Goal: Information Seeking & Learning: Find specific fact

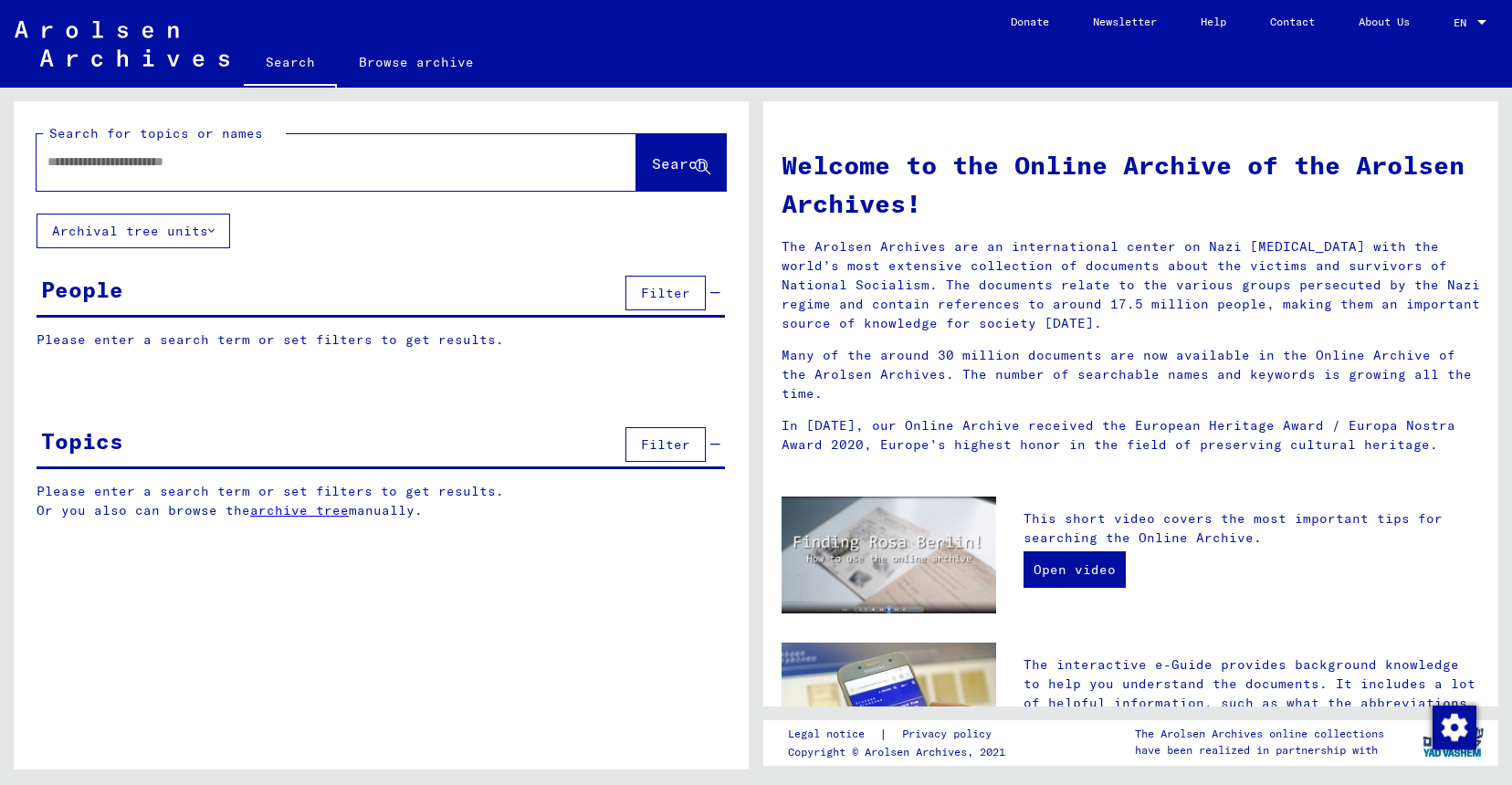
click at [388, 146] on div at bounding box center [309, 162] width 545 height 41
click at [392, 145] on div at bounding box center [309, 162] width 545 height 41
click at [118, 154] on input "text" at bounding box center [315, 162] width 534 height 19
type input "*"
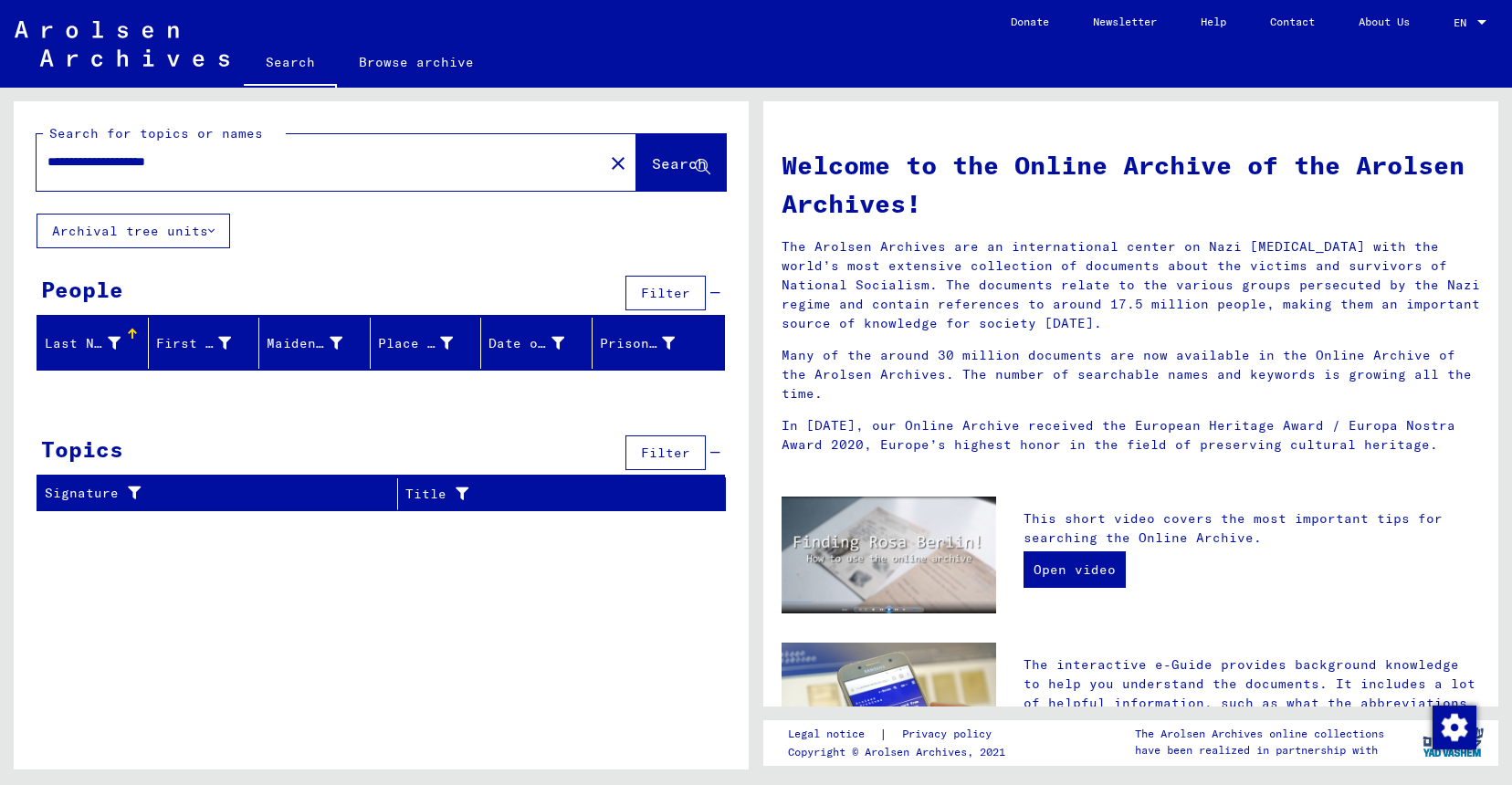
click at [198, 164] on input "**********" at bounding box center [315, 162] width 534 height 19
type input "**********"
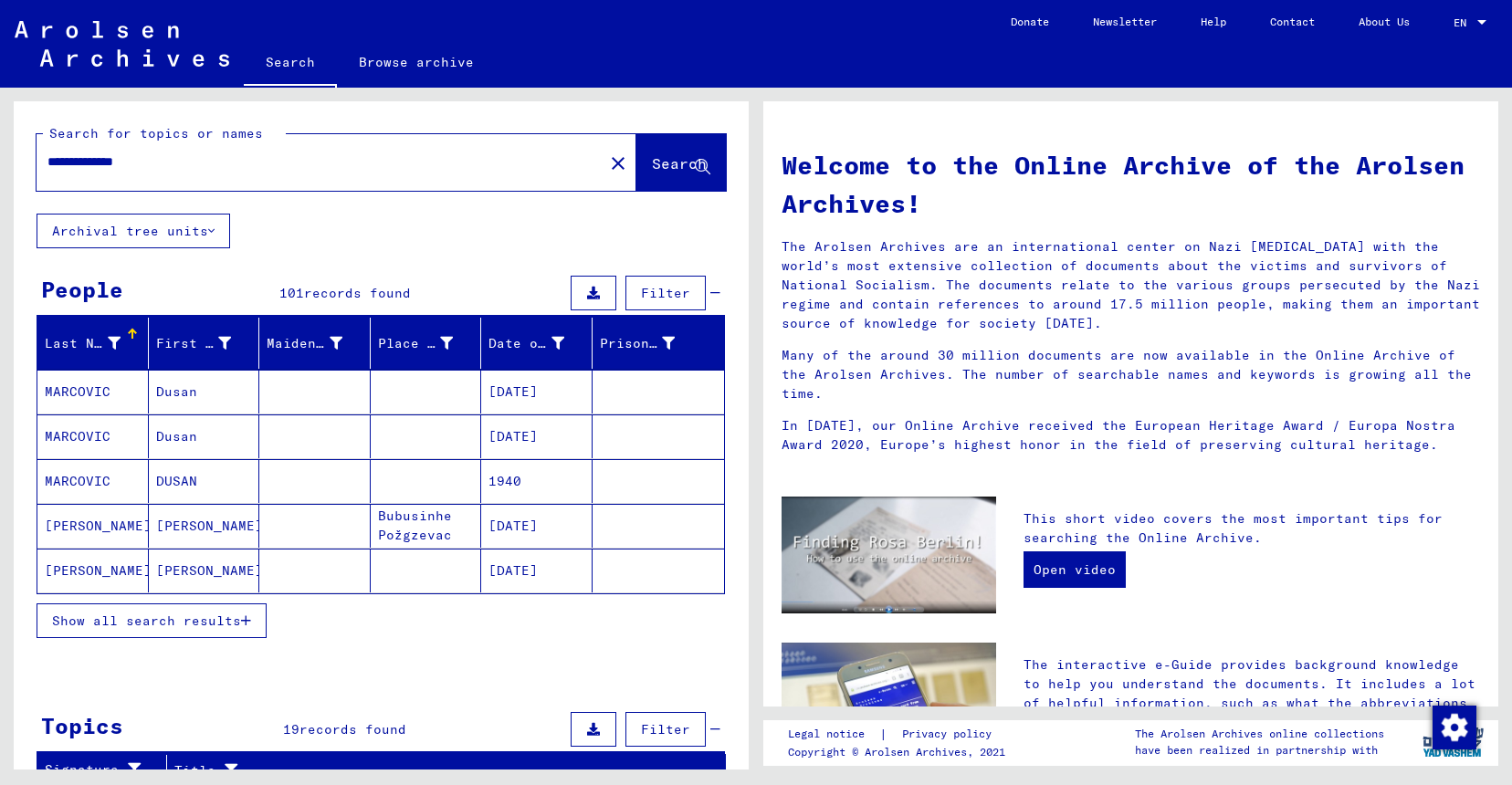
click at [197, 611] on button "Show all search results" at bounding box center [152, 620] width 230 height 35
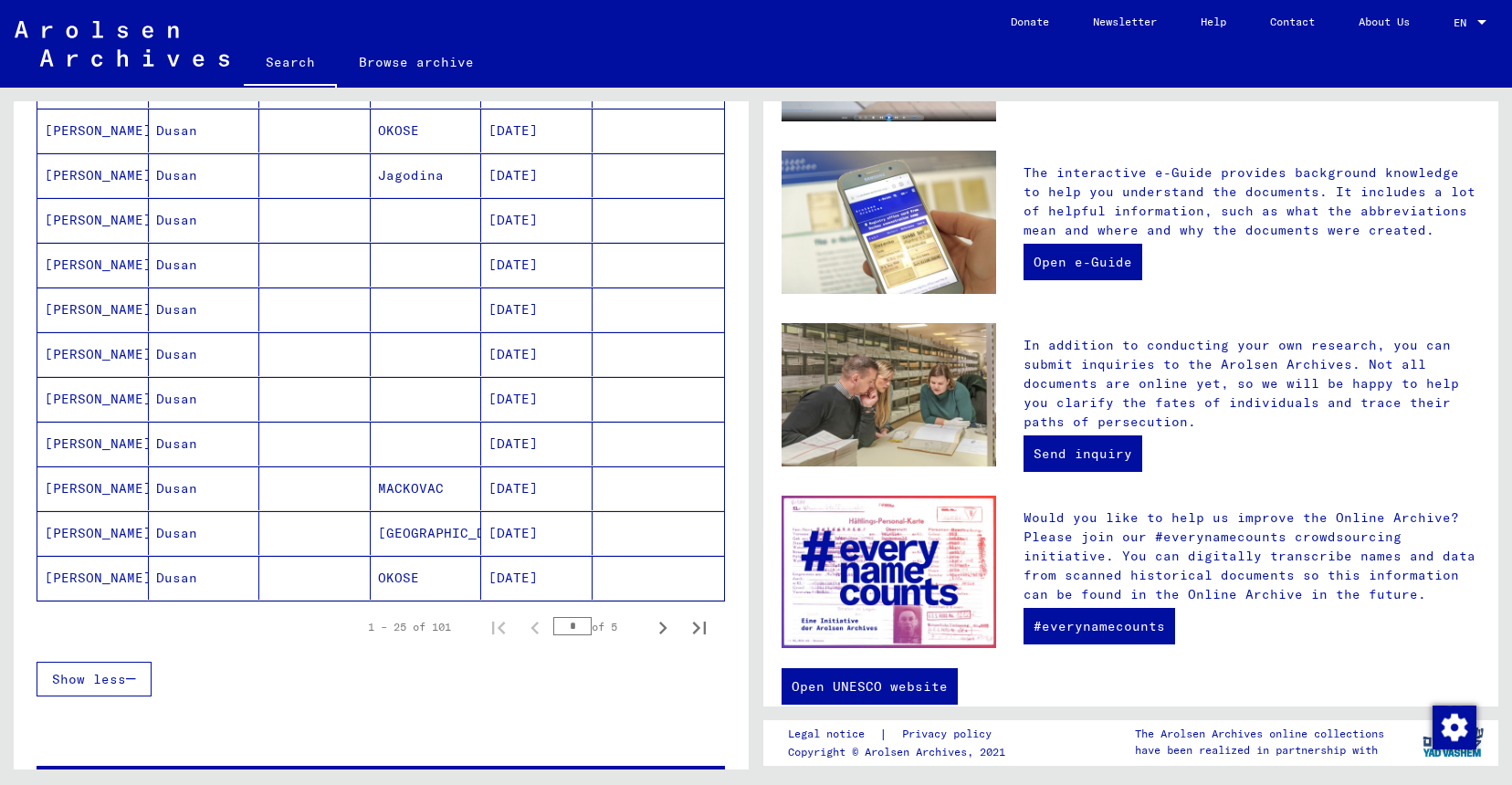
scroll to position [497, 0]
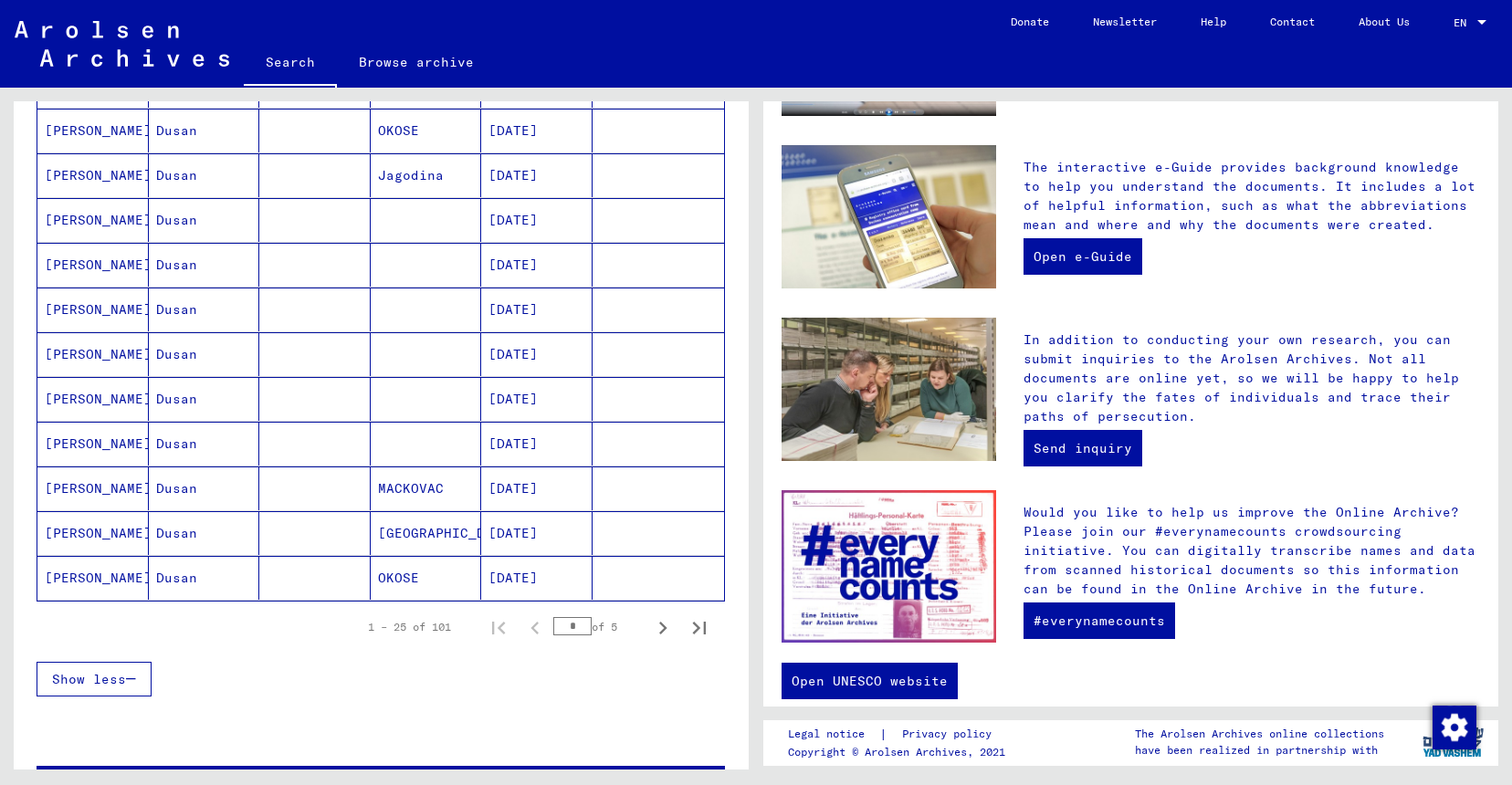
click at [86, 488] on mat-cell "[PERSON_NAME]" at bounding box center [93, 488] width 111 height 44
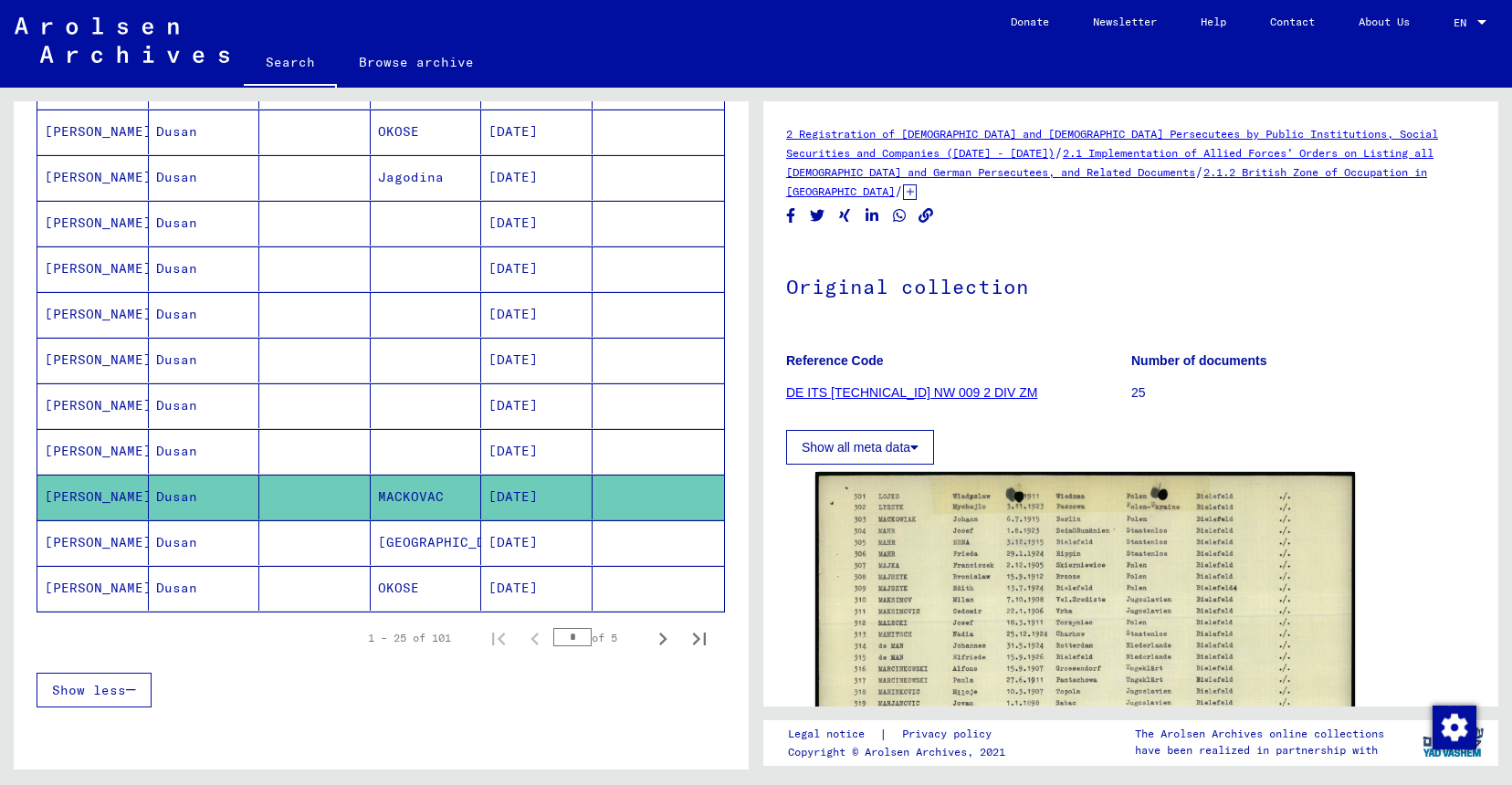
click at [901, 385] on link "DE ITS [TECHNICAL_ID] NW 009 2 DIV ZM" at bounding box center [911, 392] width 251 height 15
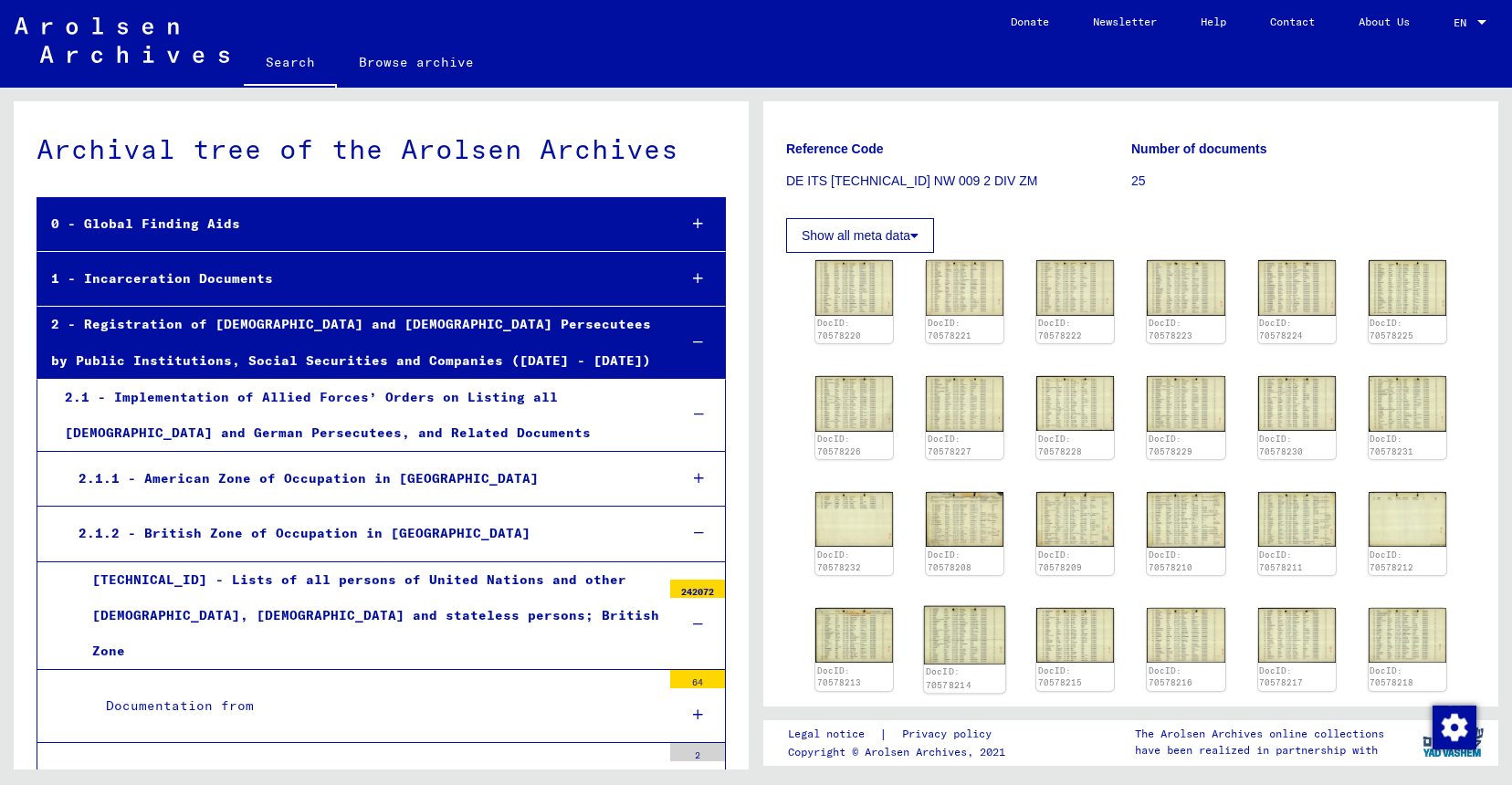
scroll to position [378, 0]
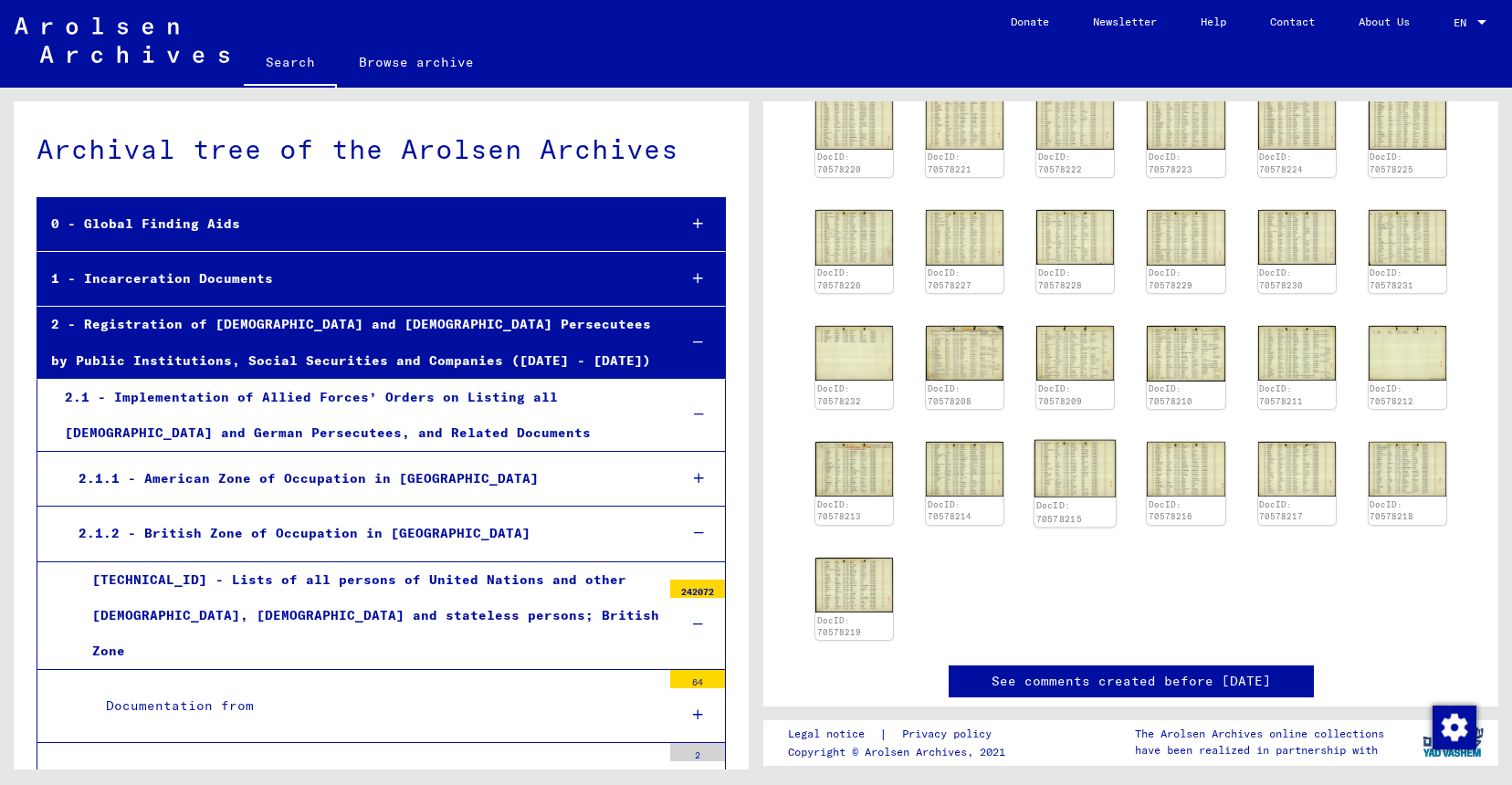
click at [1080, 449] on img at bounding box center [1075, 467] width 81 height 58
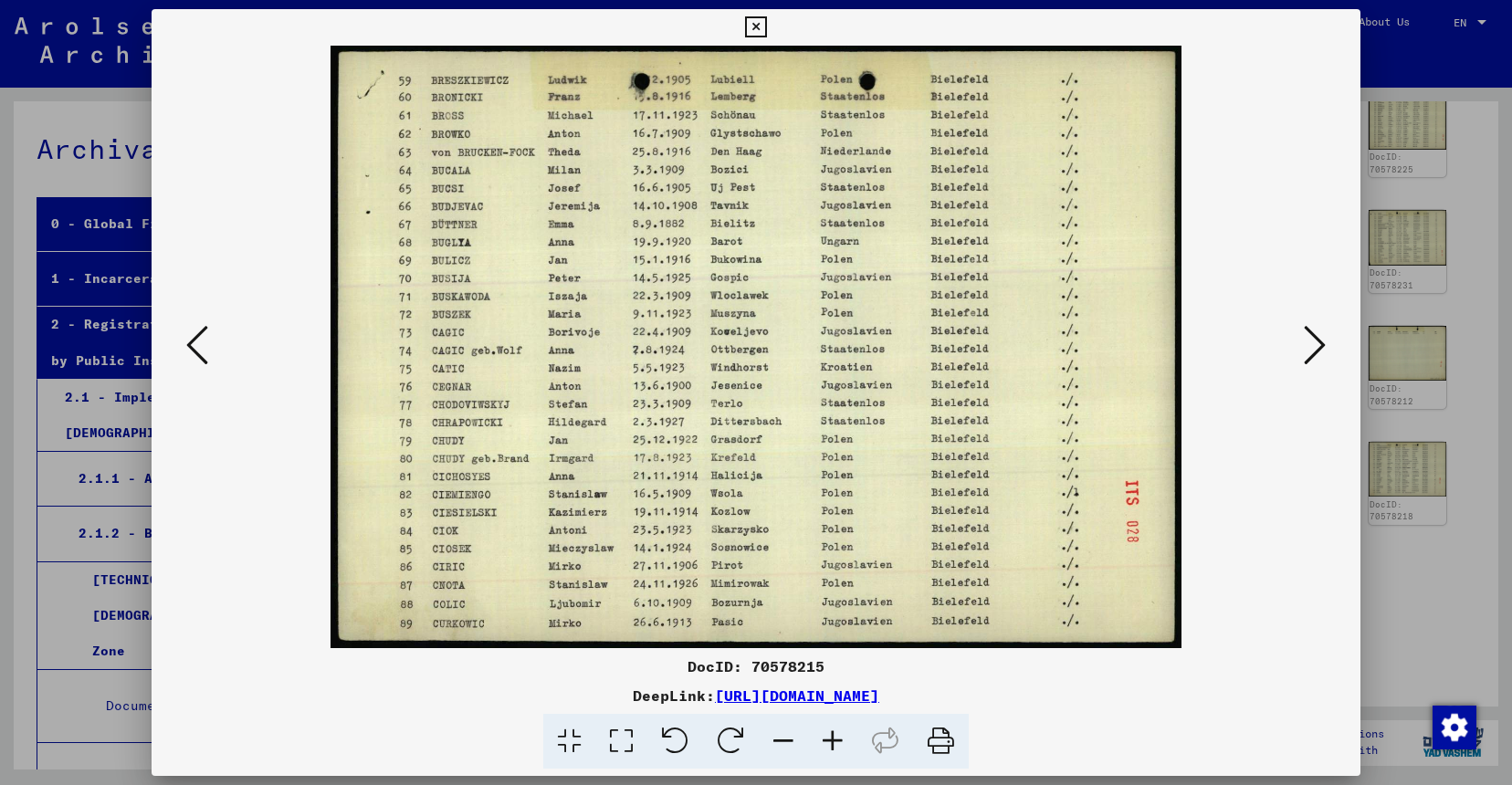
click at [1325, 343] on icon at bounding box center [1314, 345] width 22 height 44
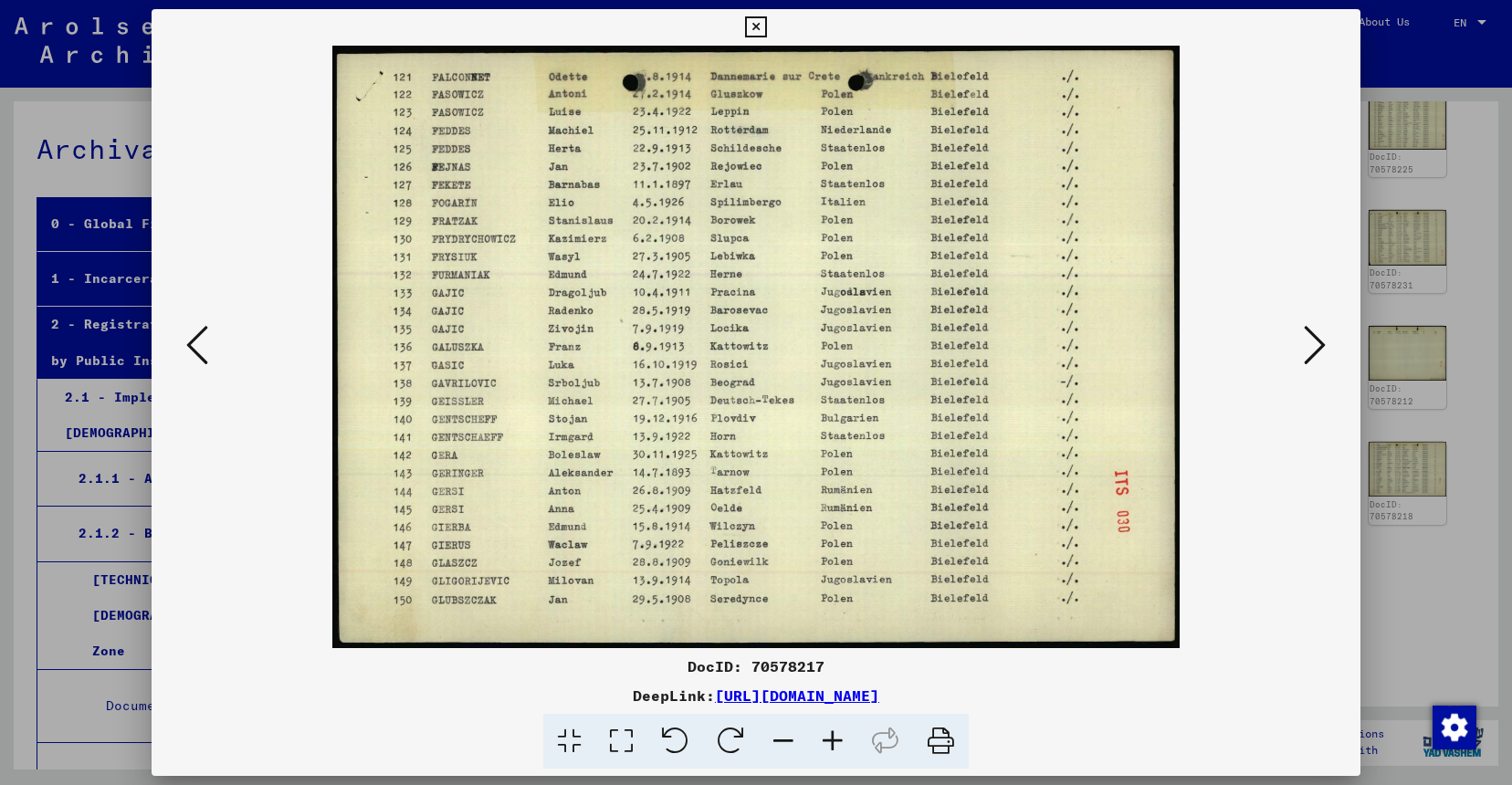
click at [1325, 343] on icon at bounding box center [1314, 345] width 22 height 44
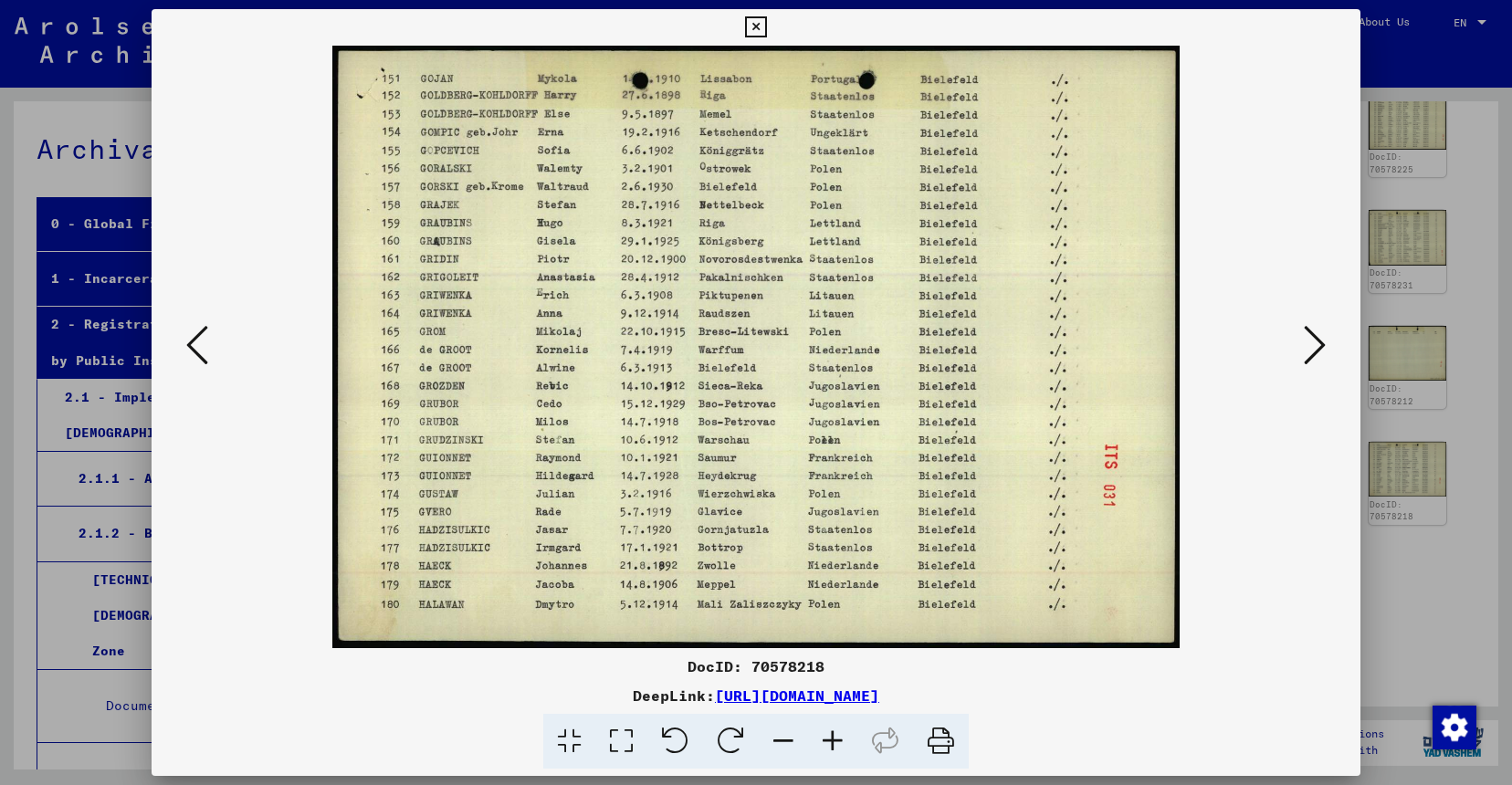
click at [1325, 343] on icon at bounding box center [1314, 345] width 22 height 44
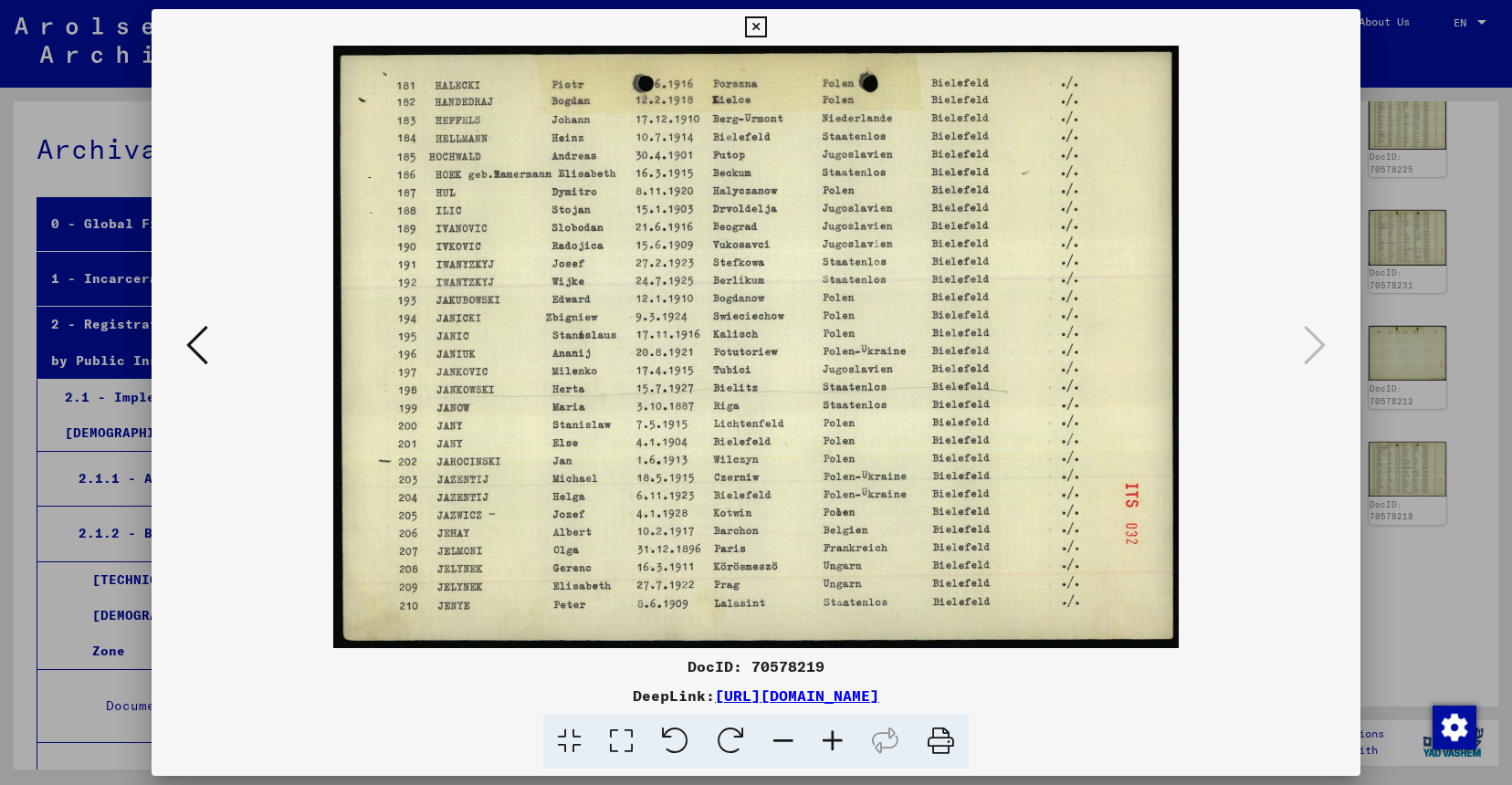
click at [766, 31] on icon at bounding box center [755, 28] width 21 height 22
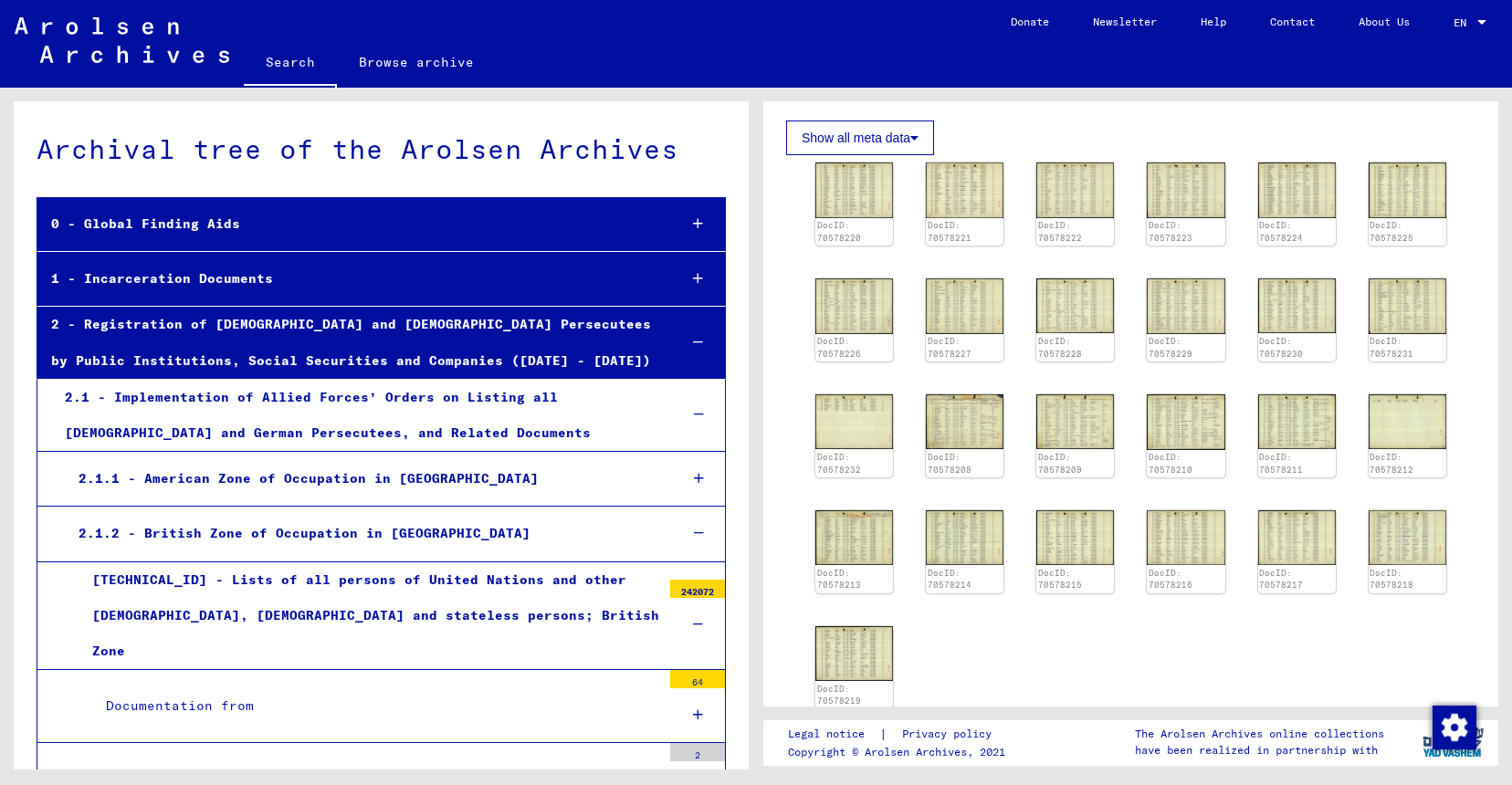
scroll to position [0, 0]
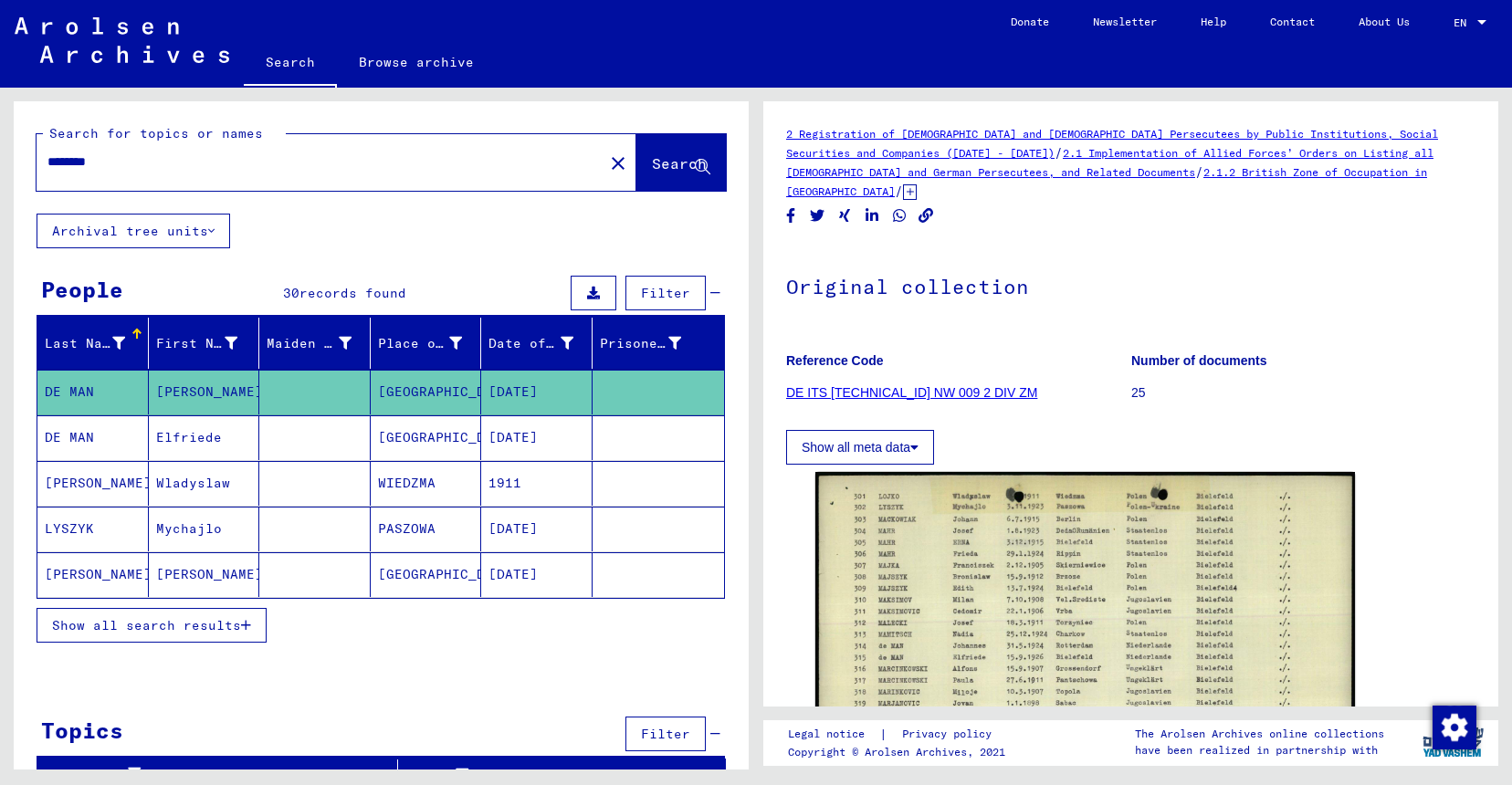
scroll to position [24, 0]
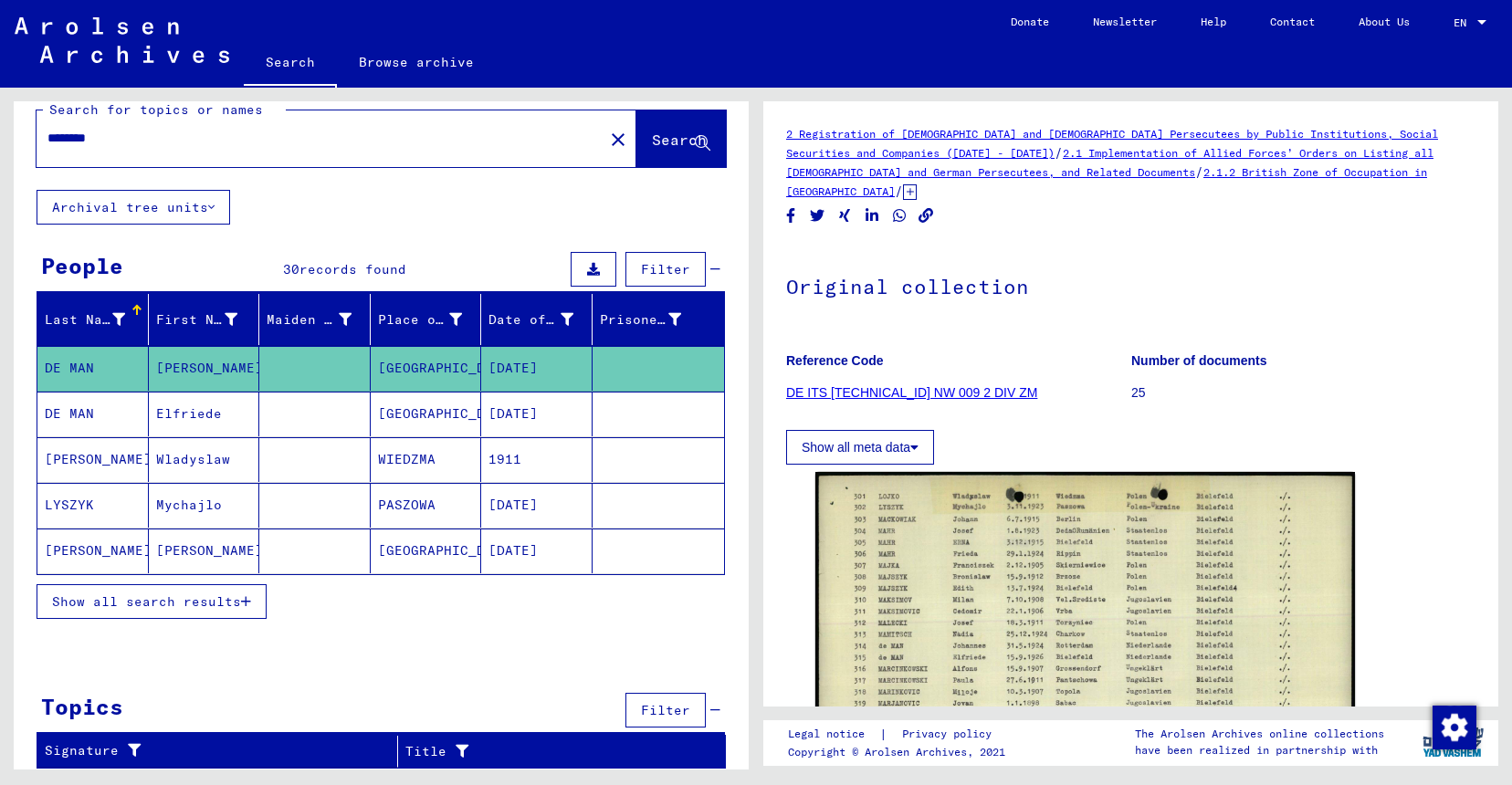
click at [230, 136] on input "********" at bounding box center [320, 138] width 545 height 19
drag, startPoint x: 210, startPoint y: 142, endPoint x: -22, endPoint y: 160, distance: 232.7
click at [48, 148] on input "********" at bounding box center [320, 138] width 545 height 19
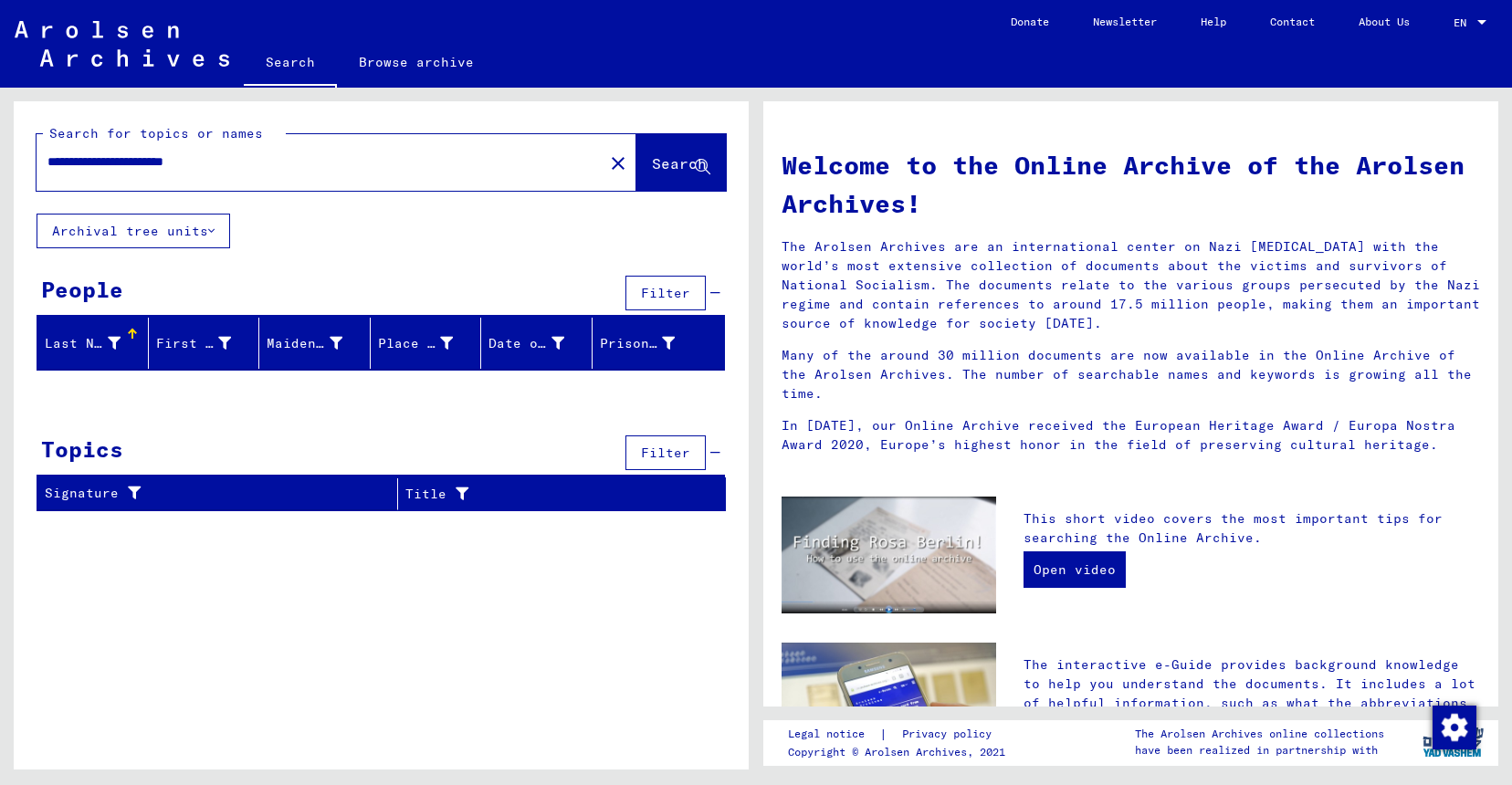
click at [142, 164] on input "**********" at bounding box center [315, 162] width 534 height 19
drag, startPoint x: 281, startPoint y: 162, endPoint x: 134, endPoint y: 168, distance: 147.1
click at [134, 168] on input "**********" at bounding box center [315, 162] width 534 height 19
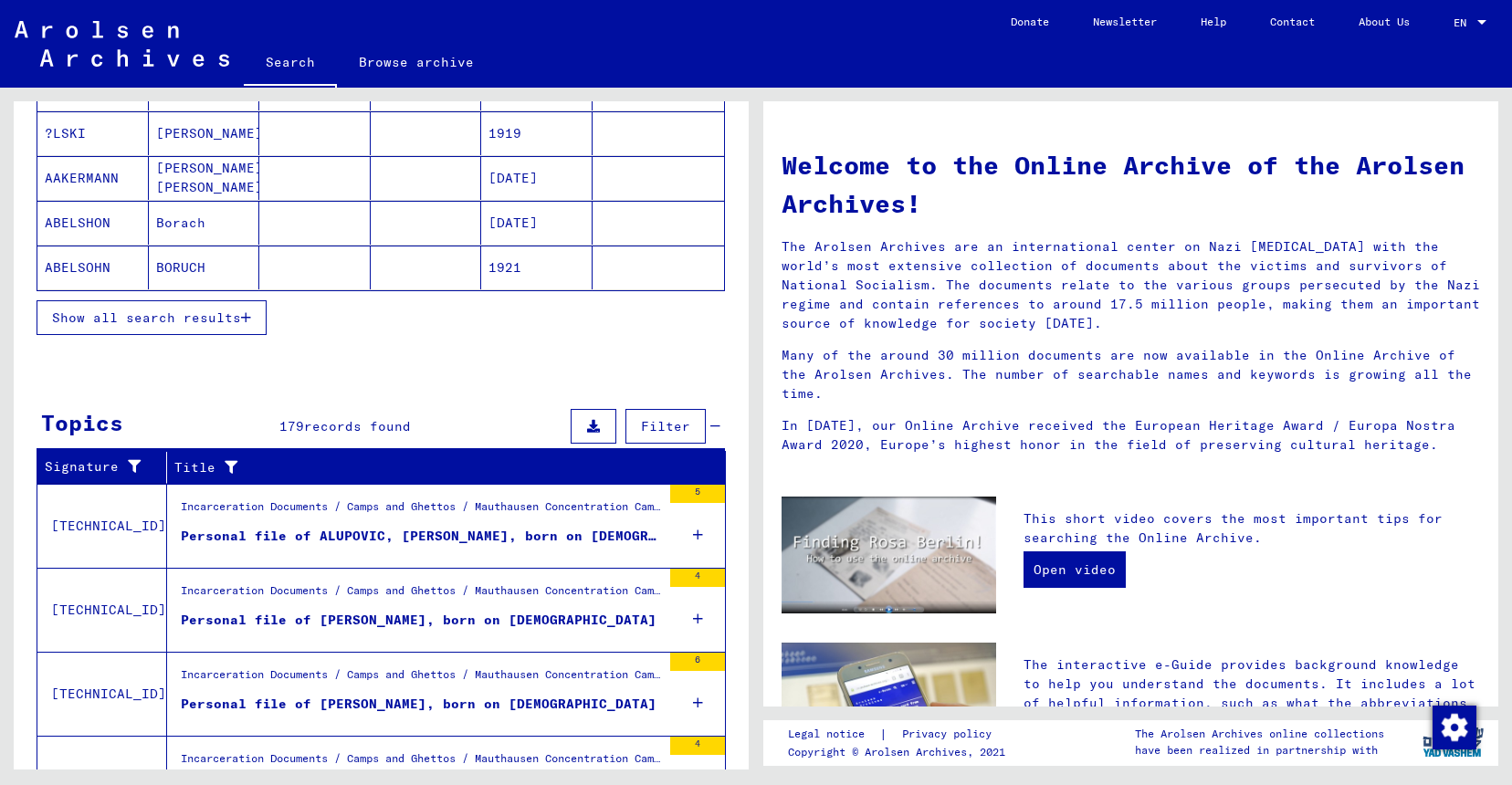
scroll to position [394, 0]
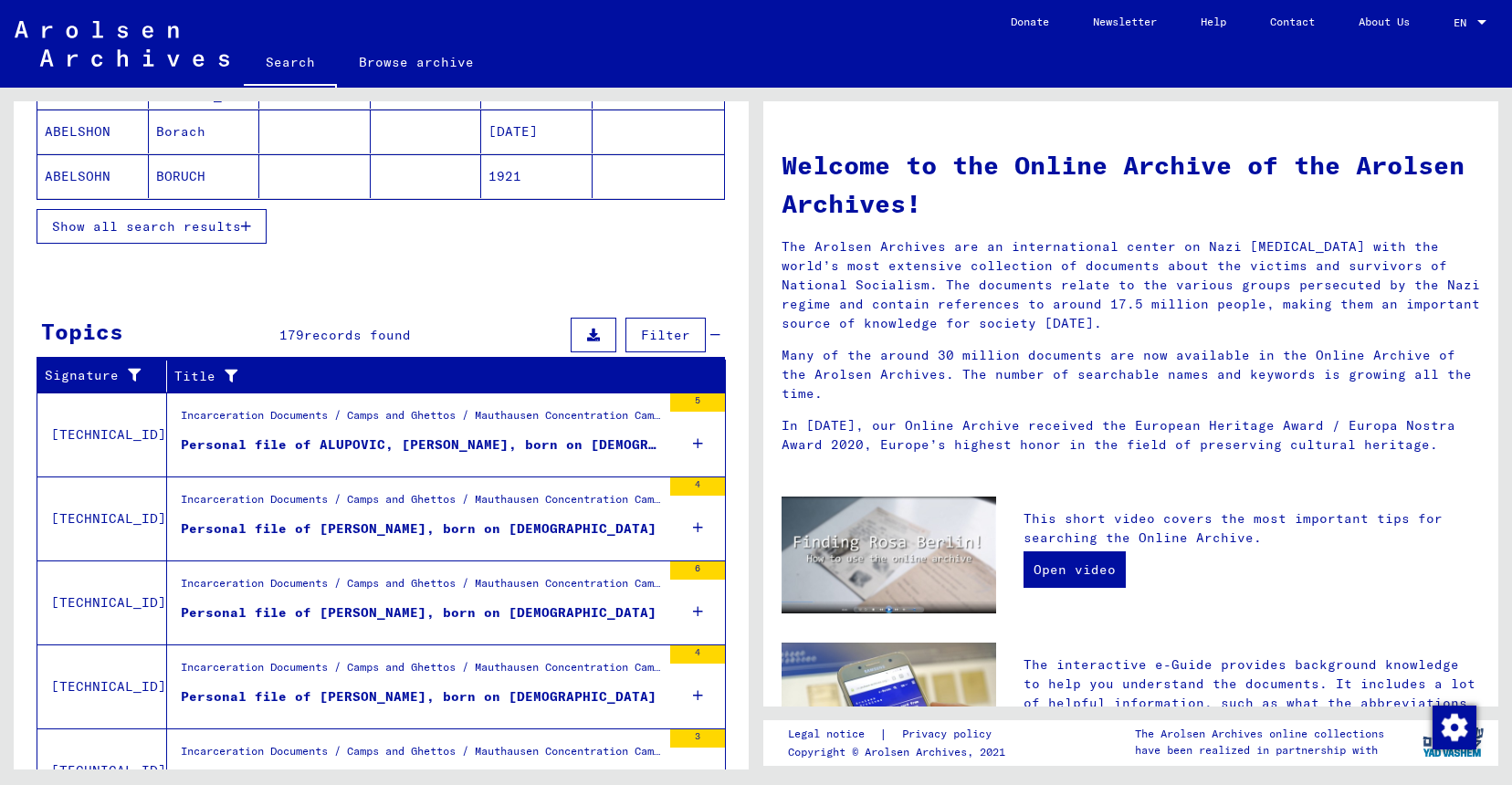
click at [482, 405] on div "Incarceration Documents / Camps and Ghettos / Mauthausen Concentration Camp / I…" at bounding box center [414, 435] width 494 height 83
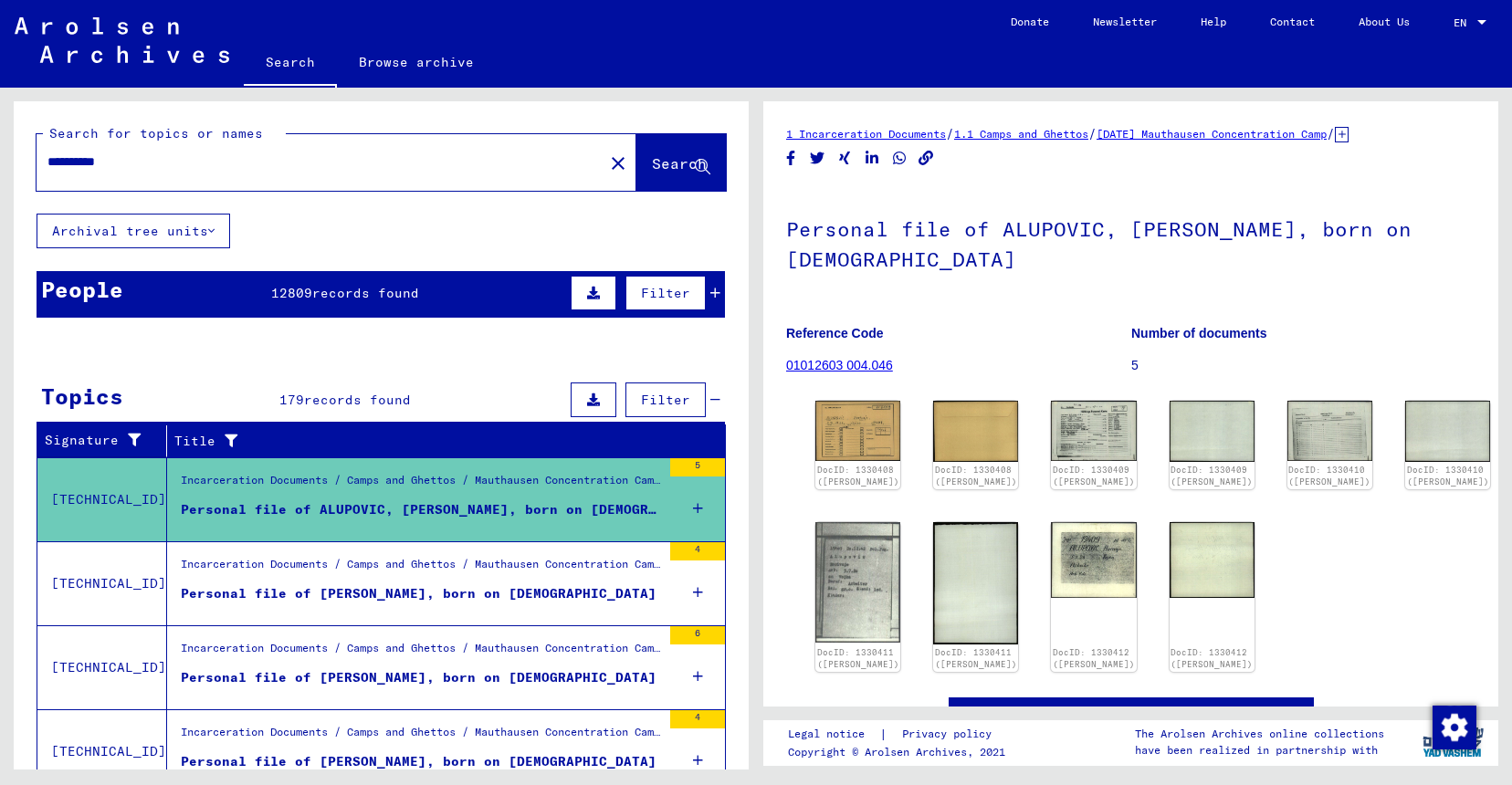
click at [505, 158] on input "********" at bounding box center [320, 162] width 545 height 19
click at [652, 159] on span "Search" at bounding box center [679, 163] width 55 height 18
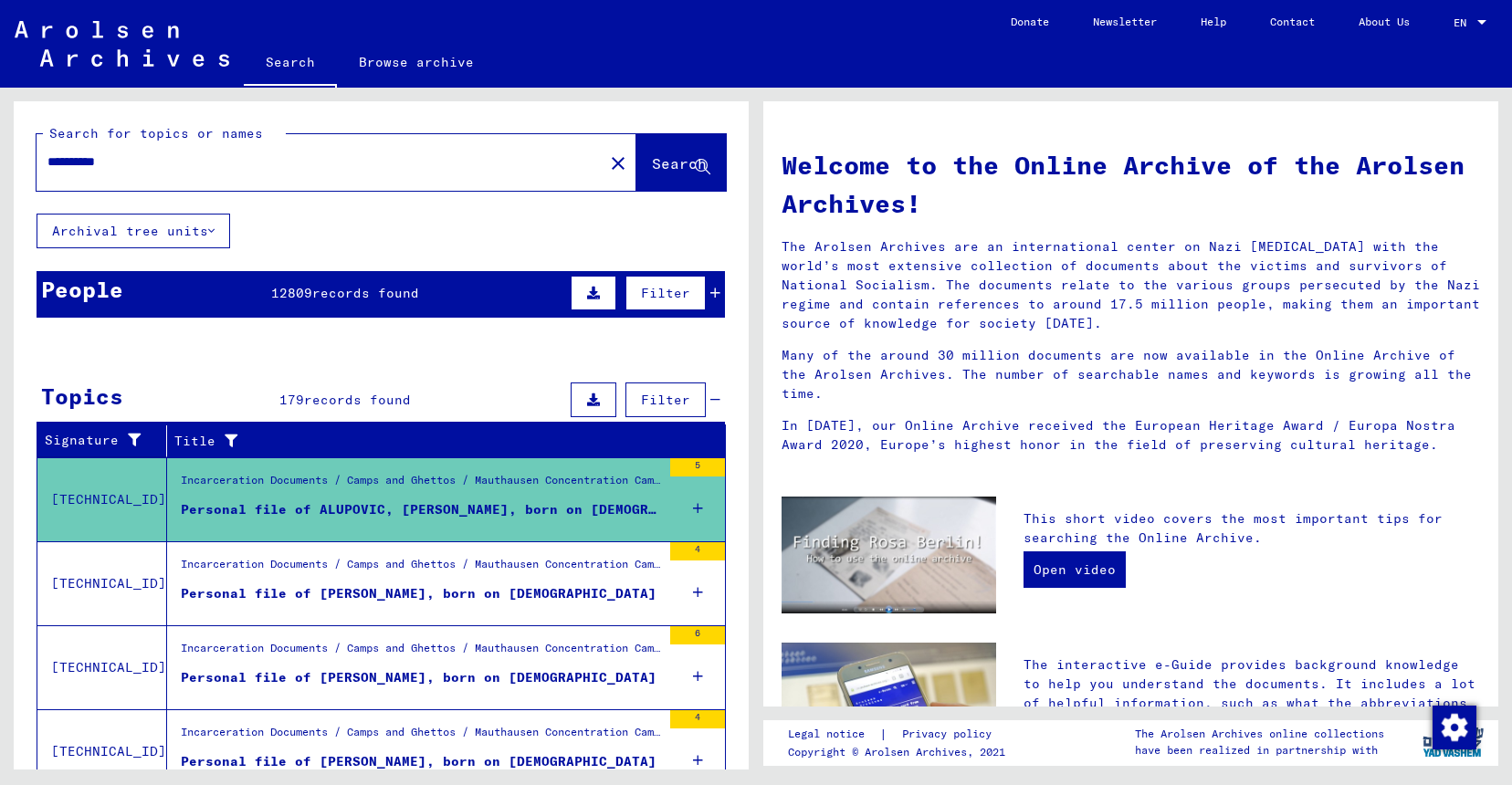
click at [642, 292] on span "Filter" at bounding box center [666, 293] width 50 height 17
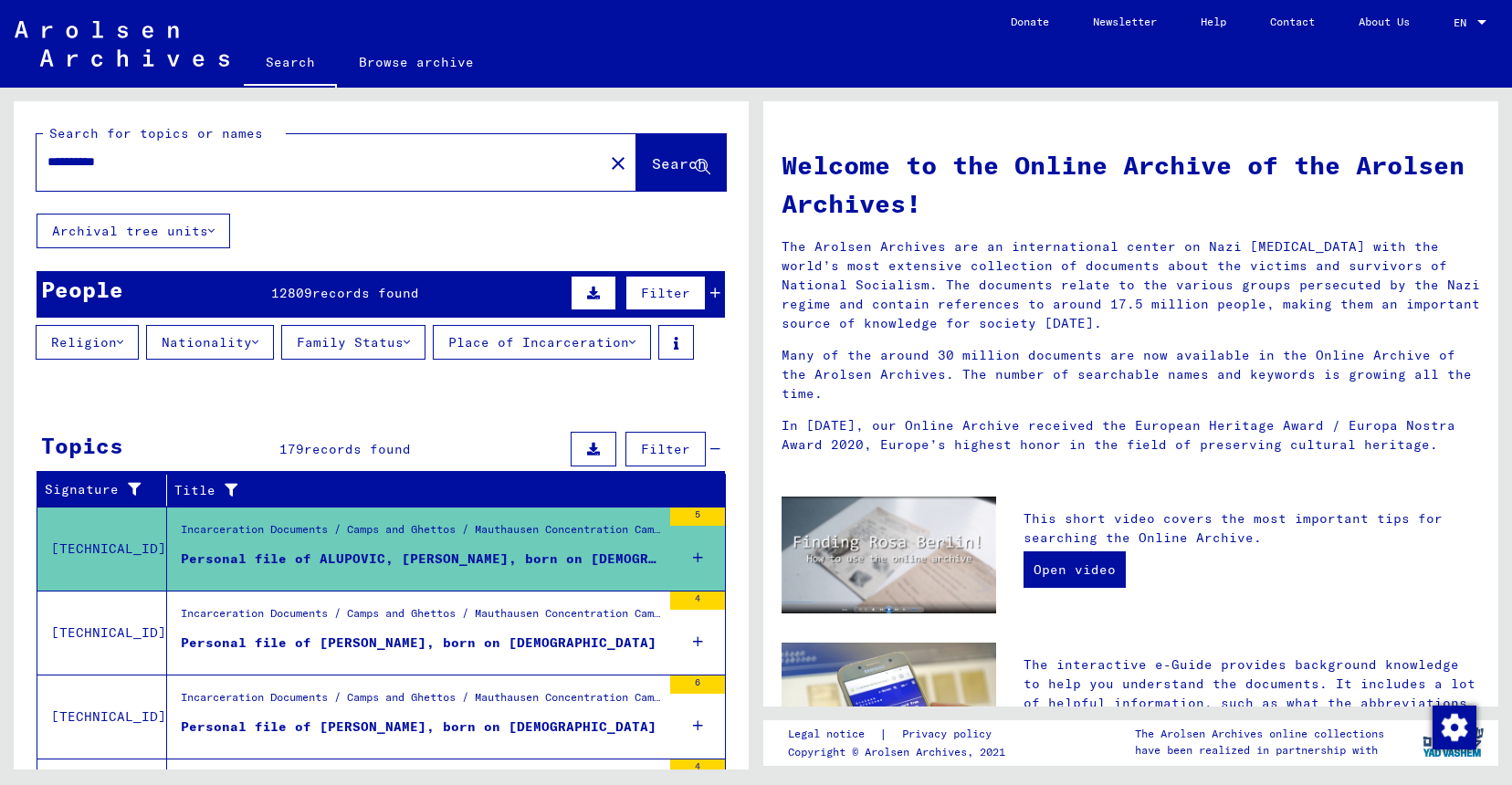
click at [576, 301] on button at bounding box center [594, 293] width 46 height 35
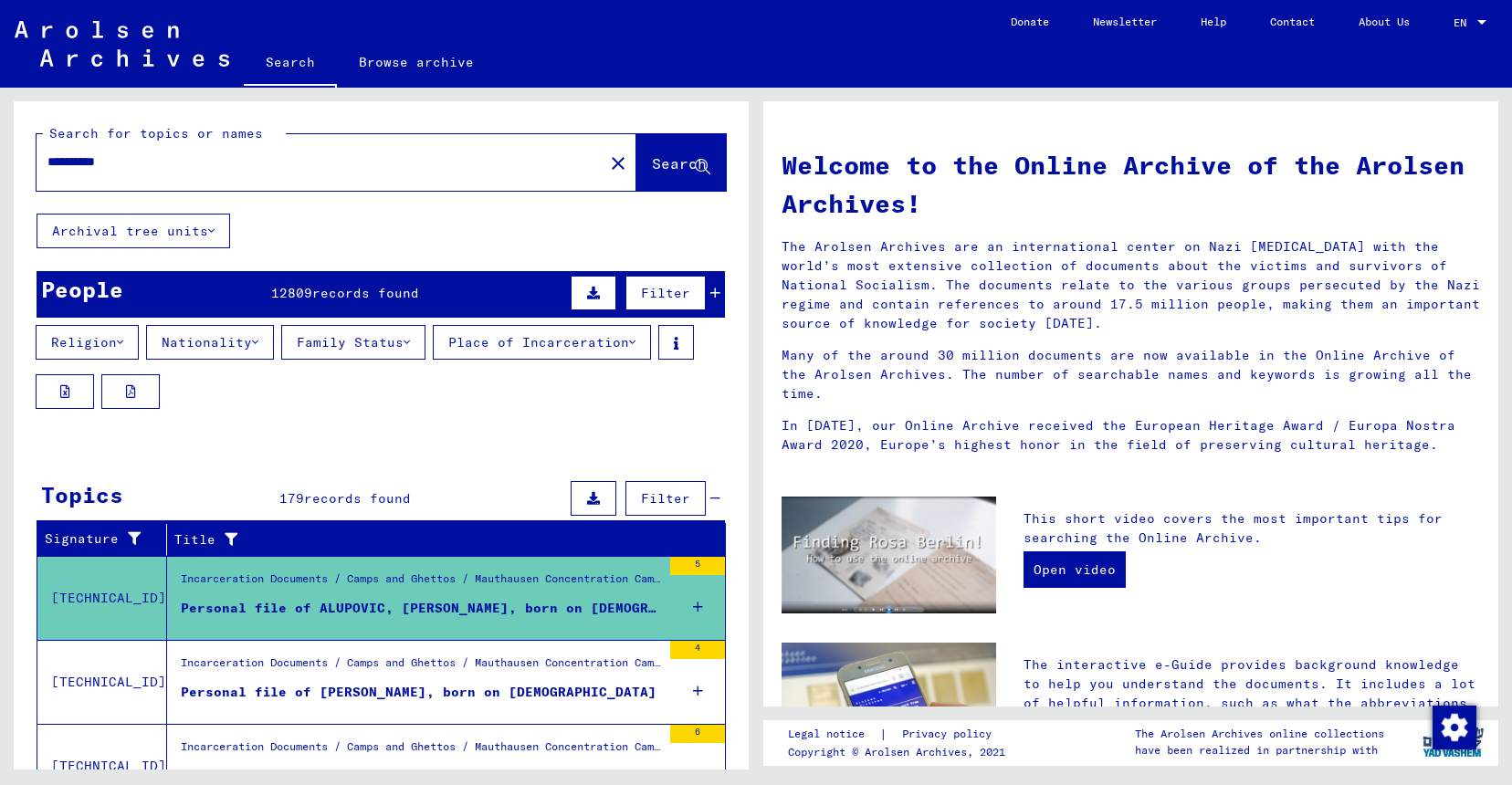
click at [216, 169] on input "********" at bounding box center [315, 162] width 534 height 19
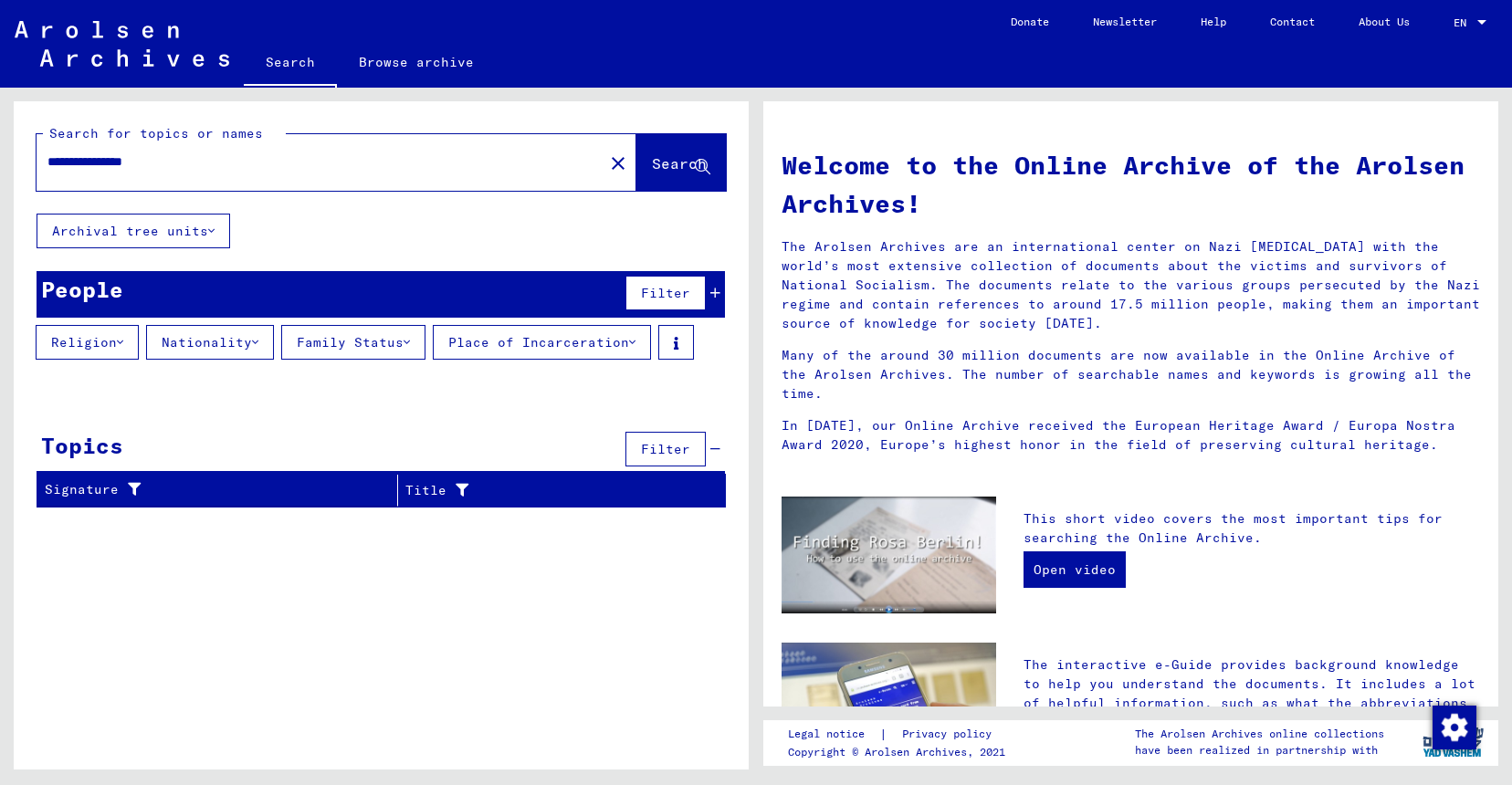
click at [150, 158] on input "**********" at bounding box center [315, 162] width 534 height 19
click at [214, 235] on icon at bounding box center [211, 230] width 6 height 13
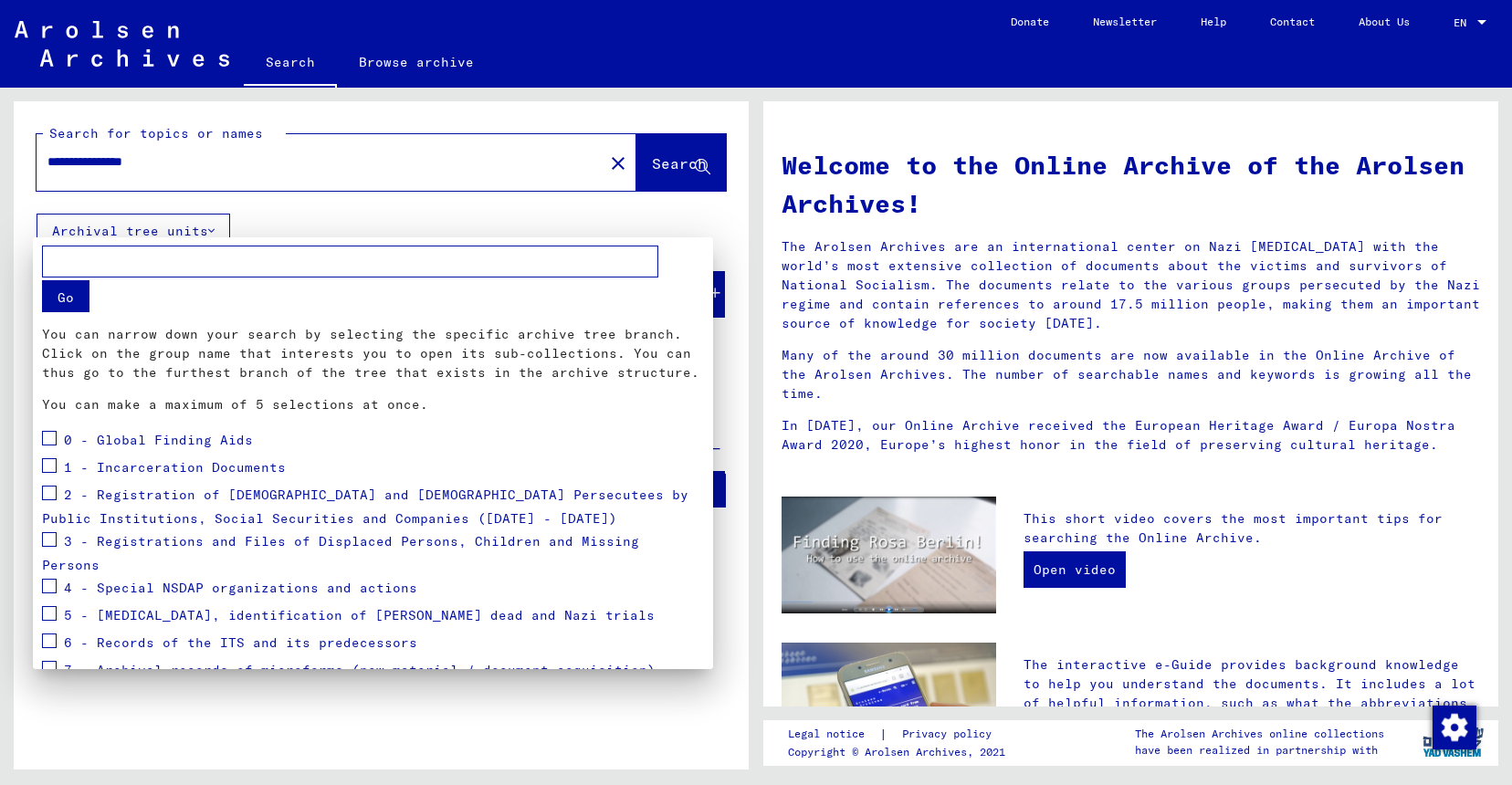
click at [200, 166] on div at bounding box center [756, 392] width 1512 height 785
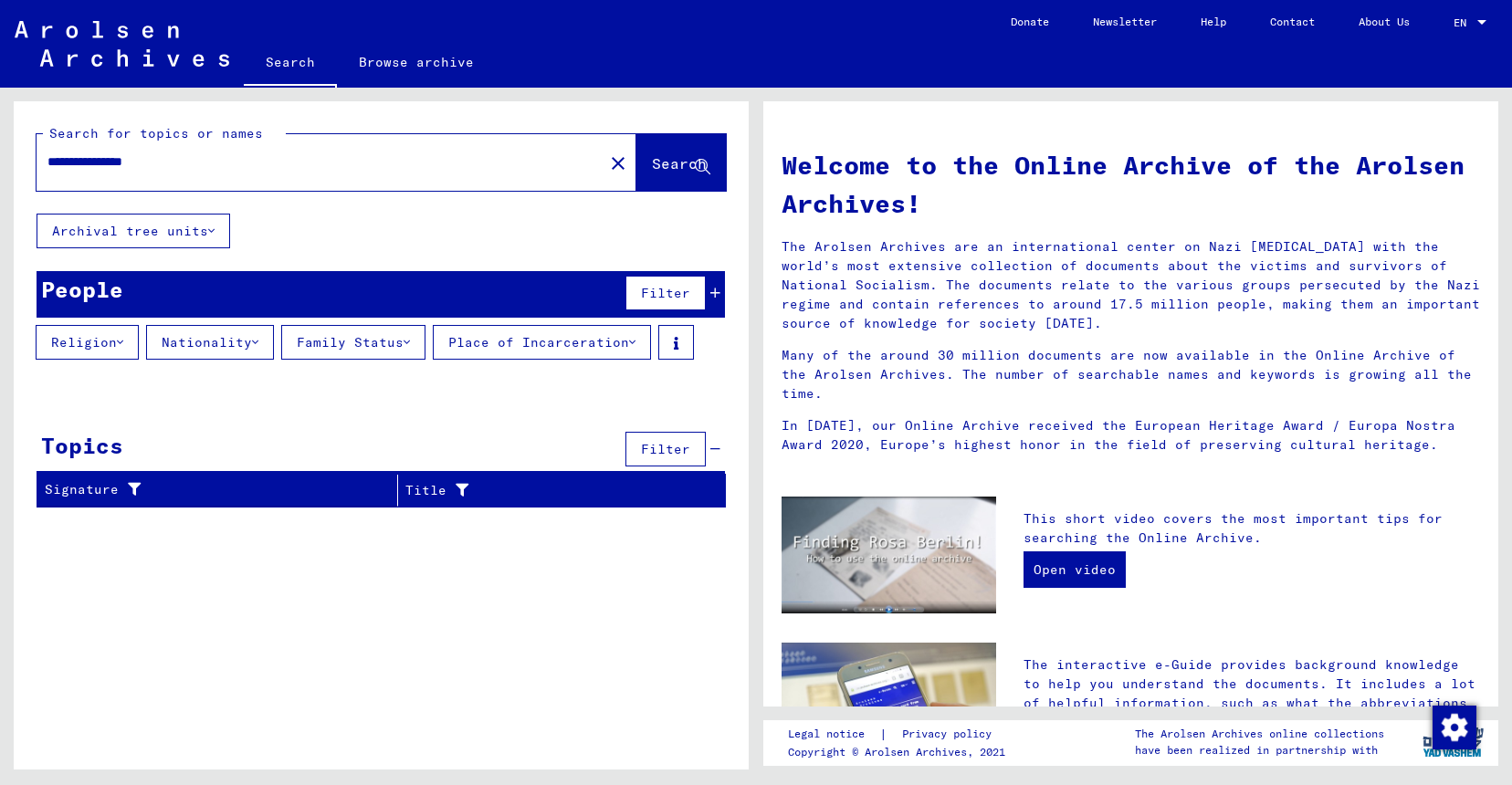
click at [164, 169] on input "**********" at bounding box center [315, 162] width 534 height 19
type input "********"
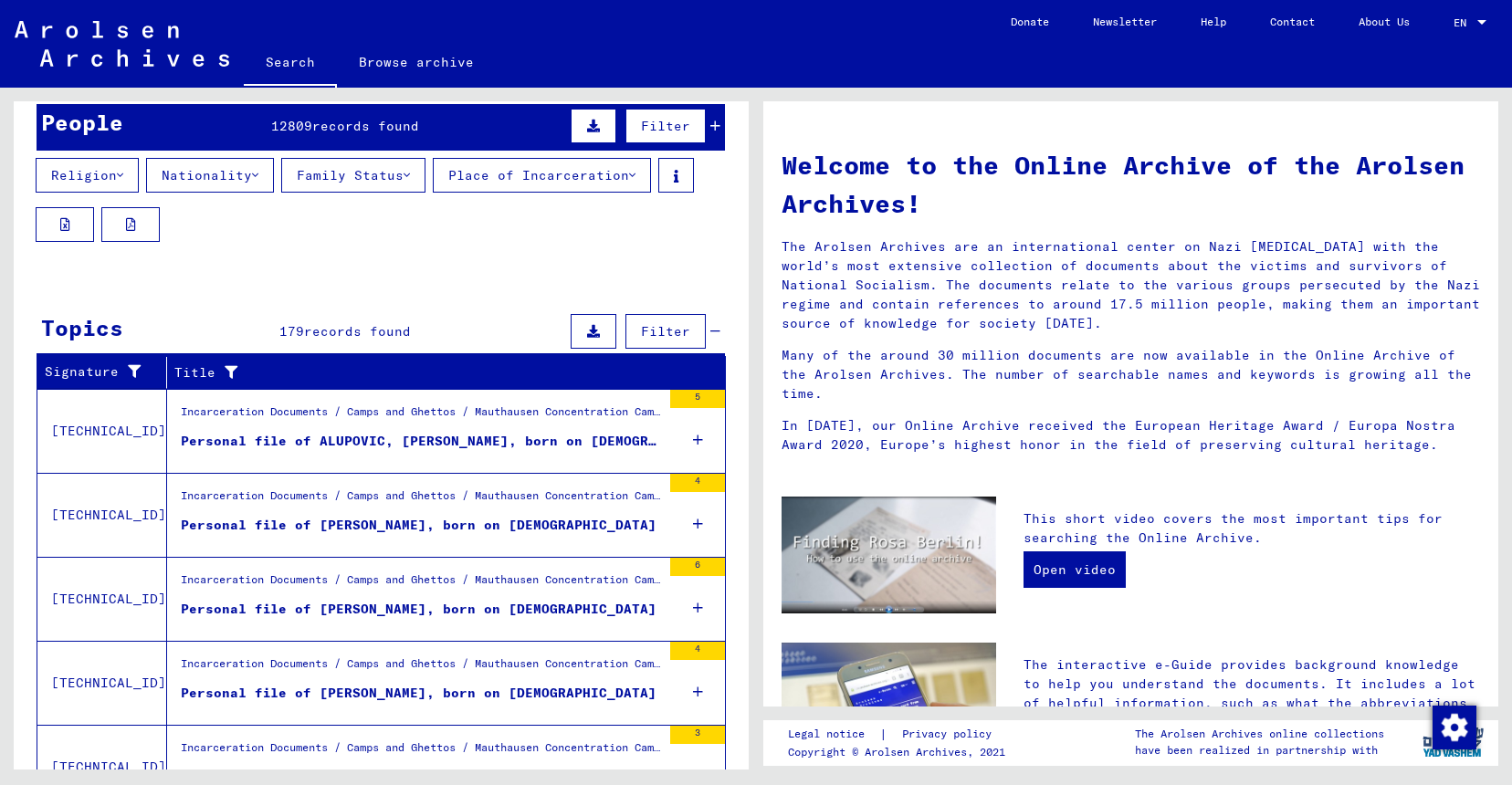
scroll to position [197, 0]
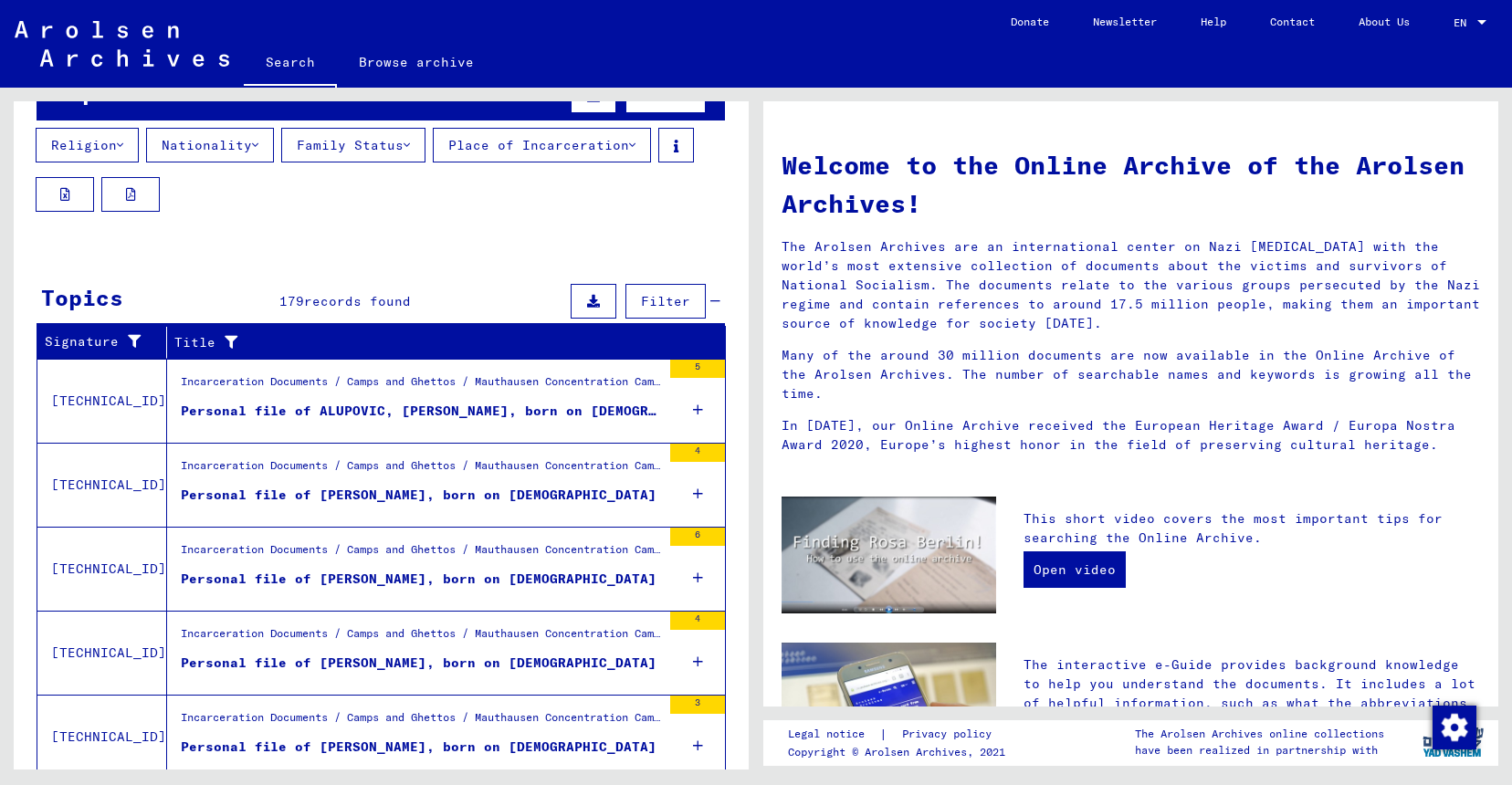
click at [539, 407] on div "Personal file of ALUPOVIC, [PERSON_NAME], born on [DEMOGRAPHIC_DATA]" at bounding box center [421, 411] width 481 height 19
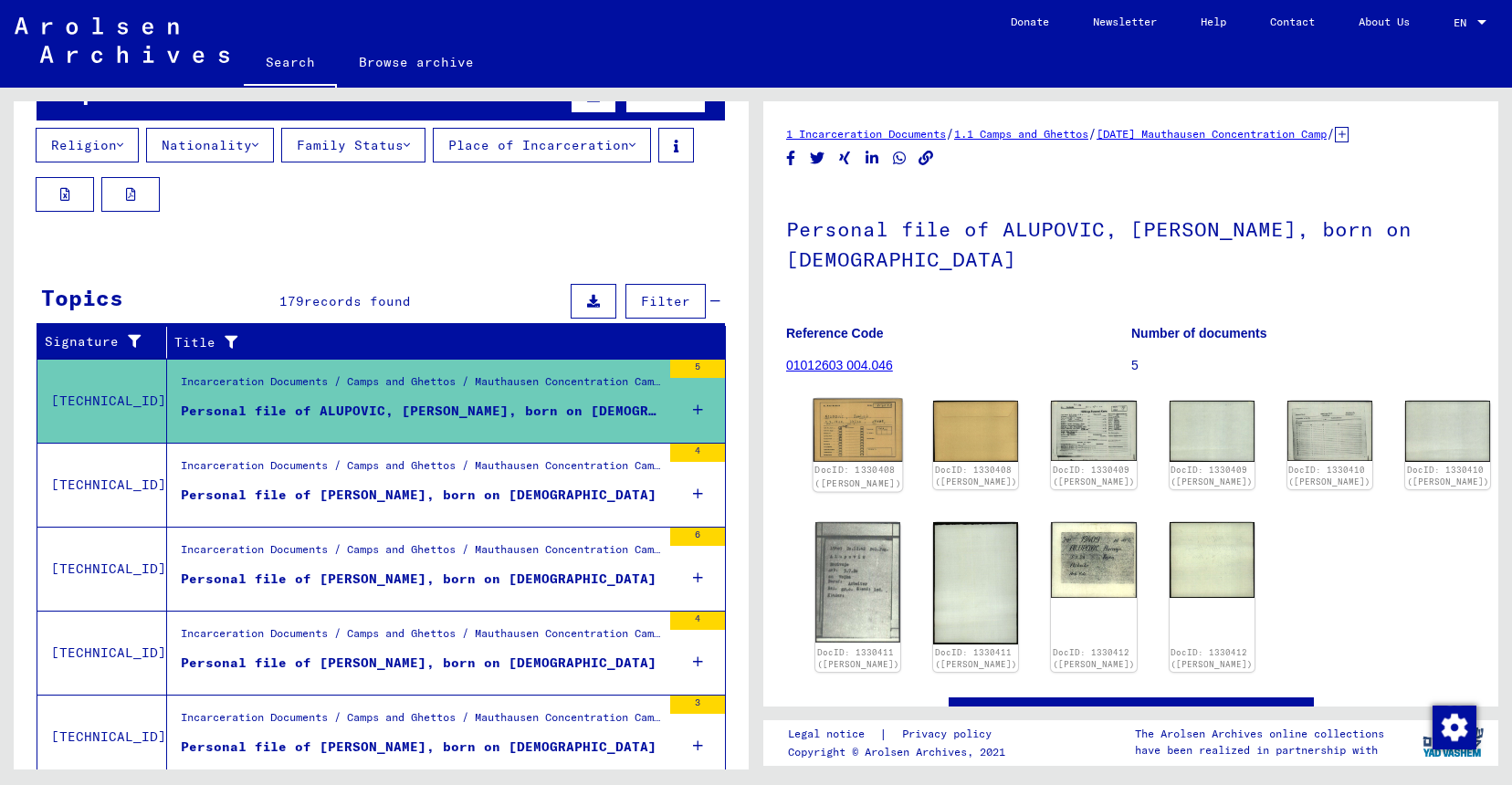
click at [850, 427] on img at bounding box center [858, 430] width 89 height 63
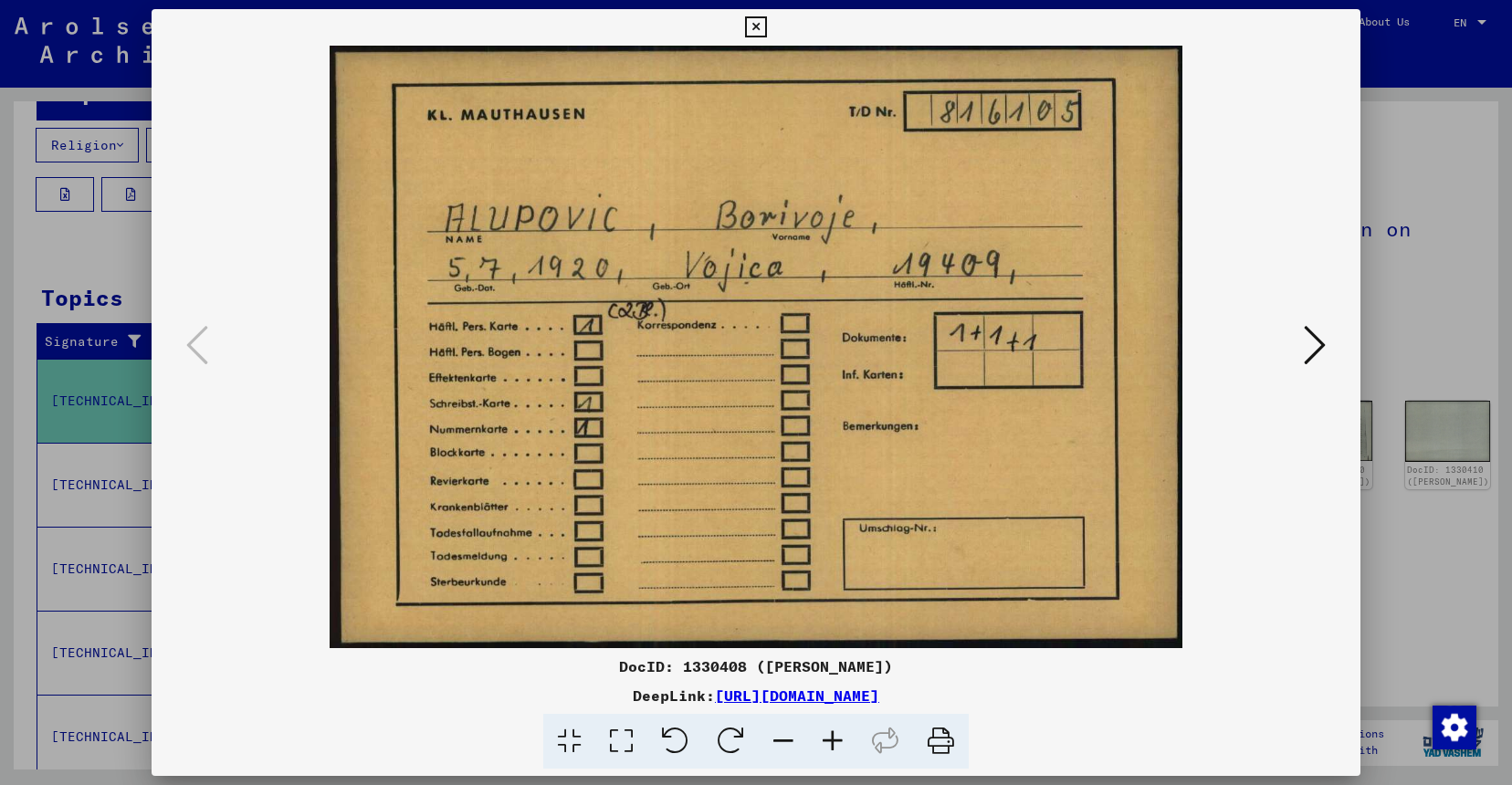
click at [1307, 349] on icon at bounding box center [1314, 345] width 22 height 44
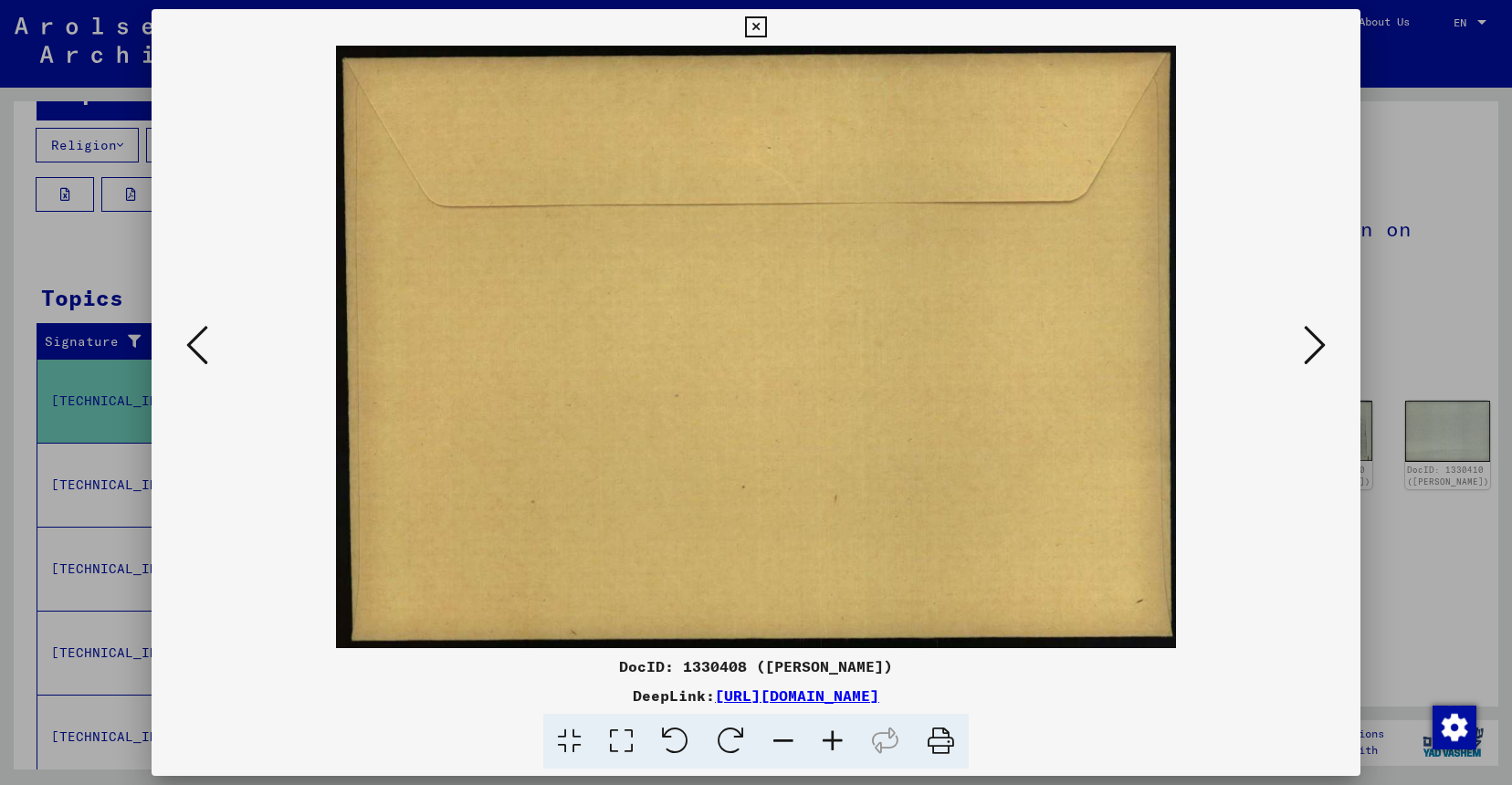
click at [1307, 349] on icon at bounding box center [1314, 345] width 22 height 44
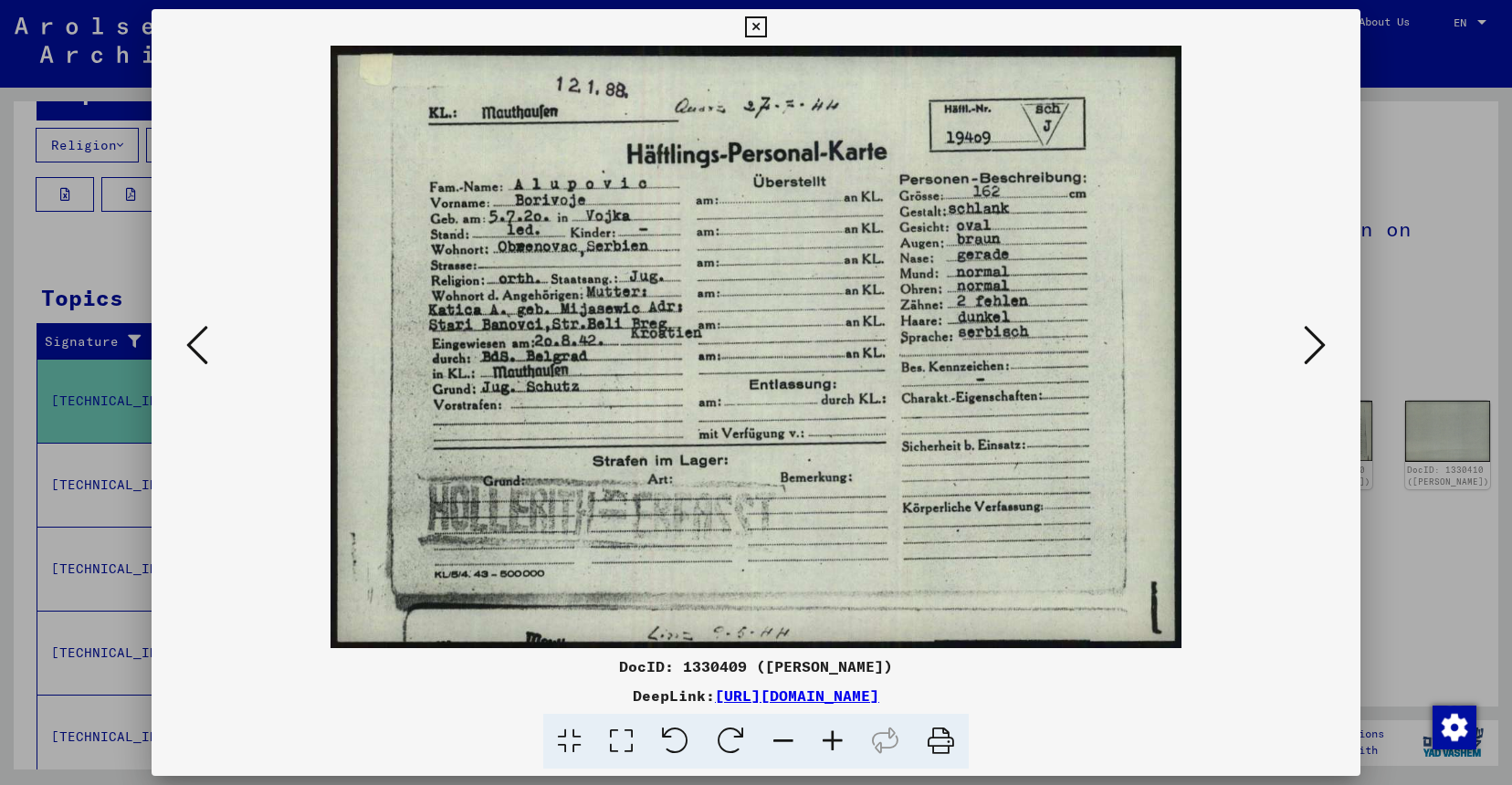
click at [1307, 349] on icon at bounding box center [1314, 345] width 22 height 44
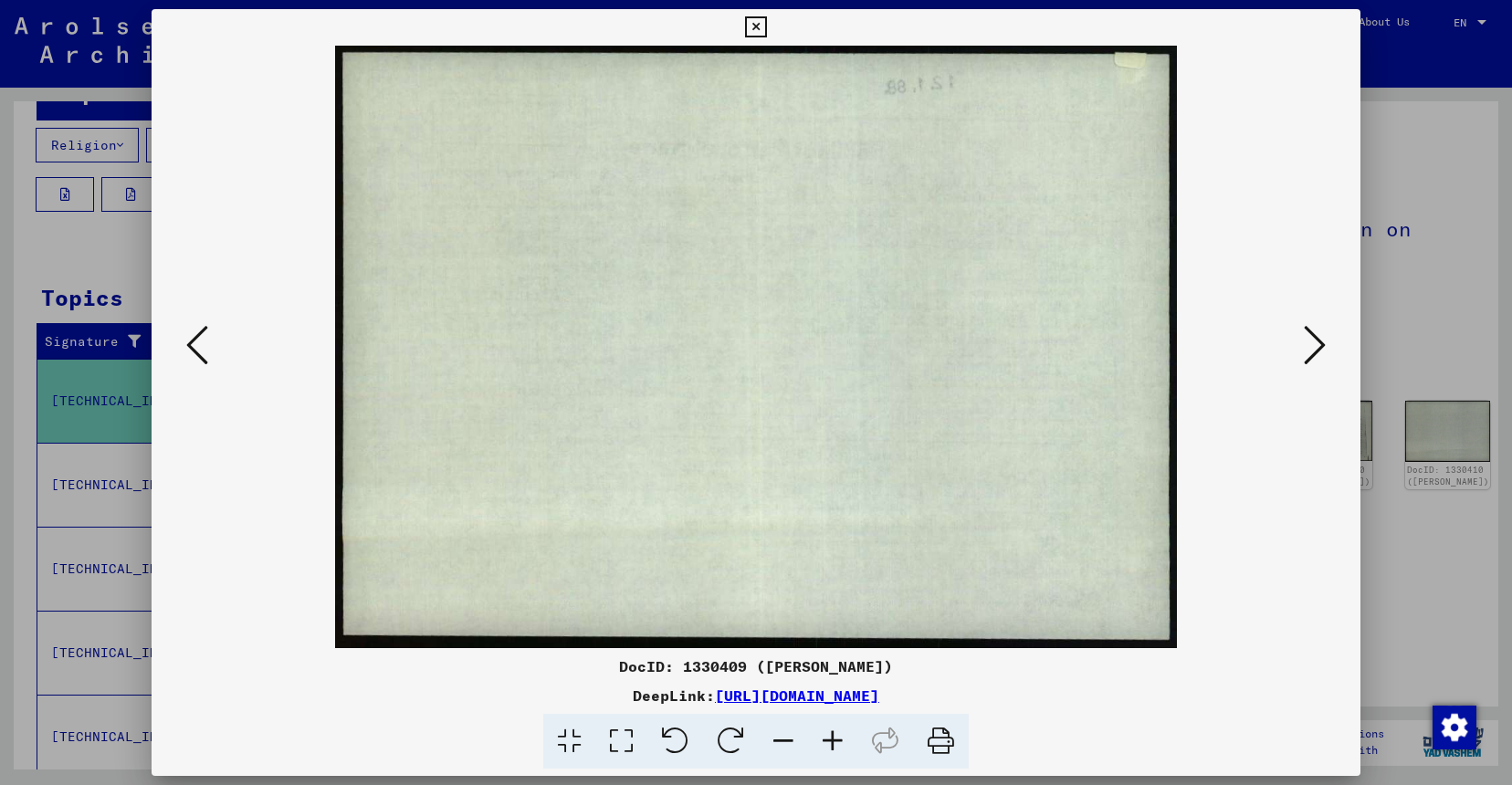
click at [1307, 349] on icon at bounding box center [1314, 345] width 22 height 44
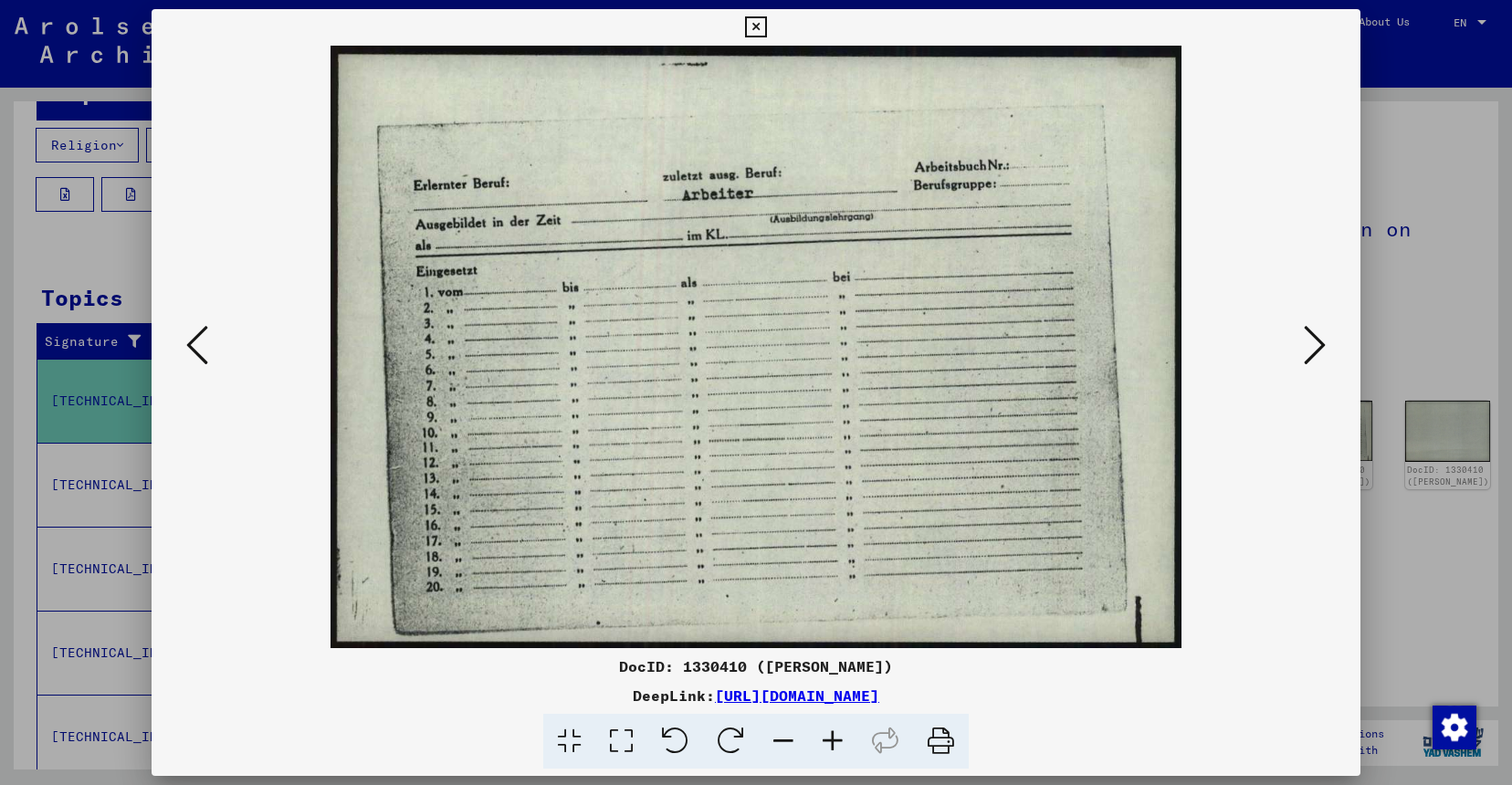
click at [1307, 349] on icon at bounding box center [1314, 345] width 22 height 44
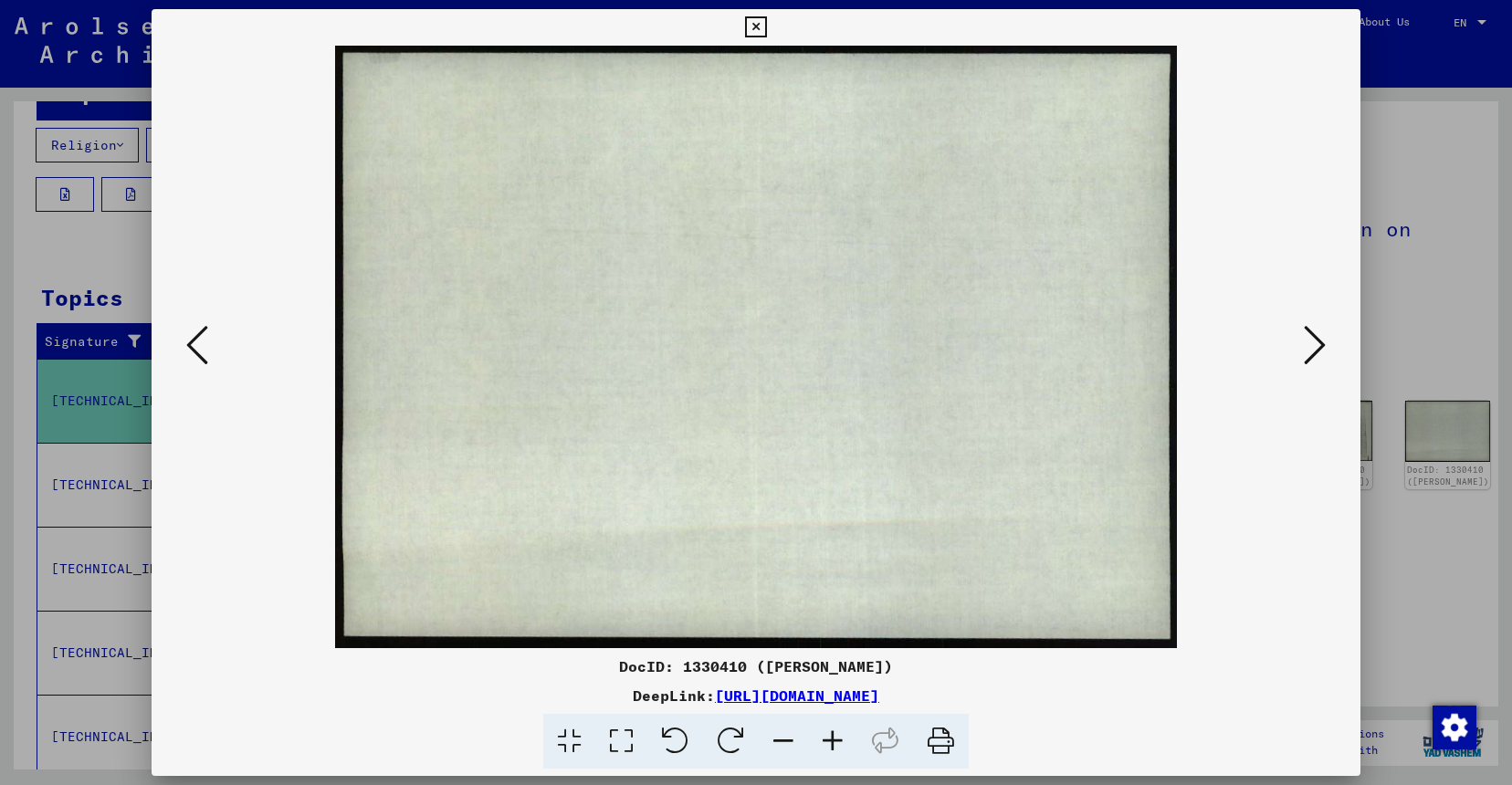
click at [1307, 349] on icon at bounding box center [1314, 345] width 22 height 44
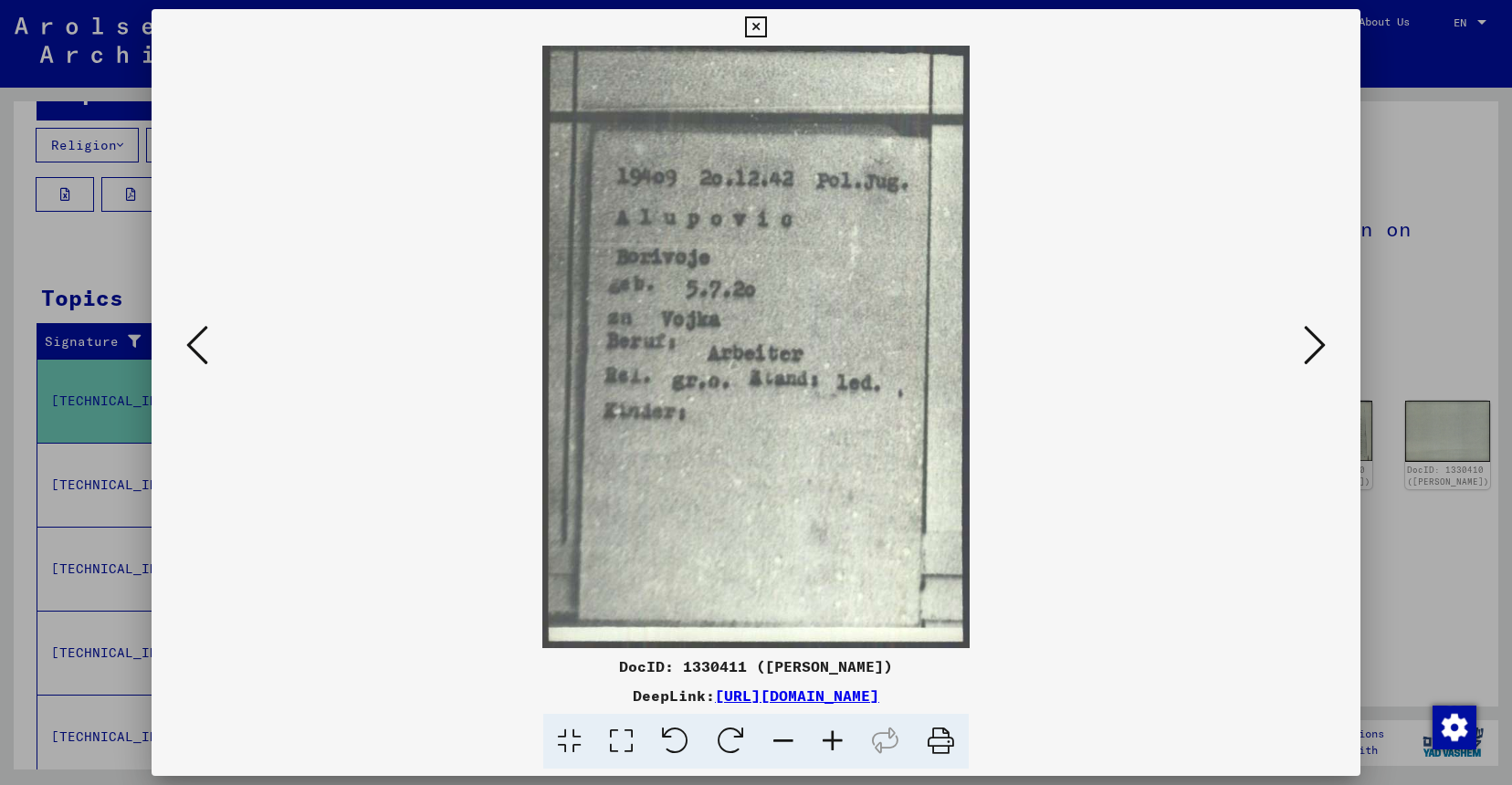
click at [1307, 349] on icon at bounding box center [1314, 345] width 22 height 44
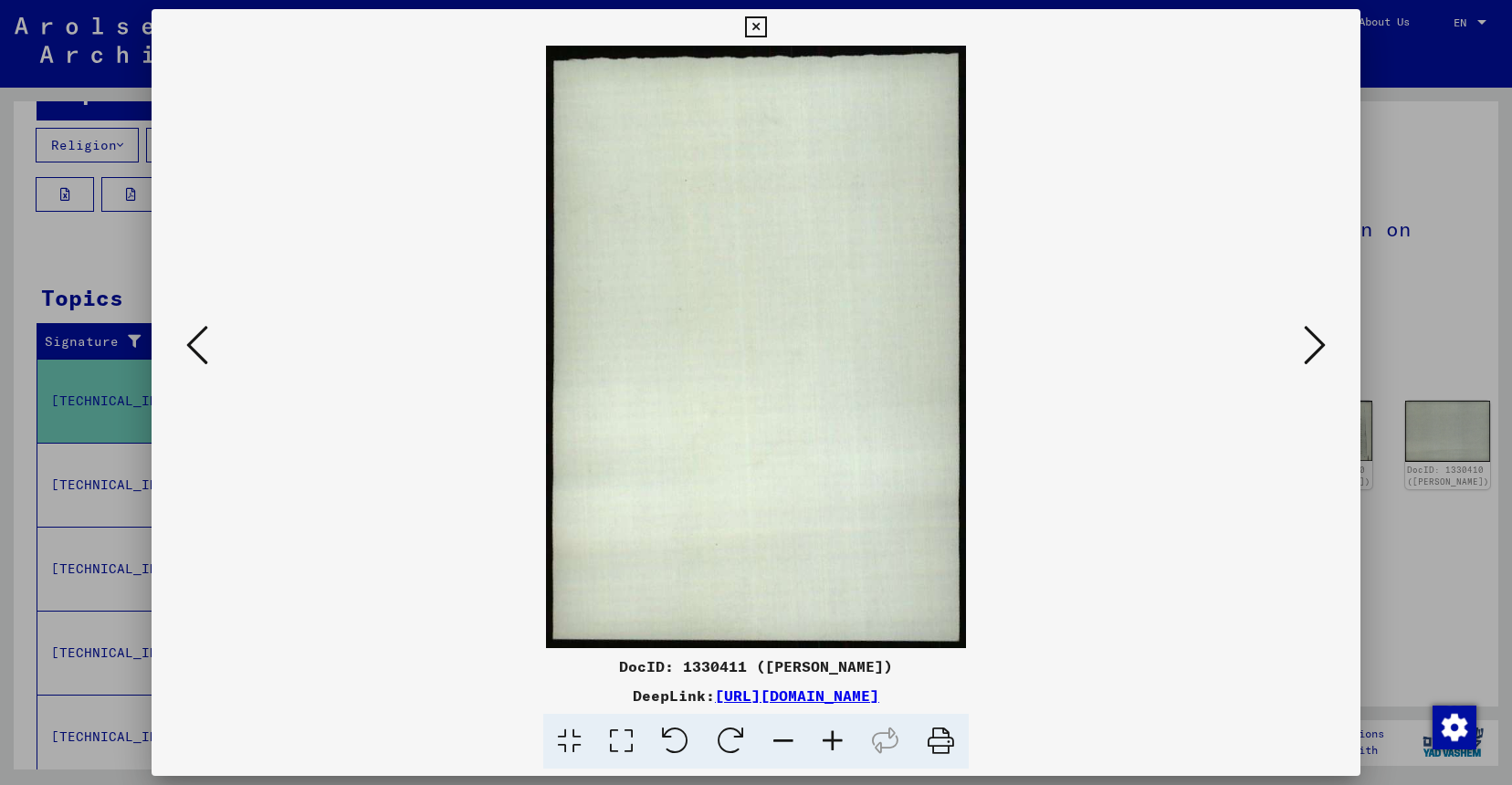
click at [1452, 356] on div at bounding box center [756, 392] width 1512 height 785
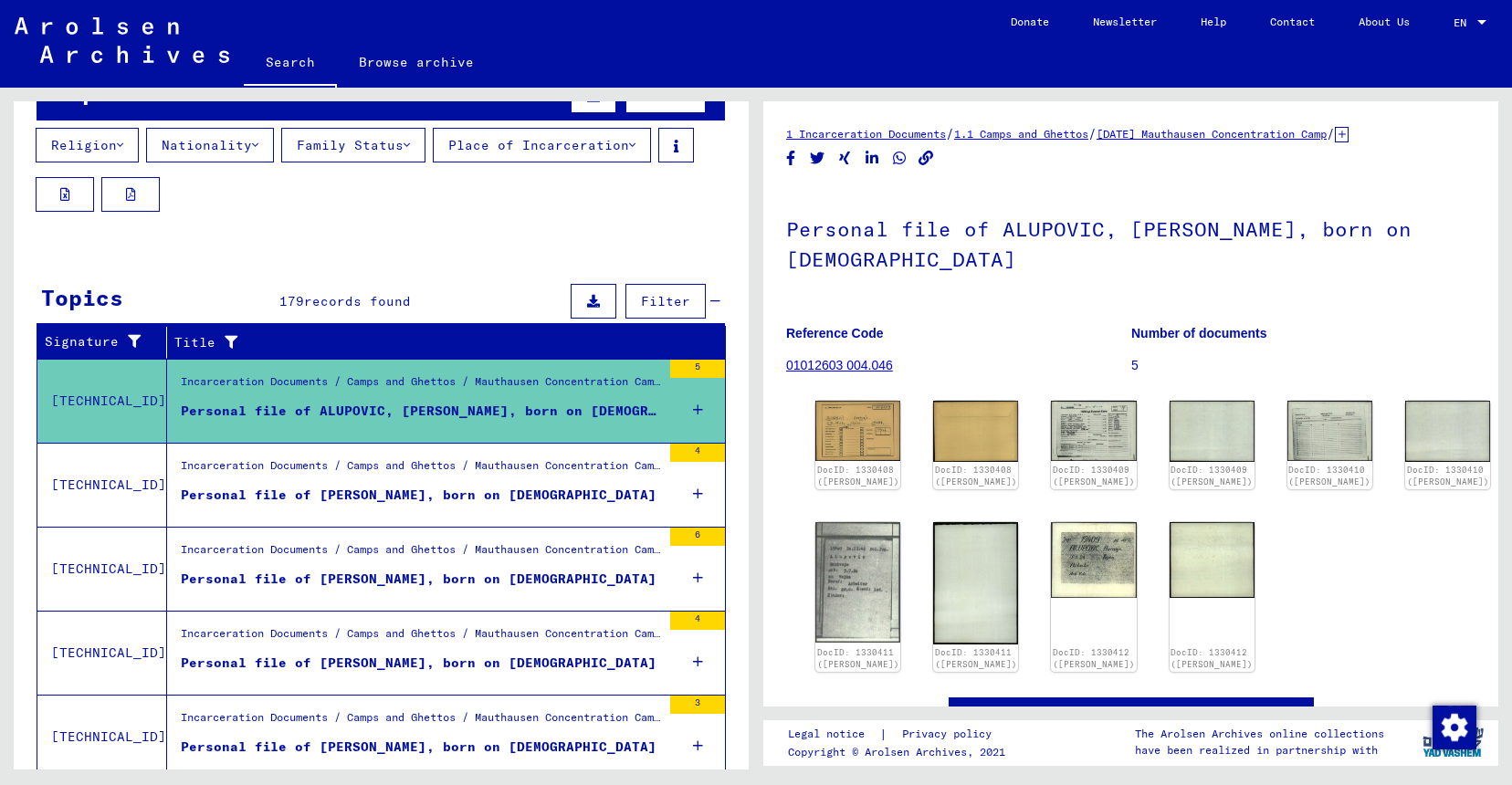
click at [387, 472] on div "Incarceration Documents / Camps and Ghettos / Mauthausen Concentration Camp / I…" at bounding box center [421, 470] width 481 height 26
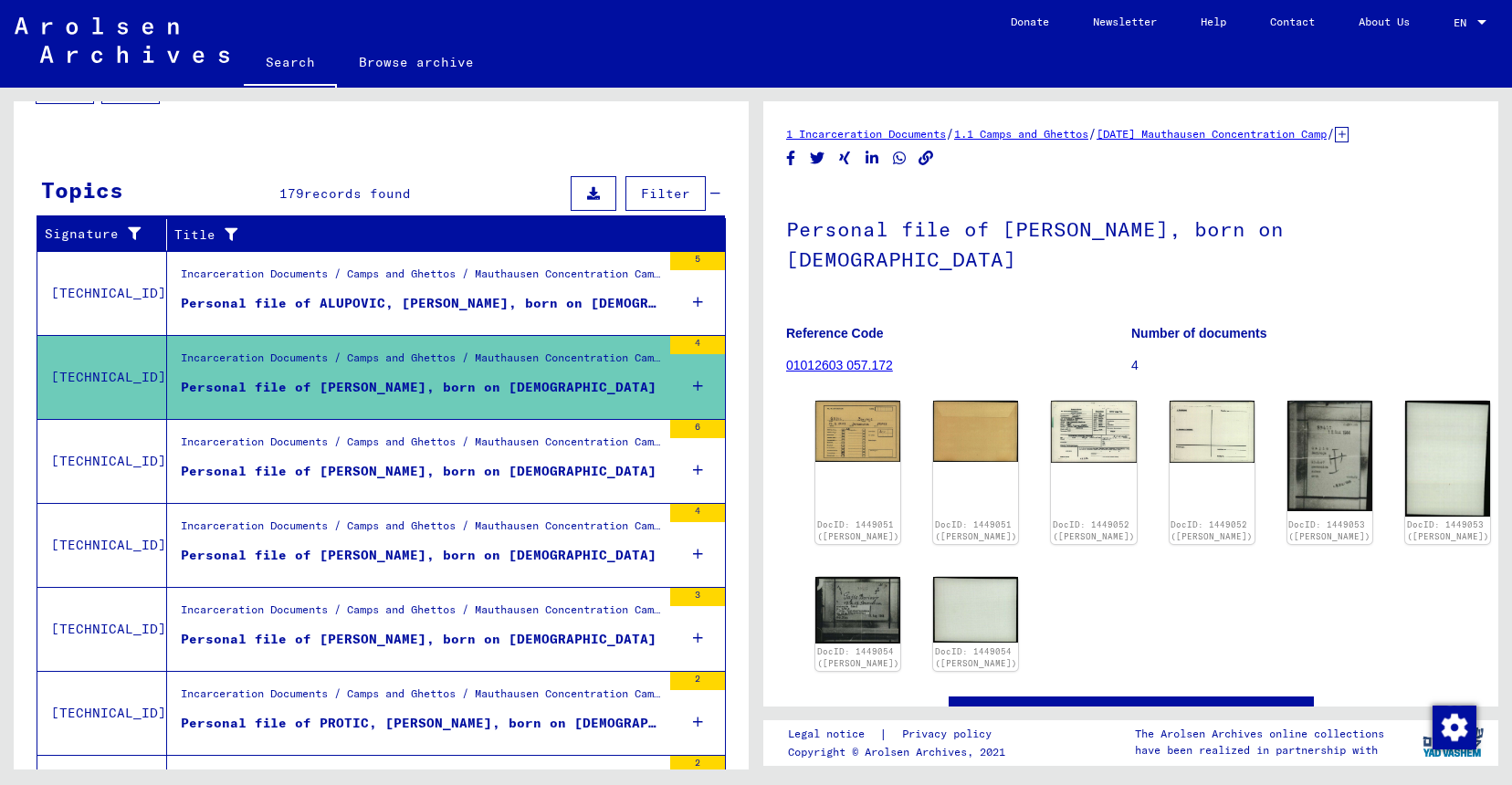
scroll to position [394, 0]
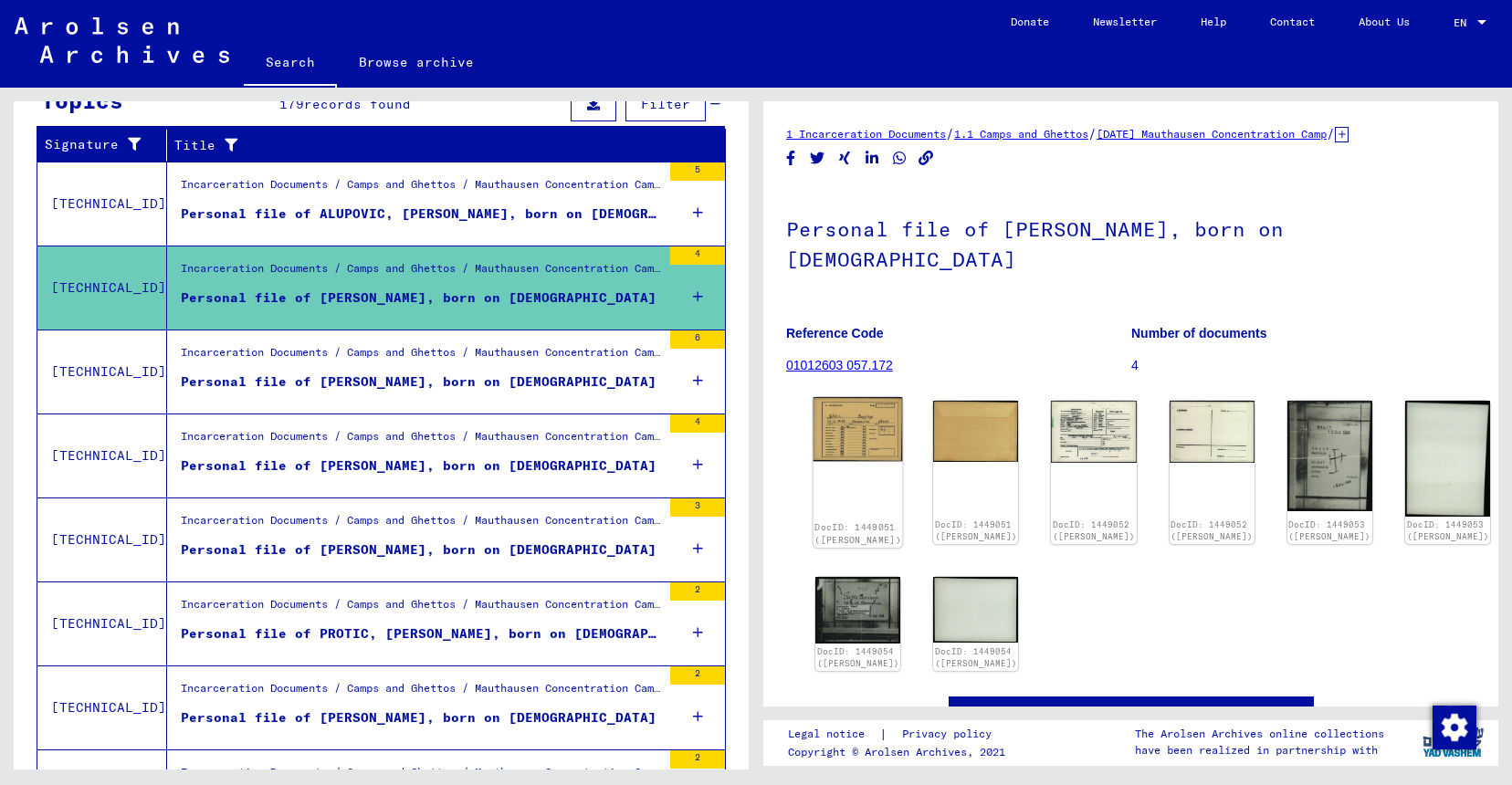
click at [871, 398] on img at bounding box center [858, 429] width 89 height 64
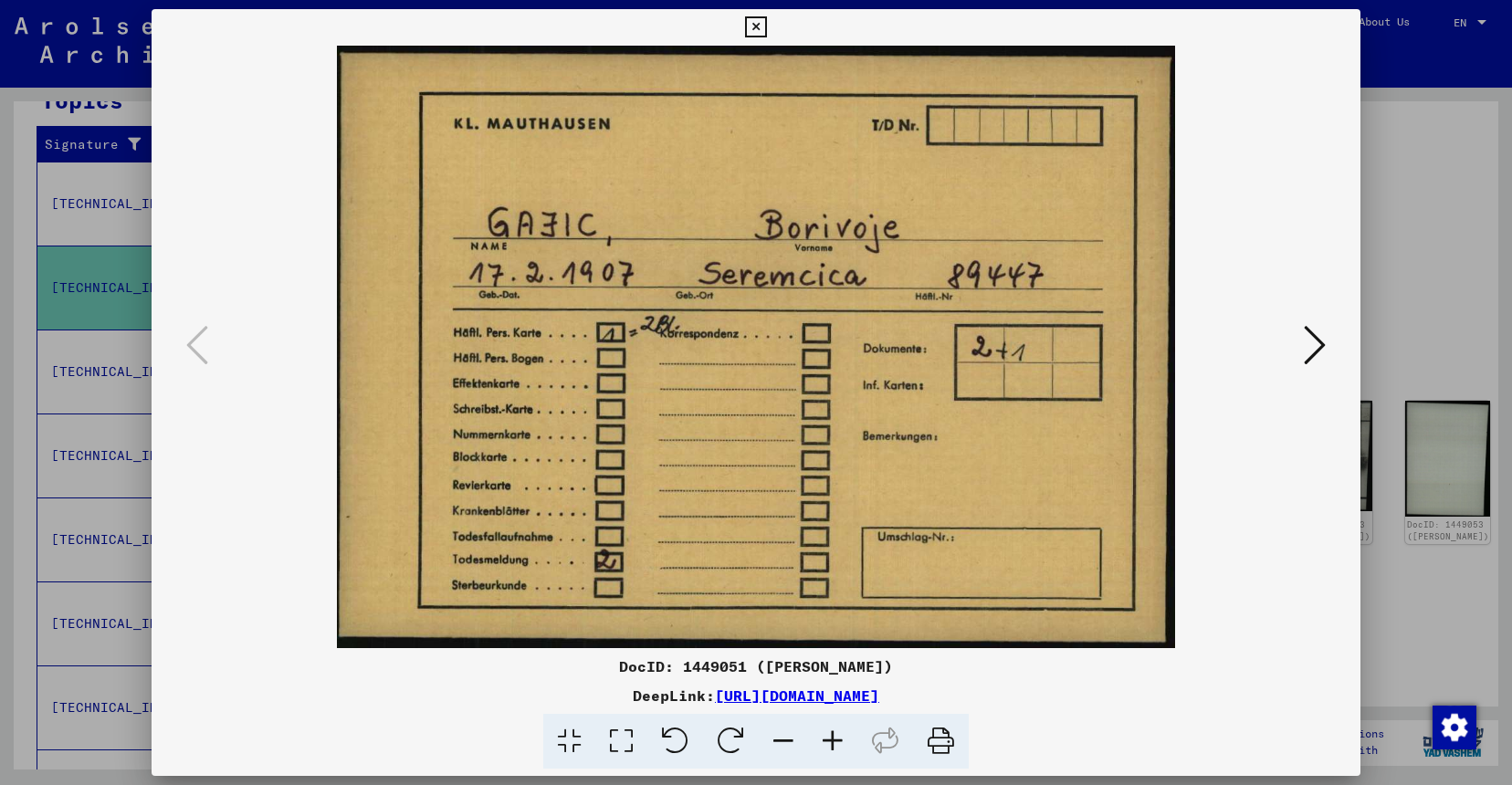
click at [1325, 350] on icon at bounding box center [1314, 345] width 22 height 44
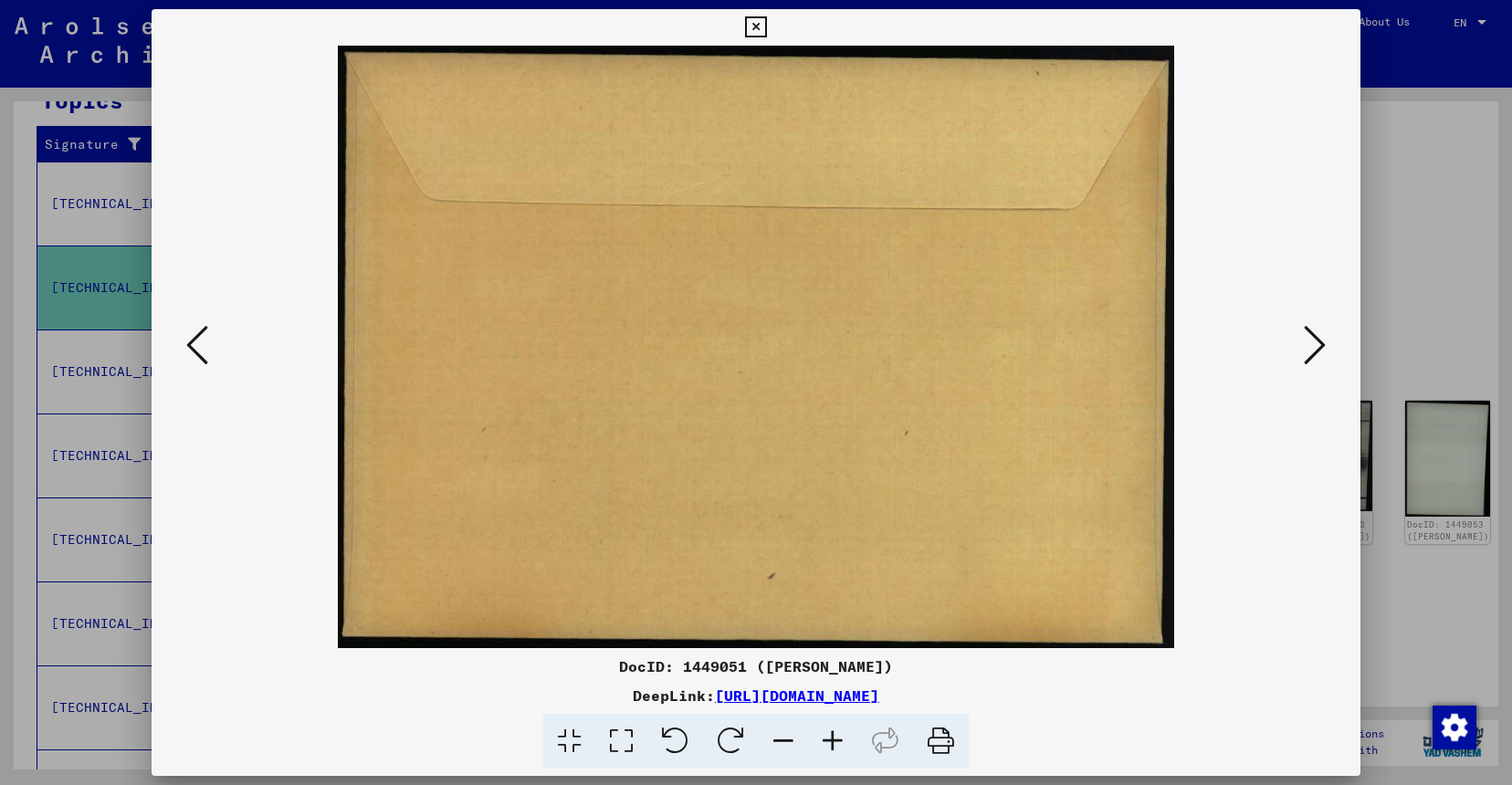
click at [1325, 350] on icon at bounding box center [1314, 345] width 22 height 44
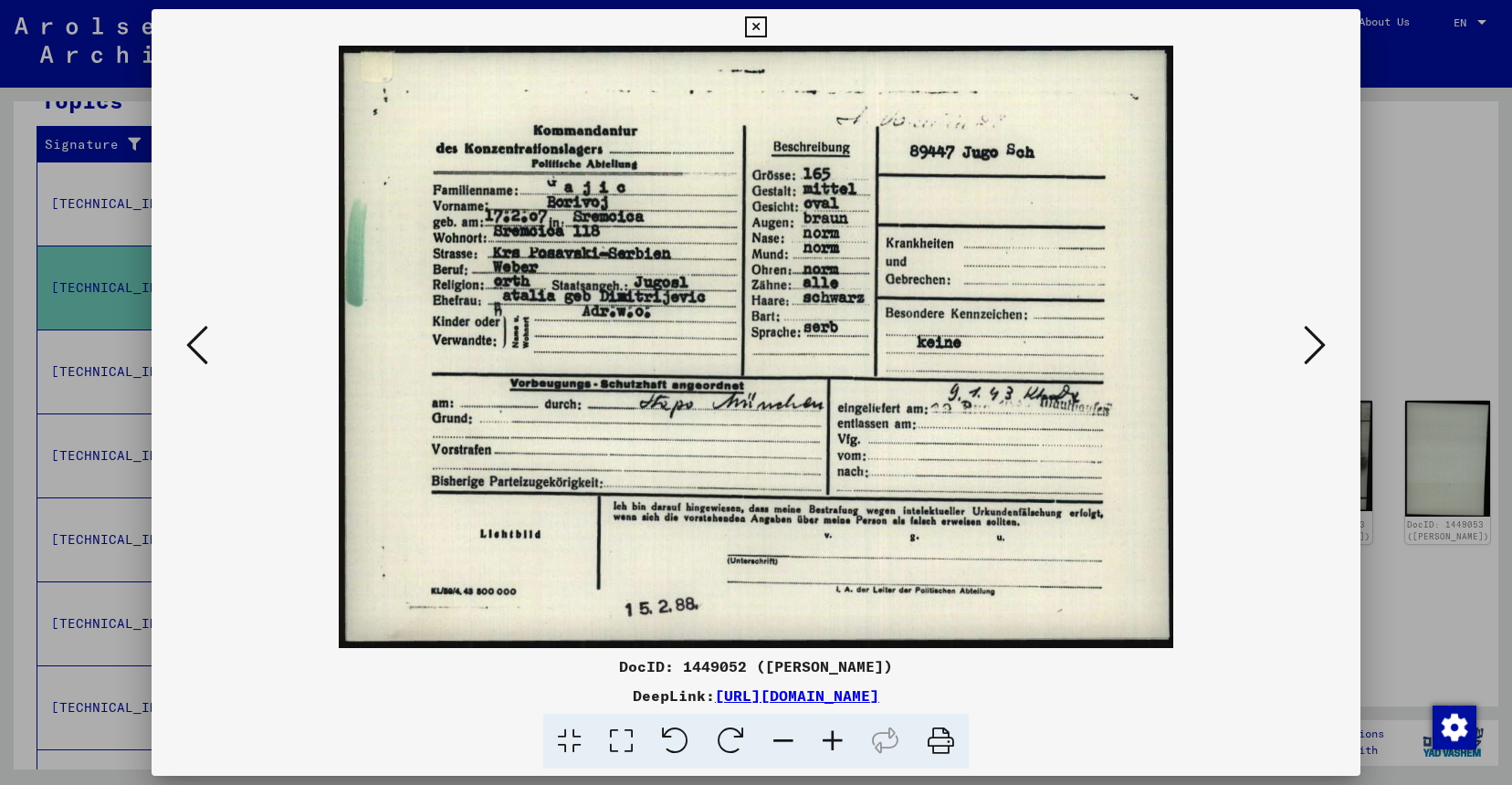
click at [1325, 350] on icon at bounding box center [1314, 345] width 22 height 44
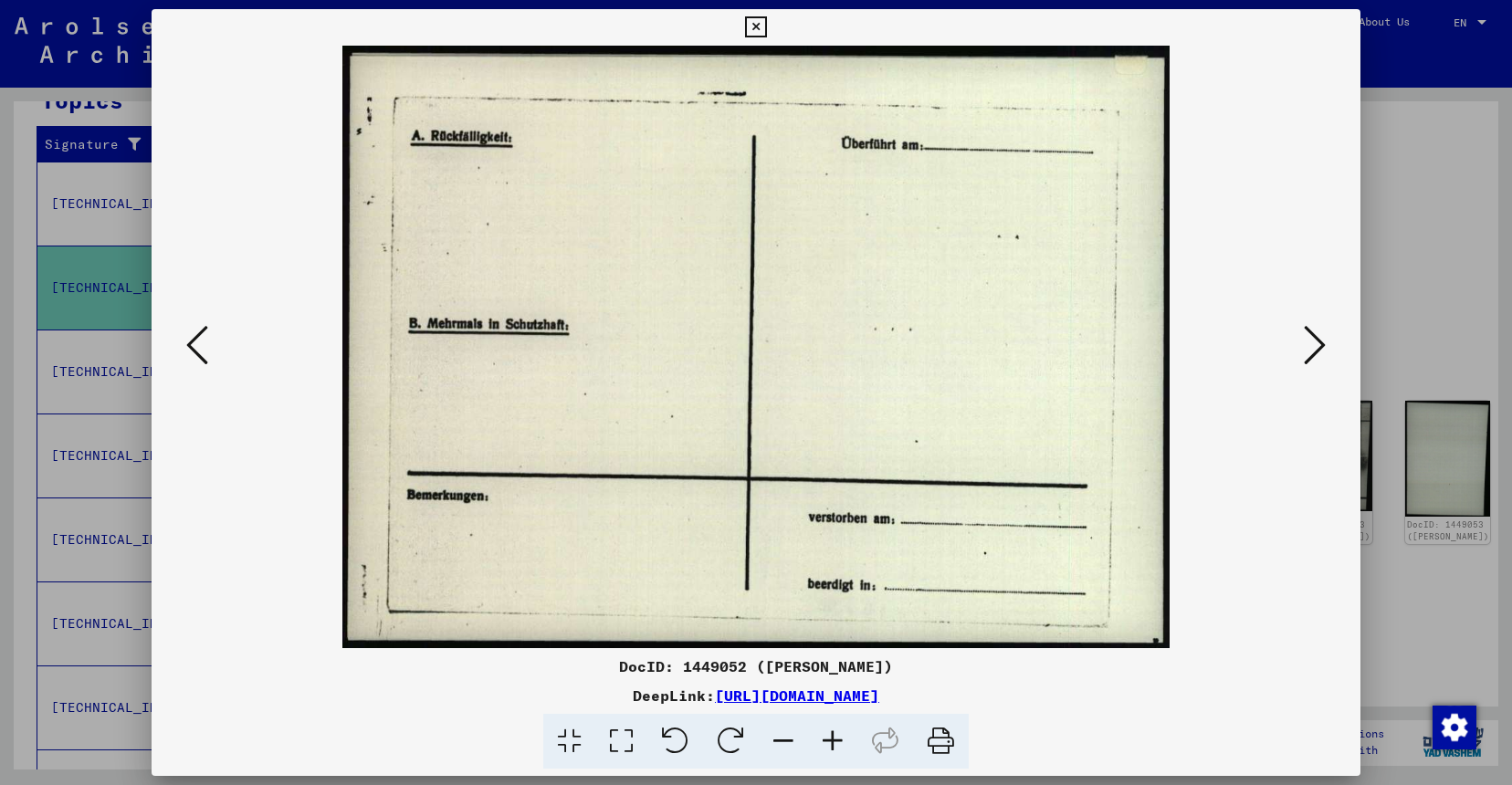
click at [192, 356] on icon at bounding box center [198, 345] width 22 height 44
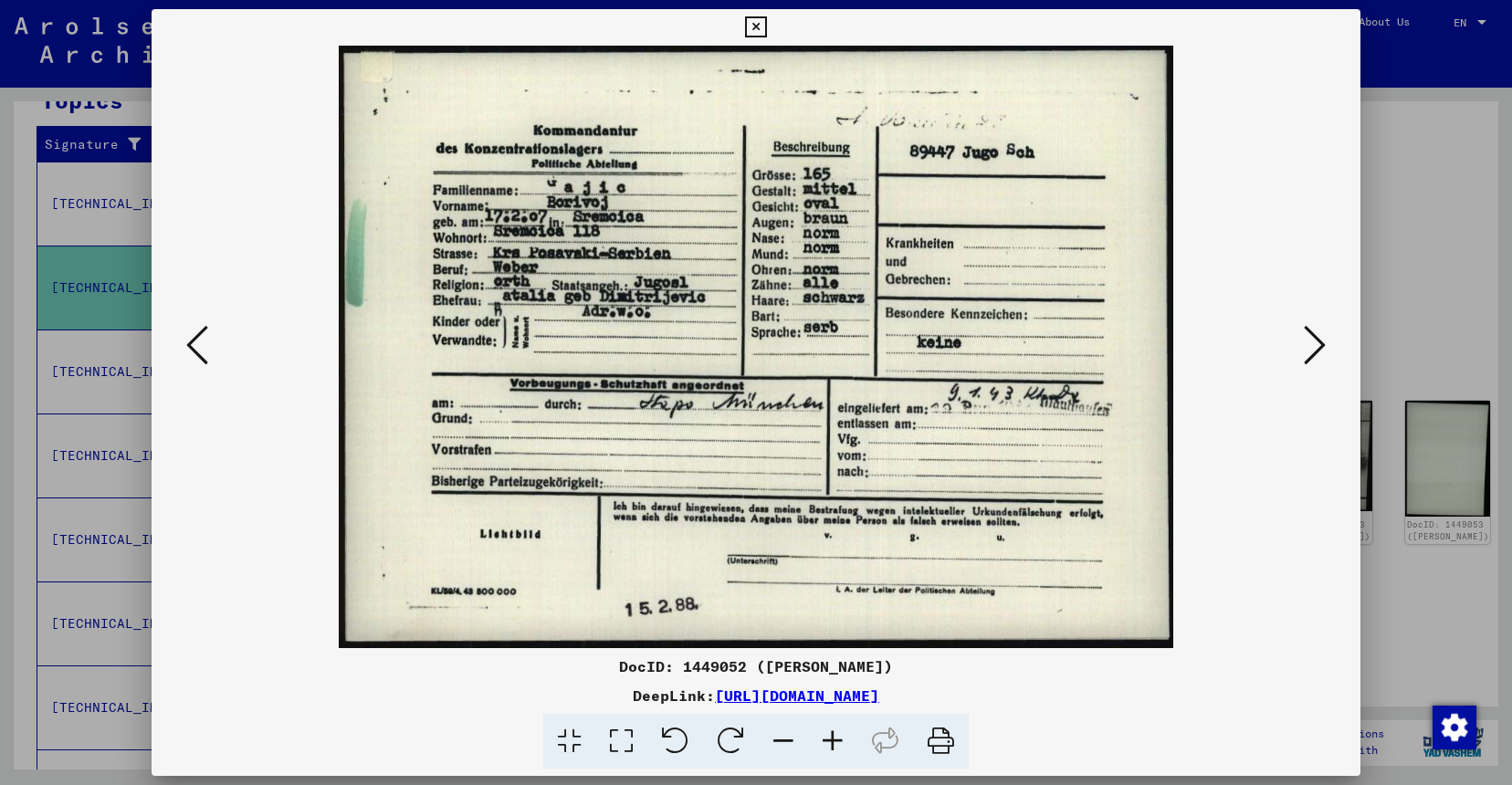
click at [1293, 357] on img at bounding box center [756, 346] width 1085 height 602
click at [1325, 358] on icon at bounding box center [1314, 345] width 22 height 44
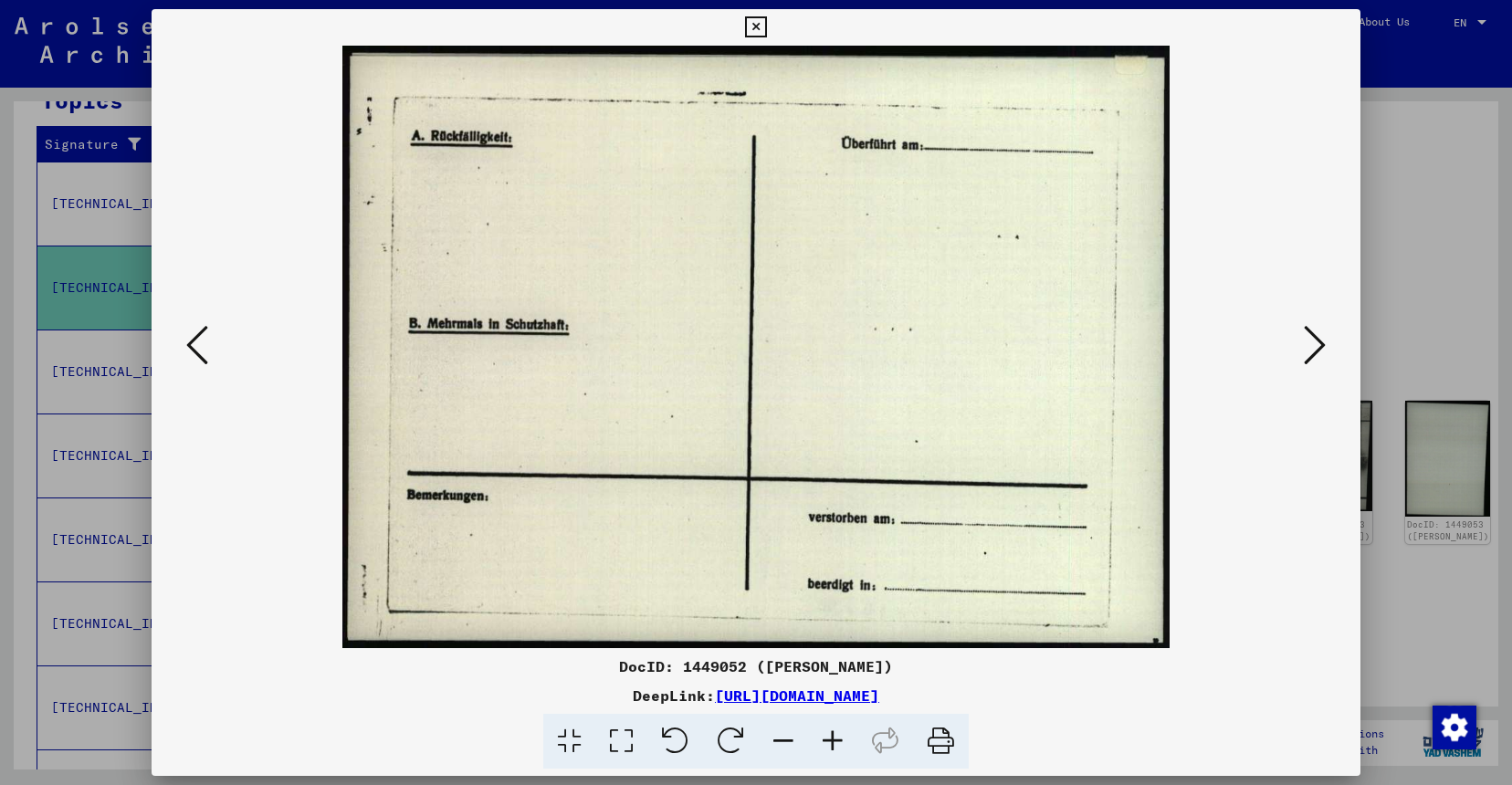
click at [1313, 356] on icon at bounding box center [1314, 345] width 22 height 44
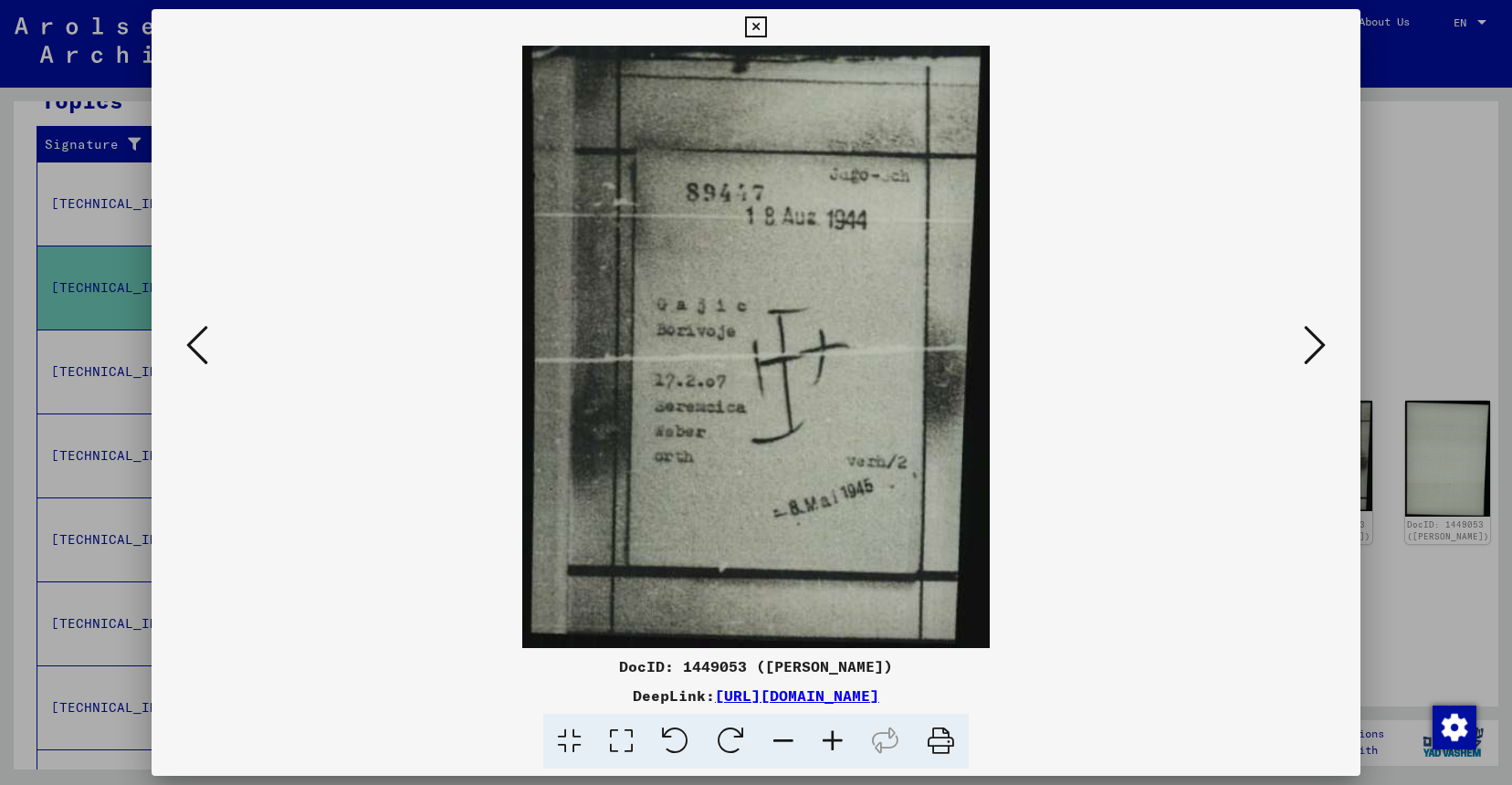
click at [1312, 355] on icon at bounding box center [1314, 345] width 22 height 44
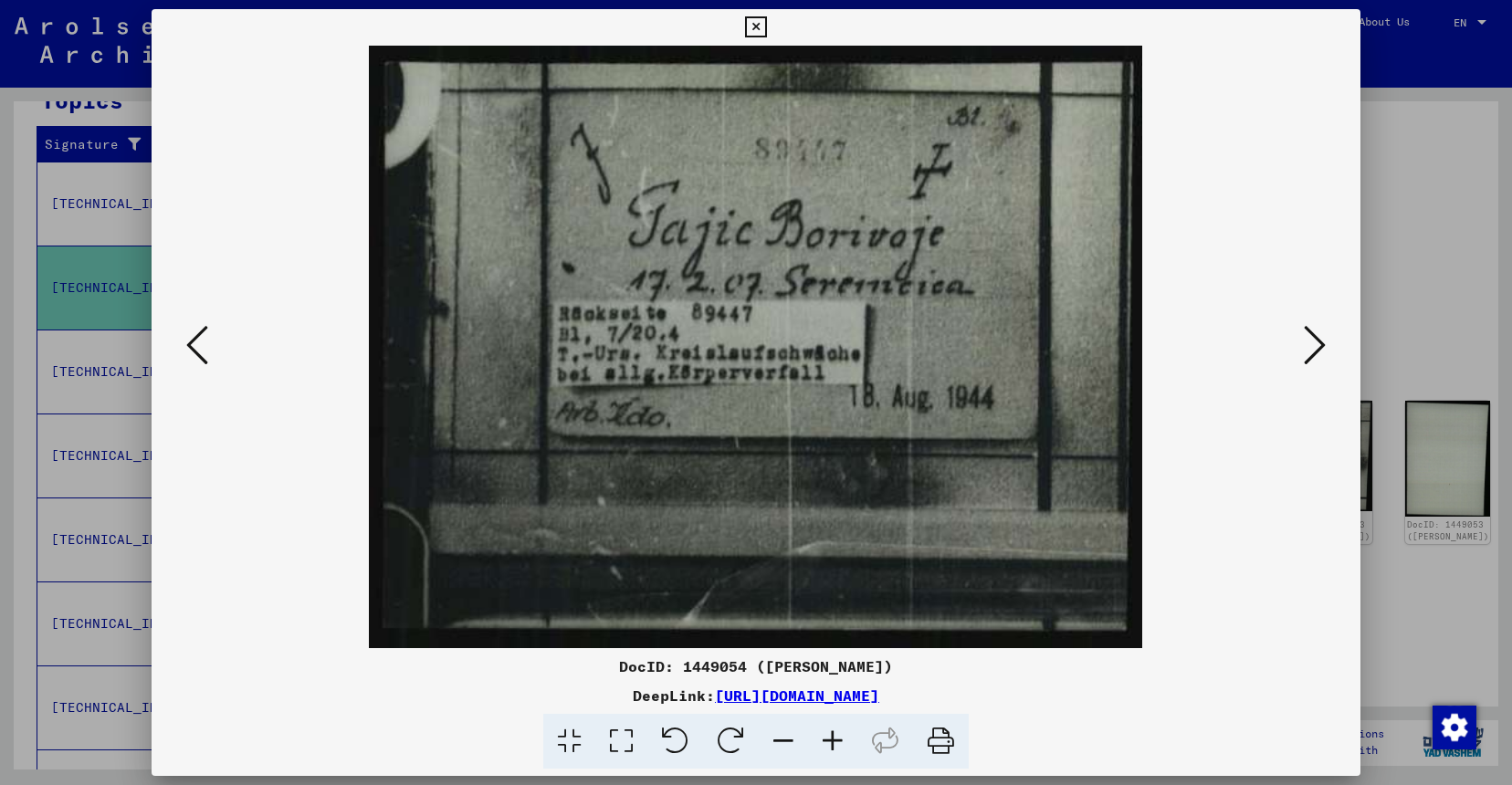
click at [1310, 344] on icon at bounding box center [1314, 345] width 22 height 44
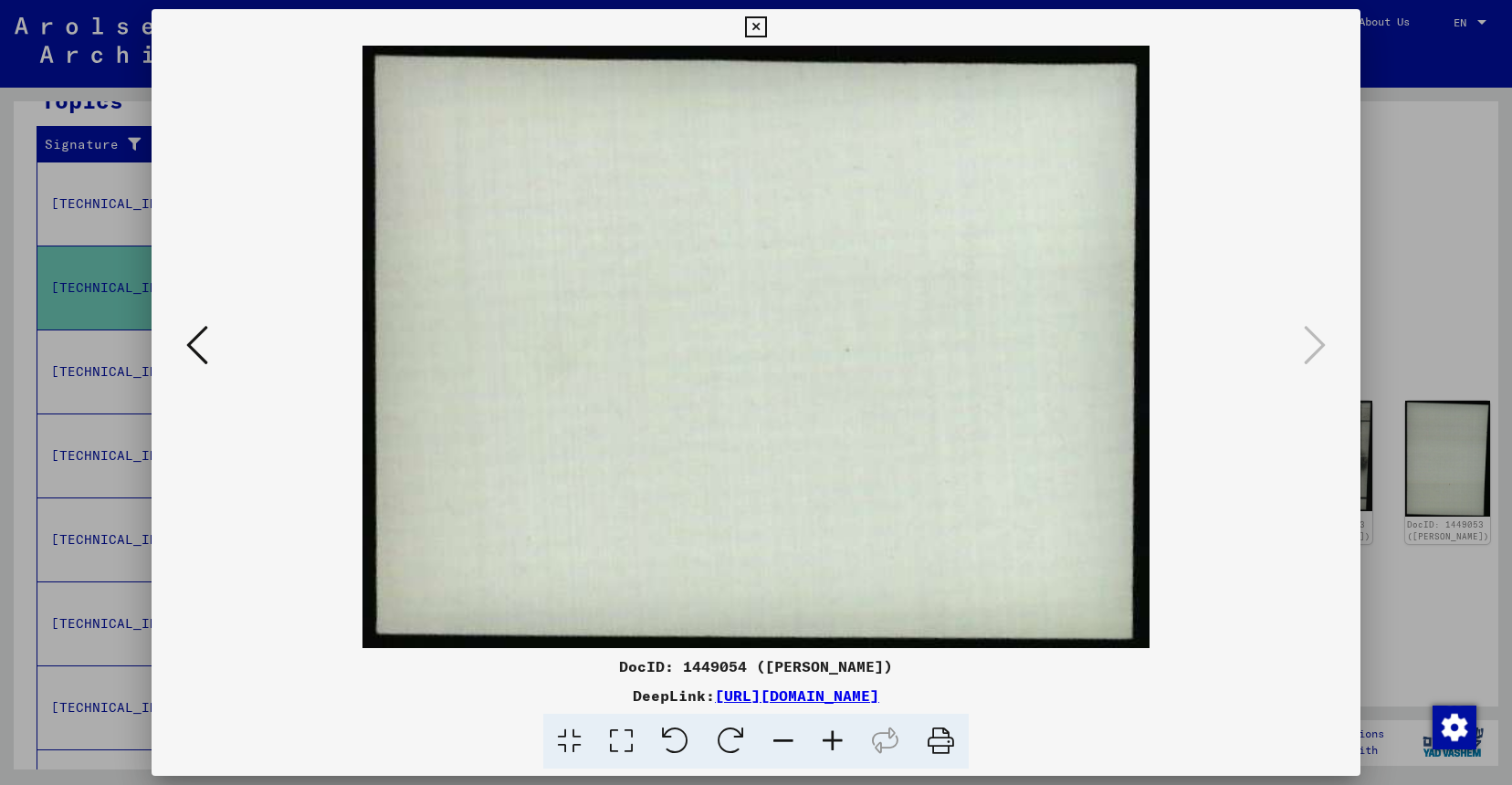
drag, startPoint x: 1426, startPoint y: 337, endPoint x: 1357, endPoint y: 310, distance: 74.1
click at [1426, 335] on div at bounding box center [756, 392] width 1512 height 785
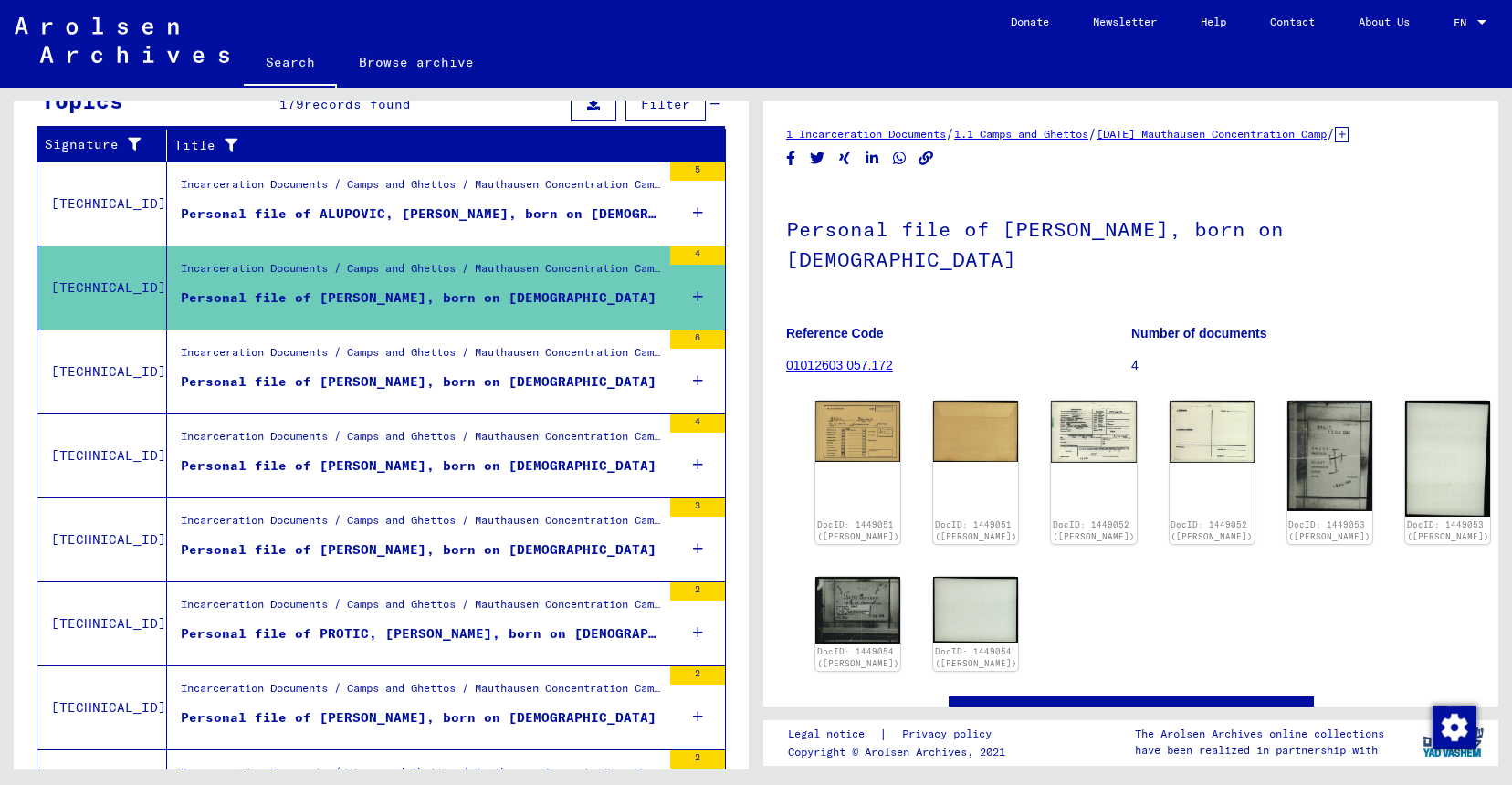
click at [407, 408] on div "Incarceration Documents / Camps and Ghettos / Mauthausen Concentration Camp / I…" at bounding box center [414, 372] width 494 height 83
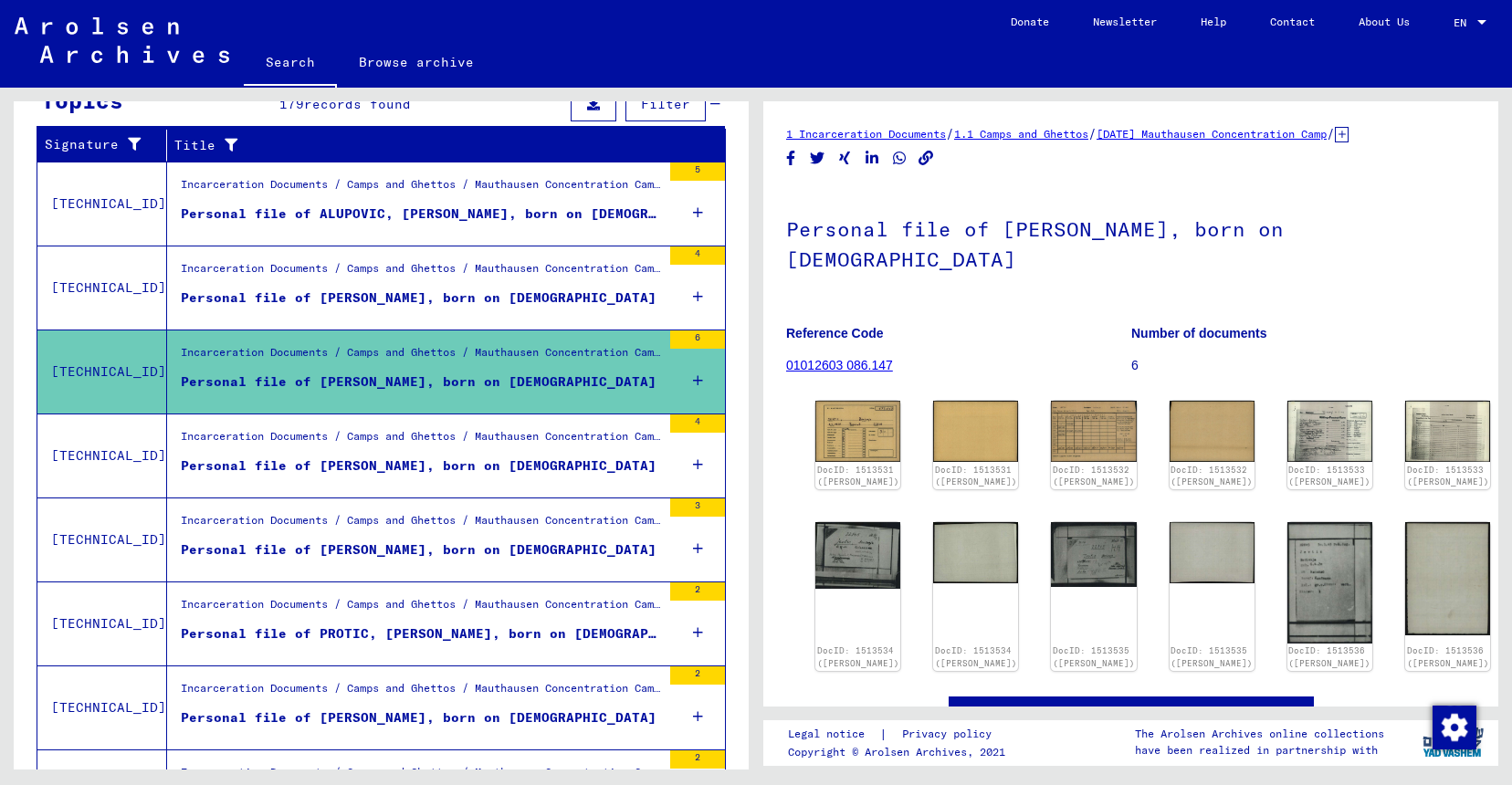
click at [402, 452] on div "Incarceration Documents / Camps and Ghettos / Mauthausen Concentration Camp / I…" at bounding box center [421, 441] width 481 height 26
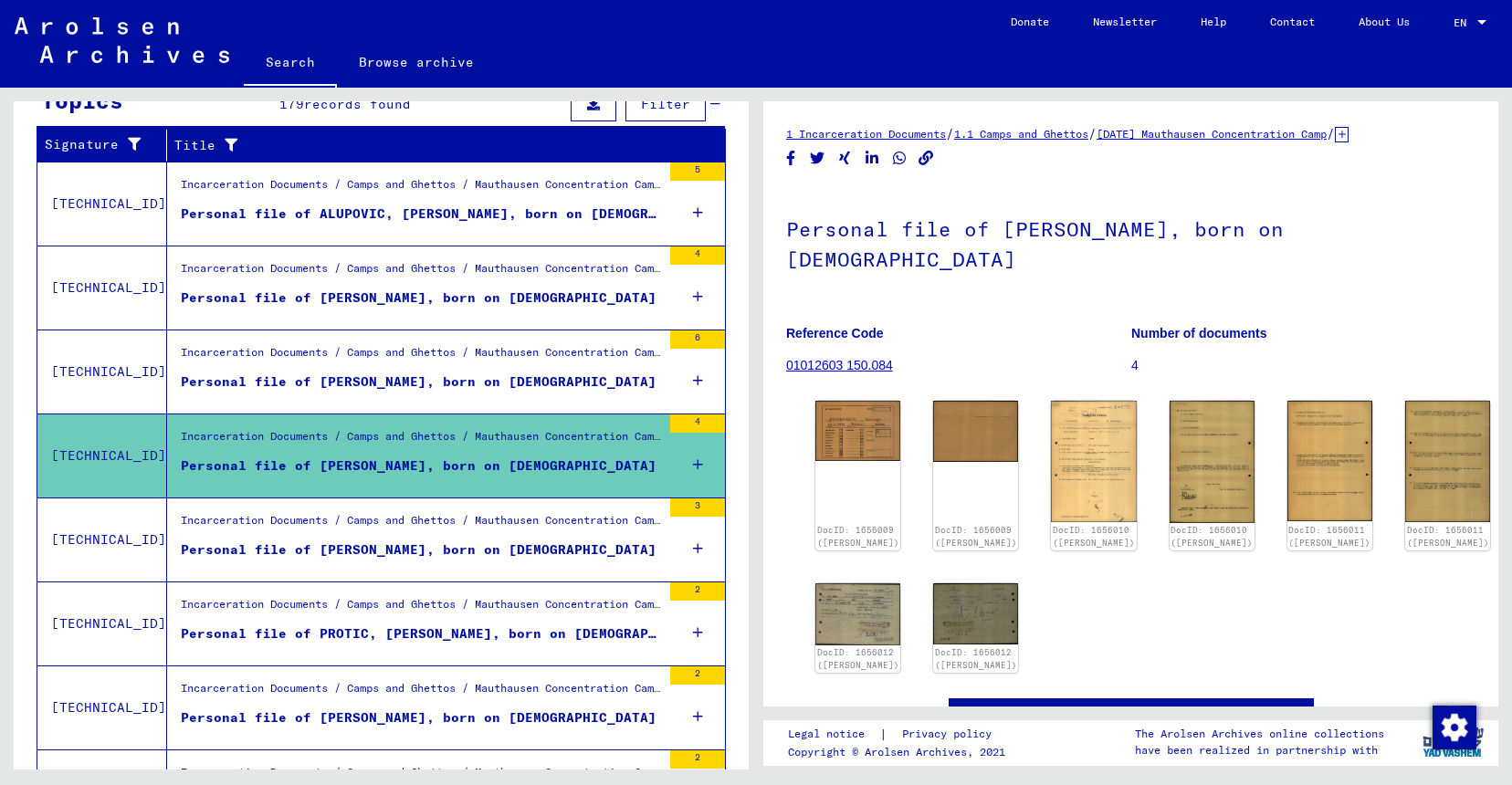
click at [362, 539] on figure "Incarceration Documents / Camps and Ghettos / Mauthausen Concentration Camp / I…" at bounding box center [421, 526] width 481 height 28
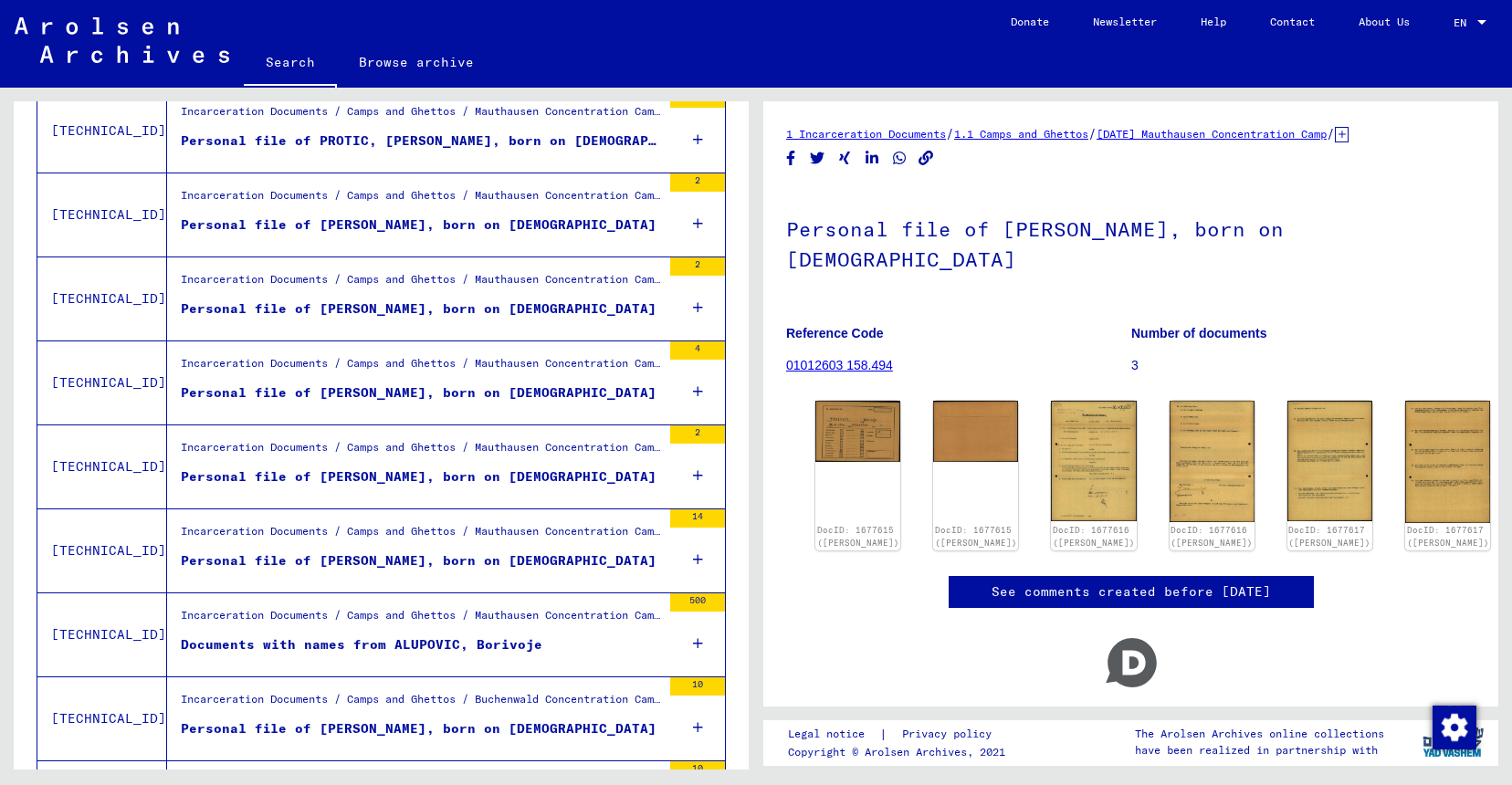
scroll to position [985, 0]
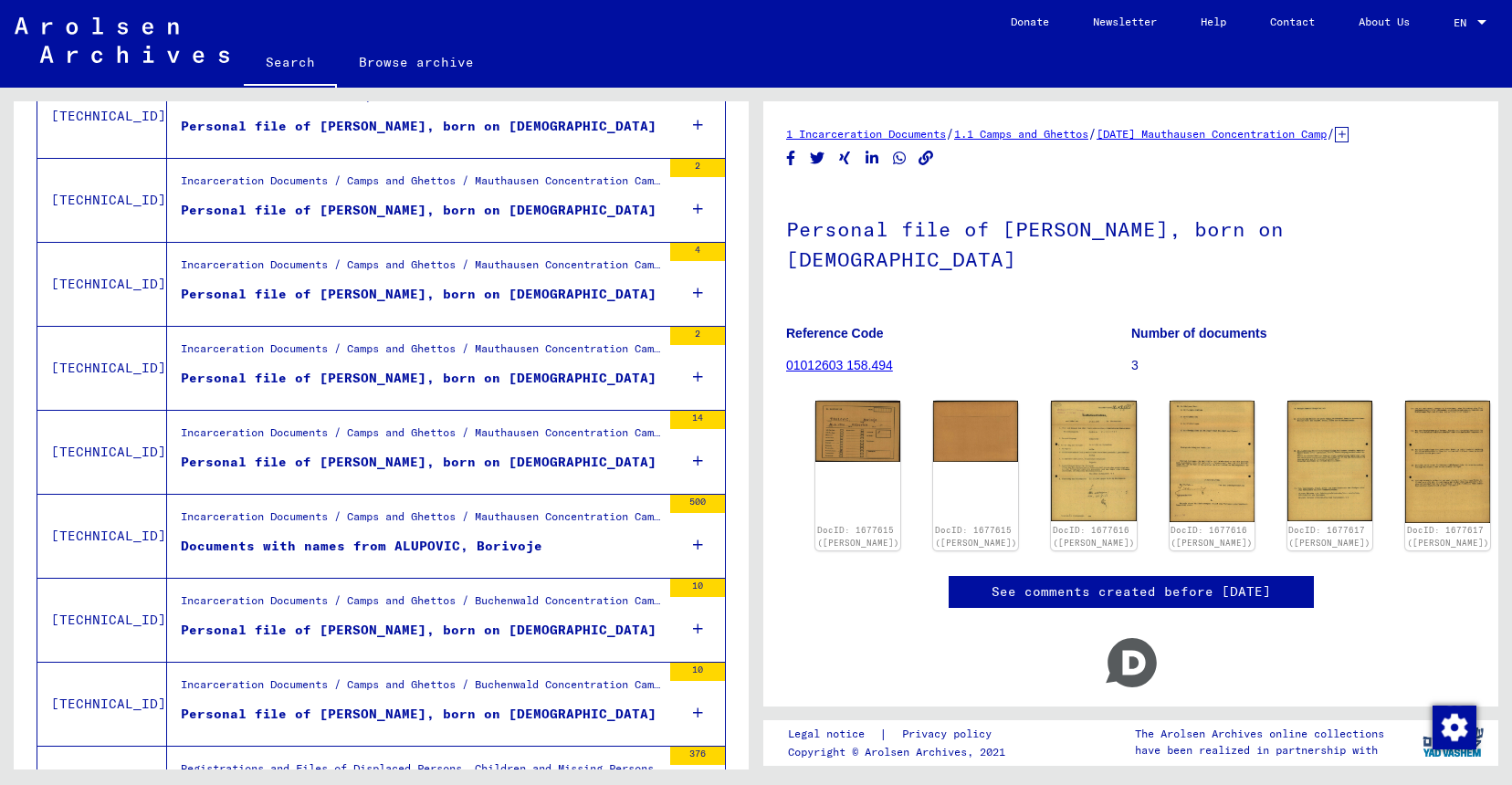
click at [353, 550] on div "Documents with names from ALUPOVIC, Borivoje" at bounding box center [361, 546] width 361 height 19
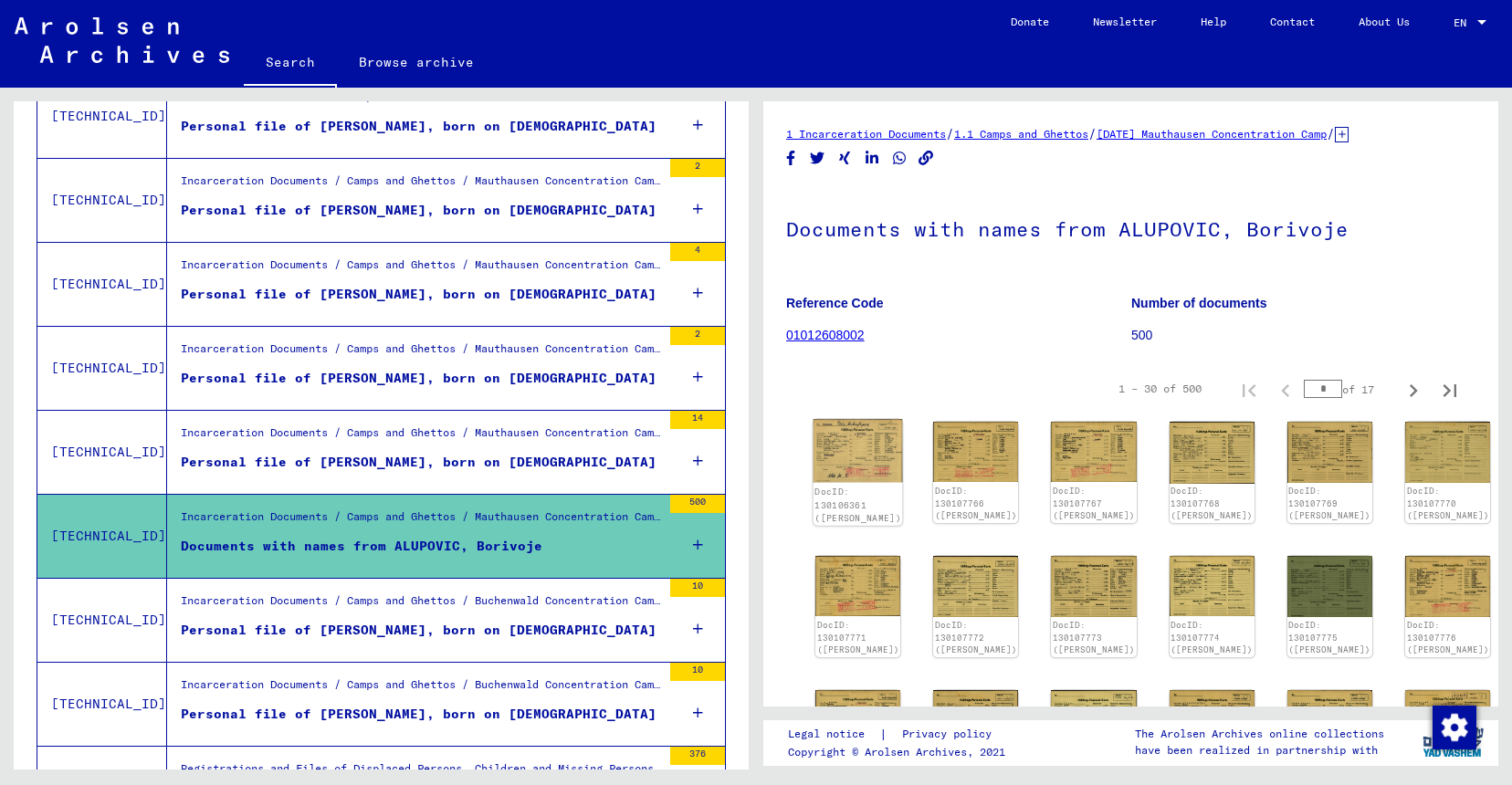
click at [858, 446] on img at bounding box center [858, 450] width 89 height 63
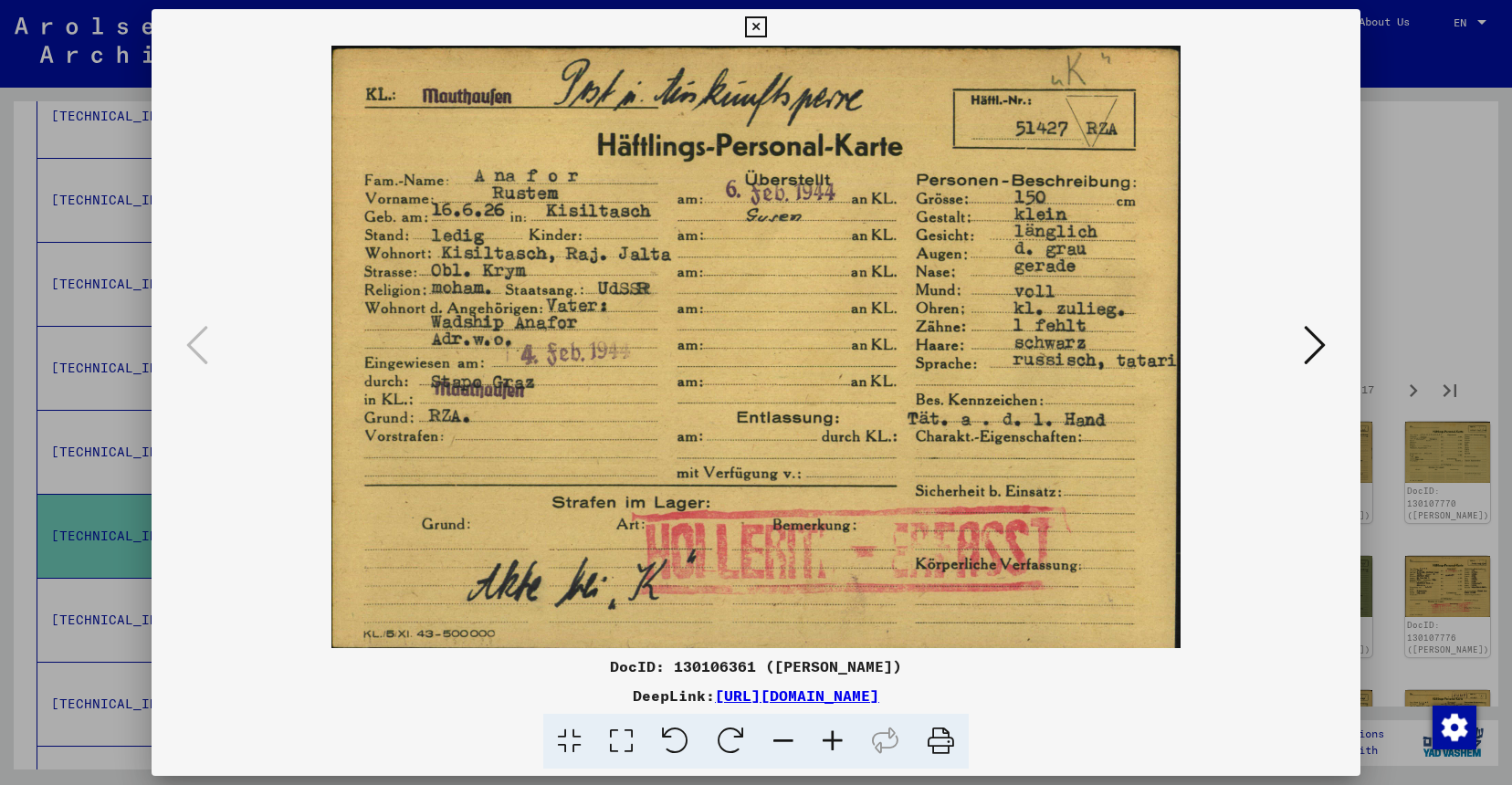
scroll to position [985, 0]
click at [1320, 346] on icon at bounding box center [1314, 345] width 22 height 44
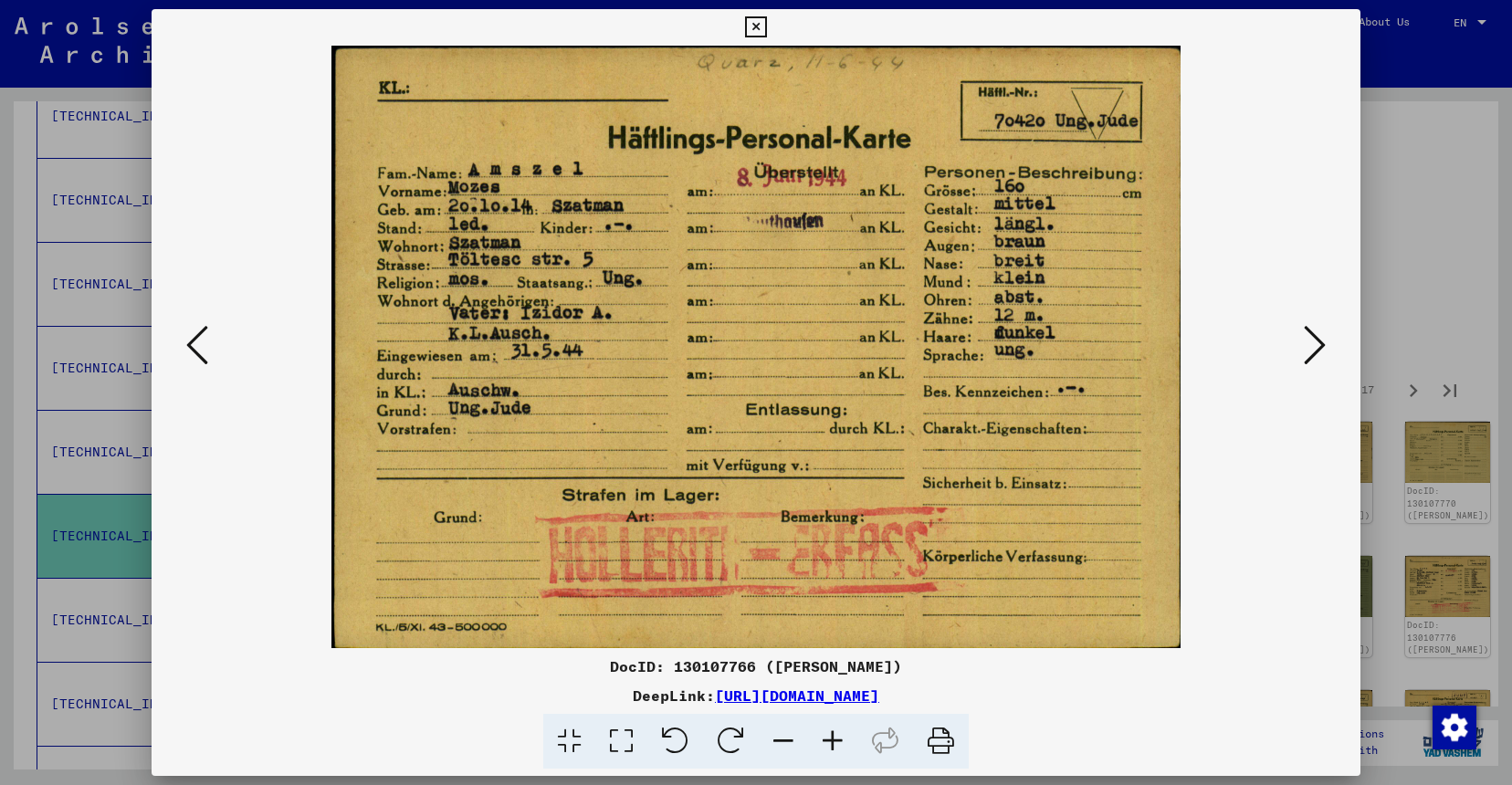
click at [1320, 346] on icon at bounding box center [1314, 345] width 22 height 44
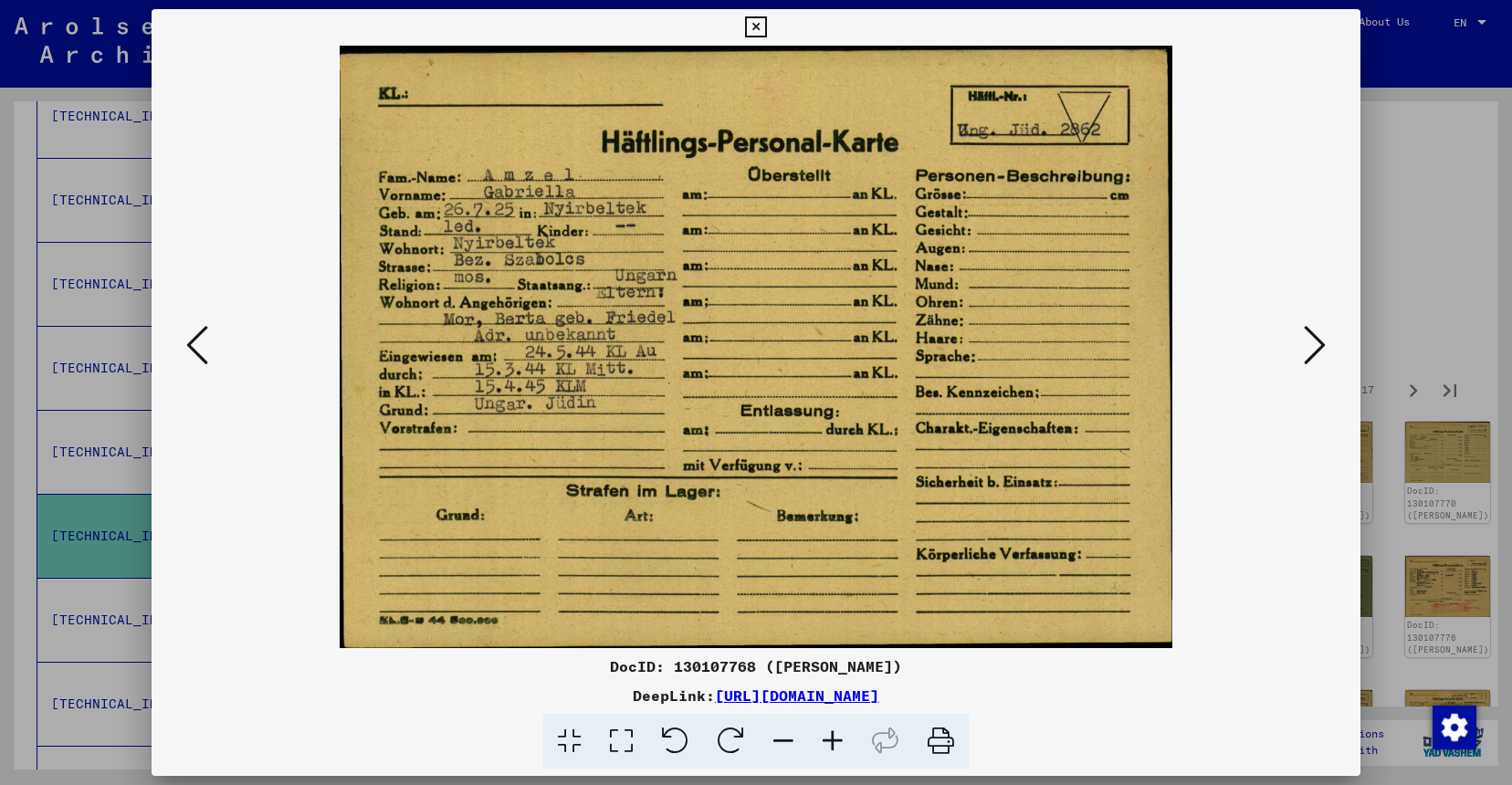
click at [224, 324] on img at bounding box center [756, 346] width 1085 height 602
click at [196, 344] on icon at bounding box center [198, 345] width 22 height 44
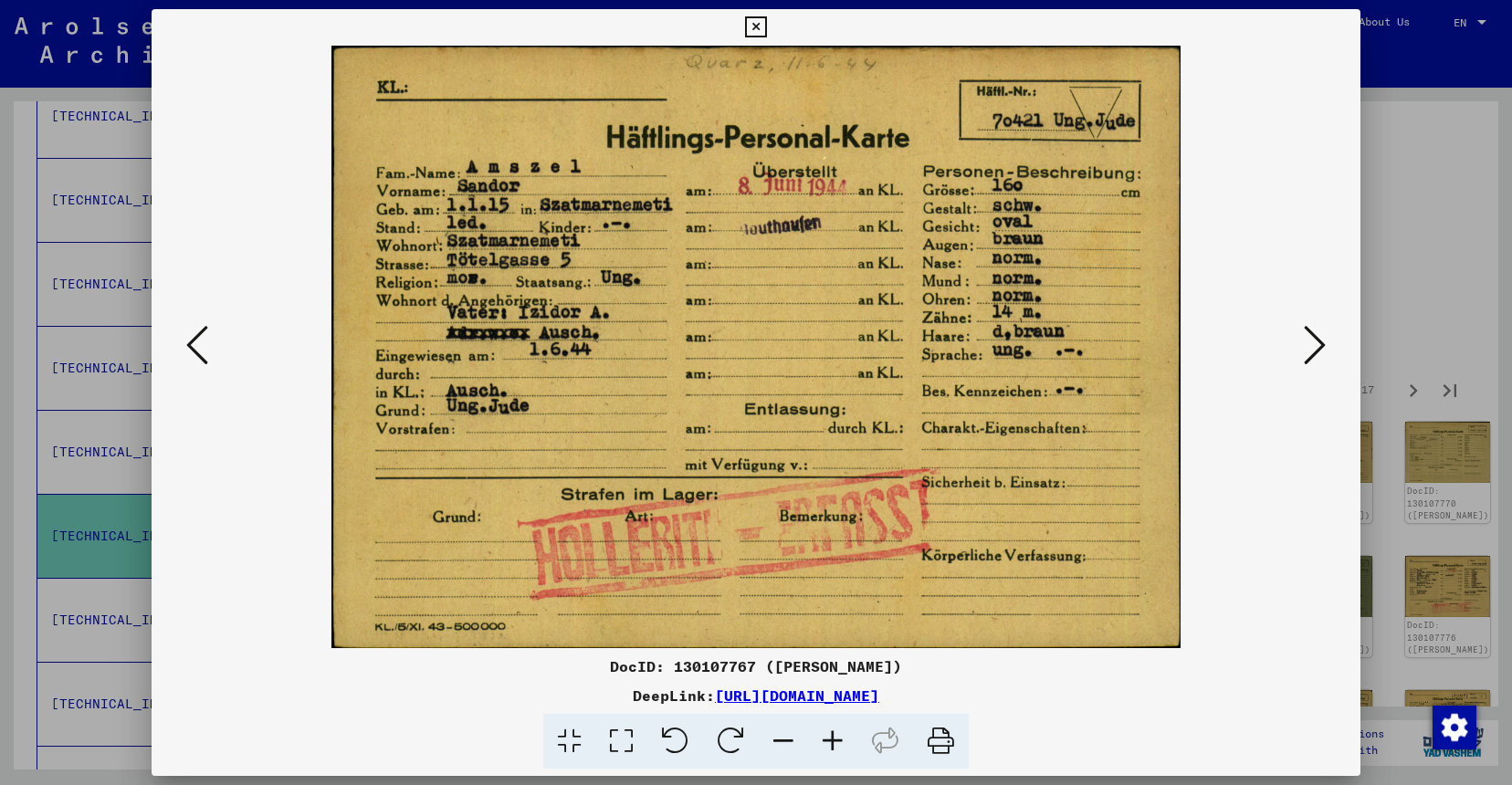
click at [1323, 348] on icon at bounding box center [1314, 345] width 22 height 44
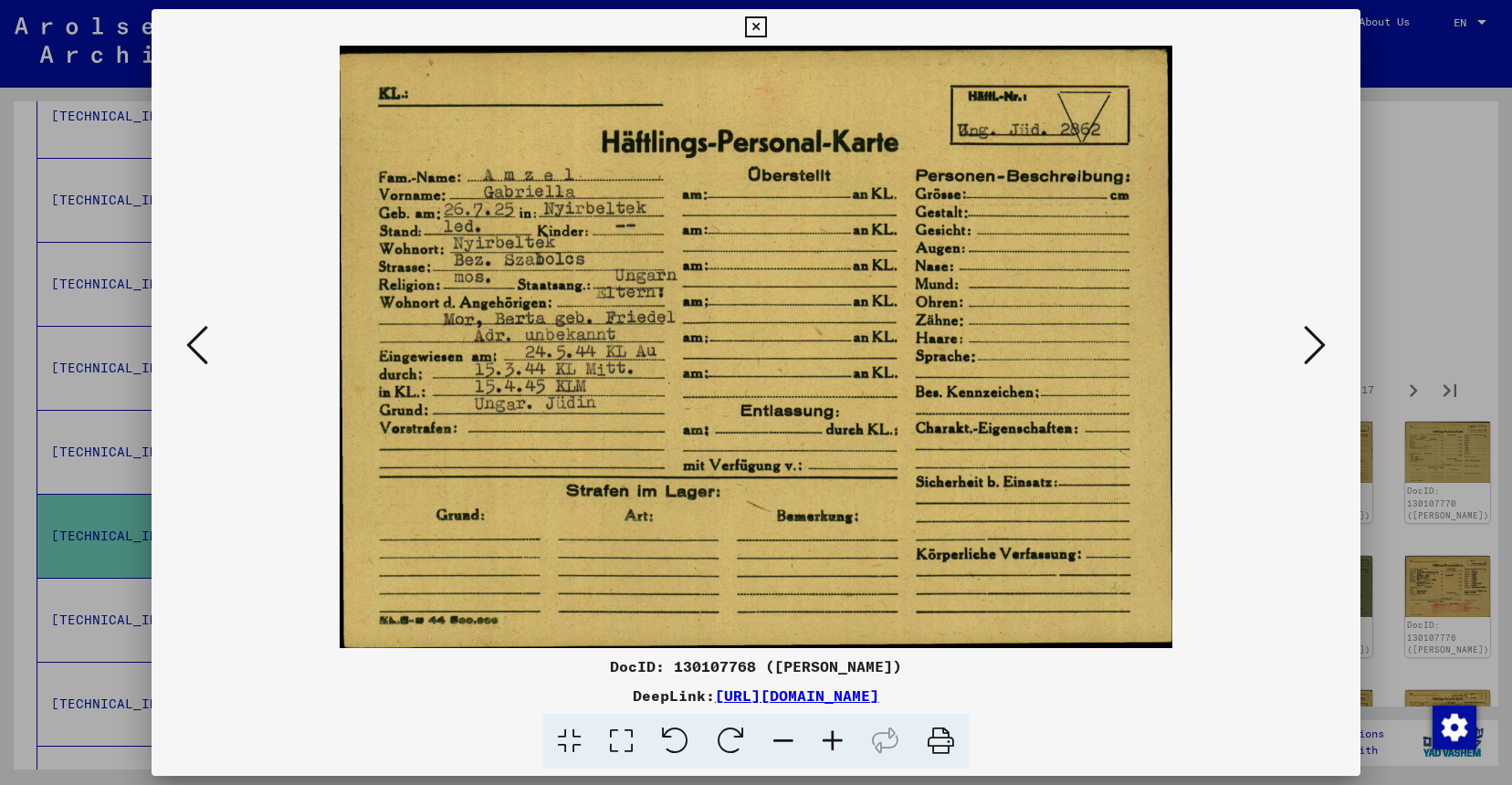
click at [1323, 348] on icon at bounding box center [1314, 345] width 22 height 44
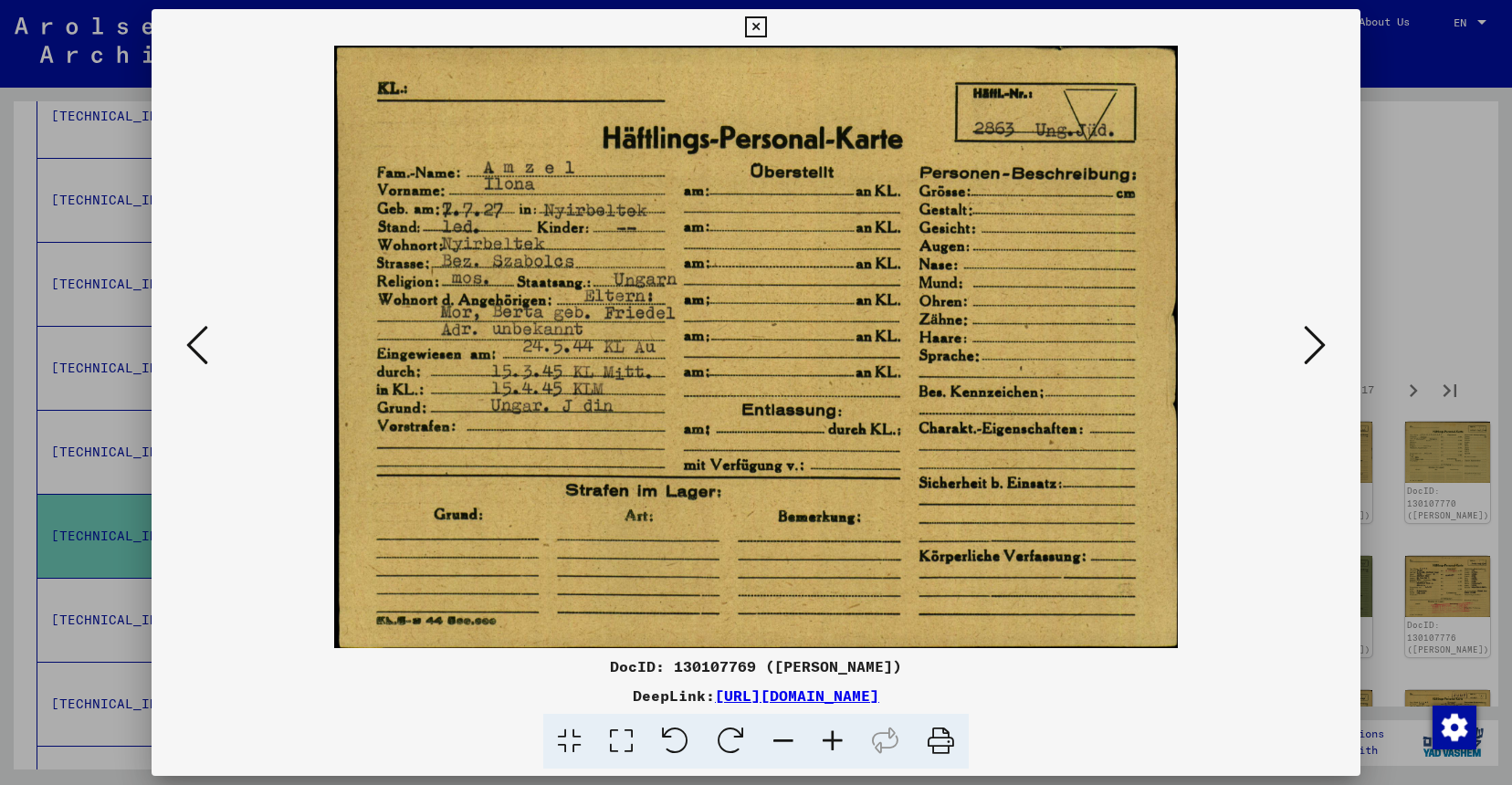
click at [1323, 348] on icon at bounding box center [1314, 345] width 22 height 44
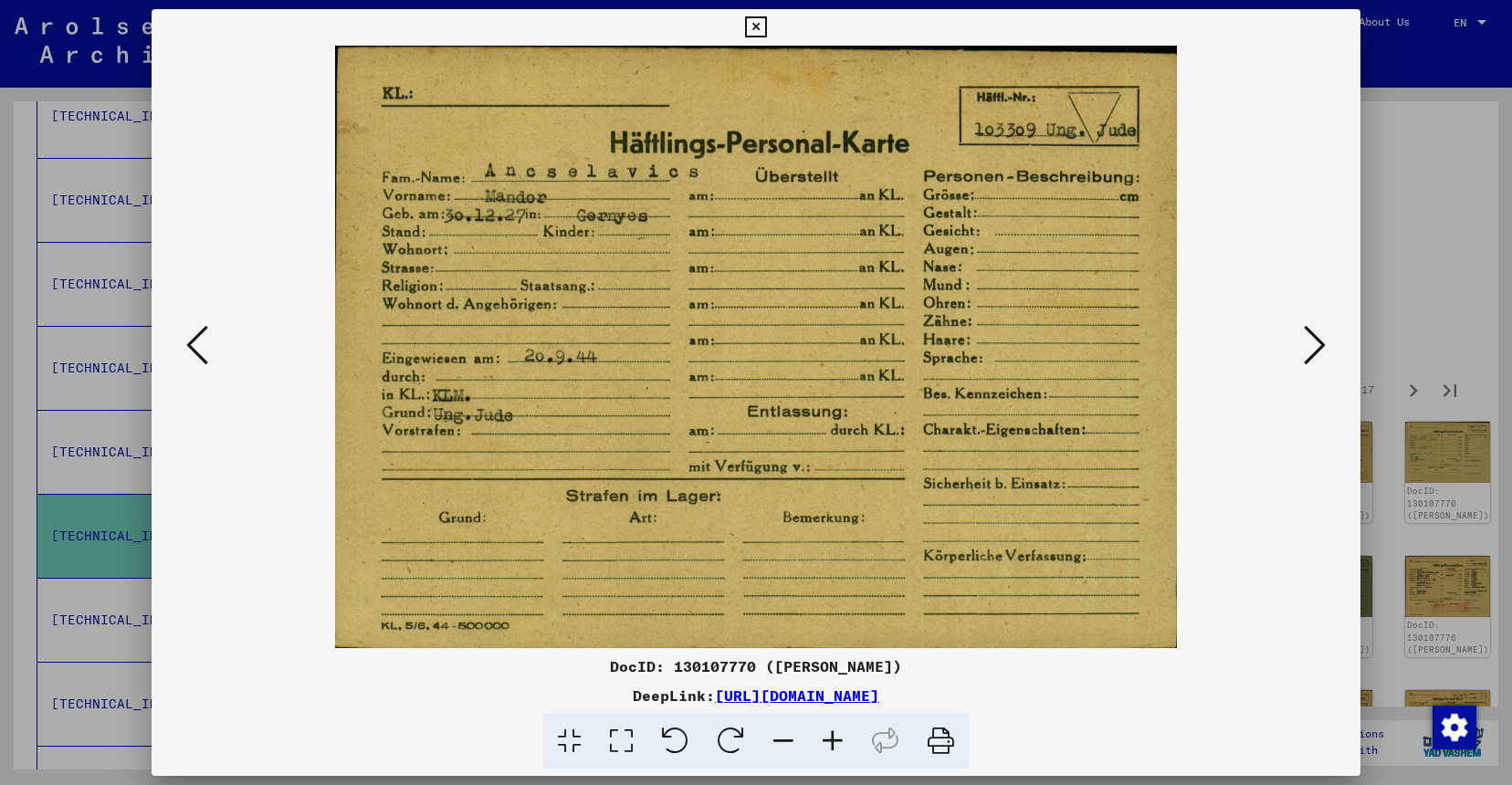
click at [1323, 348] on icon at bounding box center [1314, 345] width 22 height 44
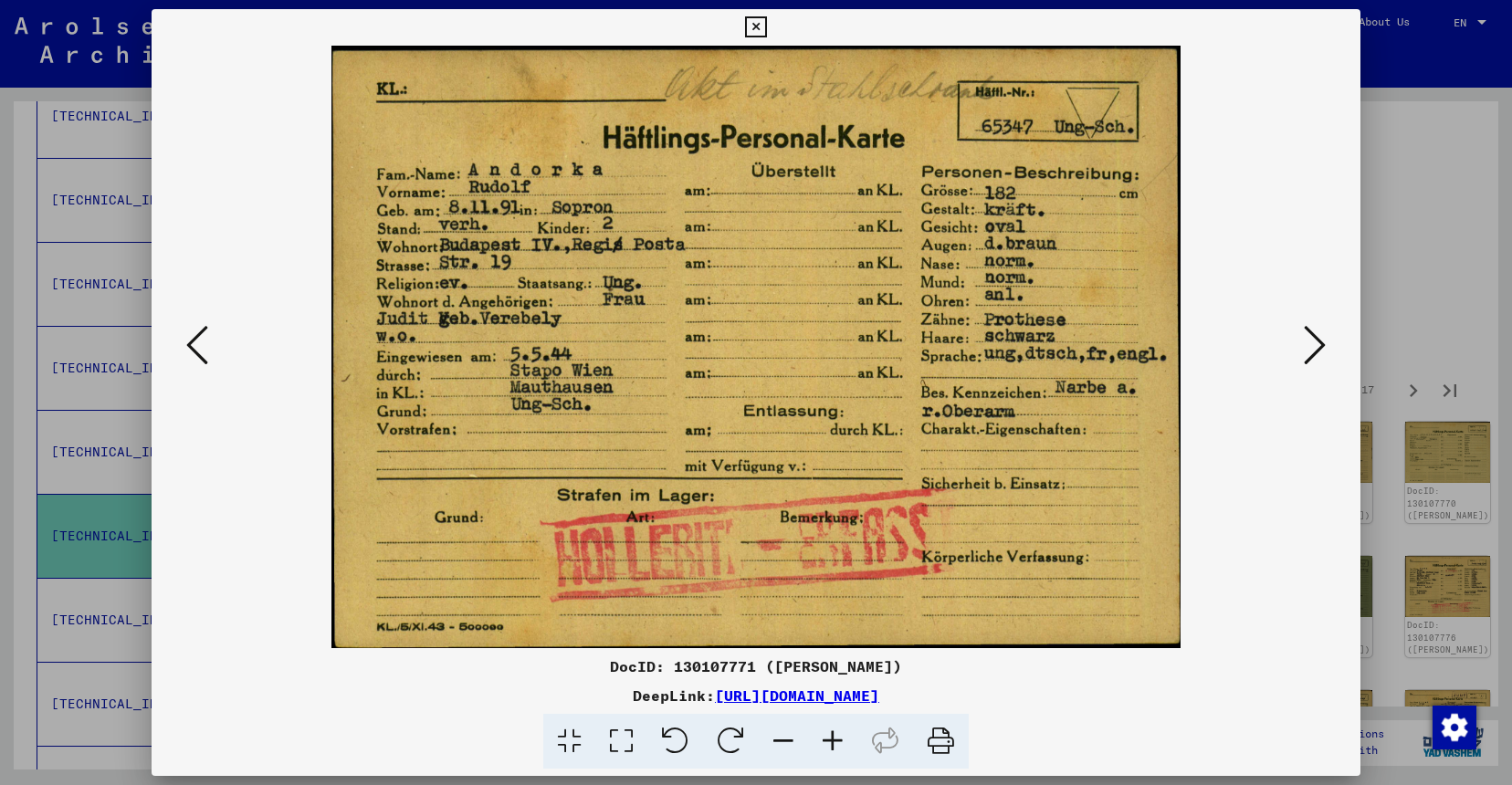
click at [1323, 348] on icon at bounding box center [1314, 345] width 22 height 44
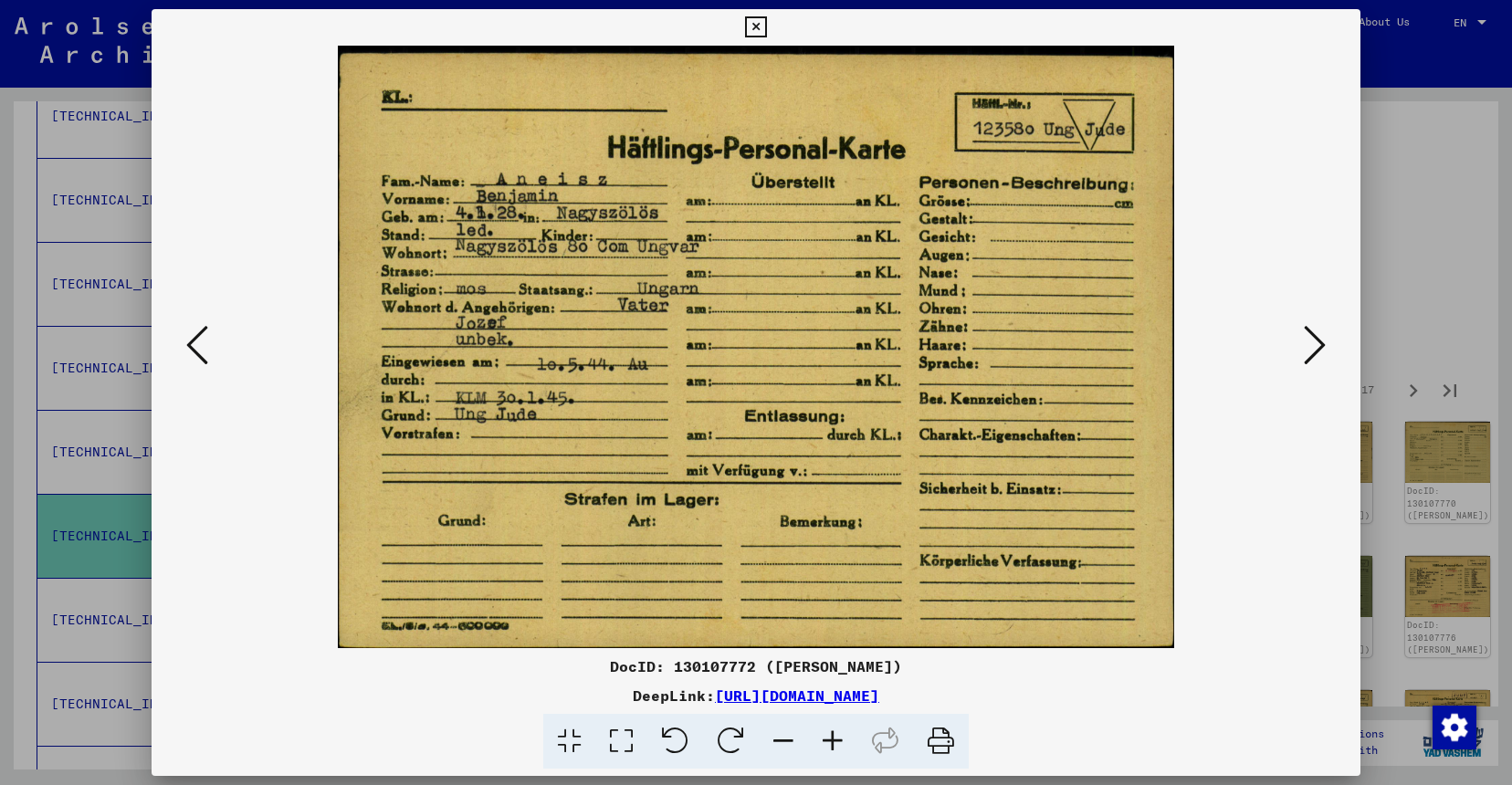
click at [1312, 342] on icon at bounding box center [1314, 345] width 22 height 44
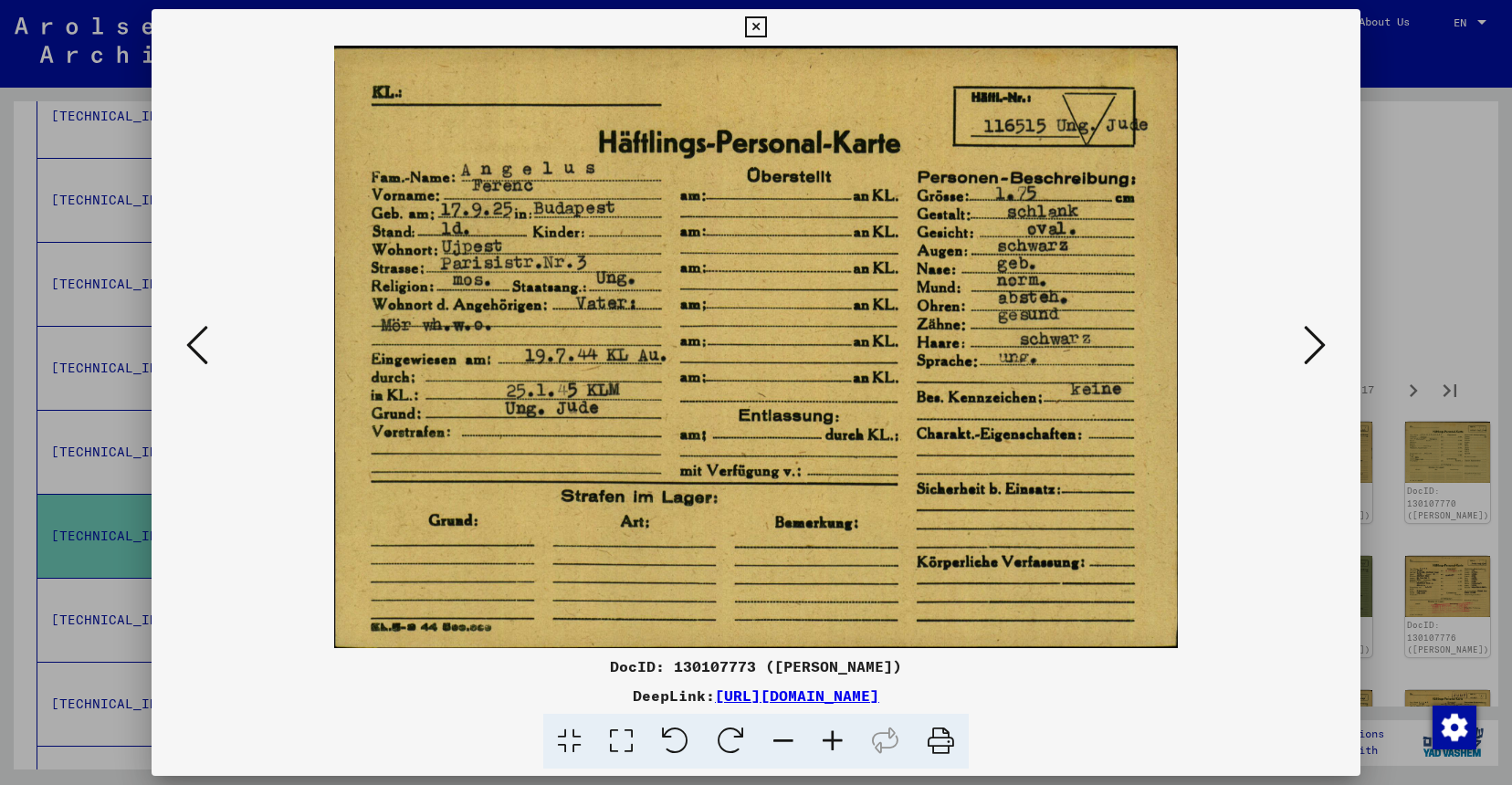
click at [1312, 342] on icon at bounding box center [1314, 345] width 22 height 44
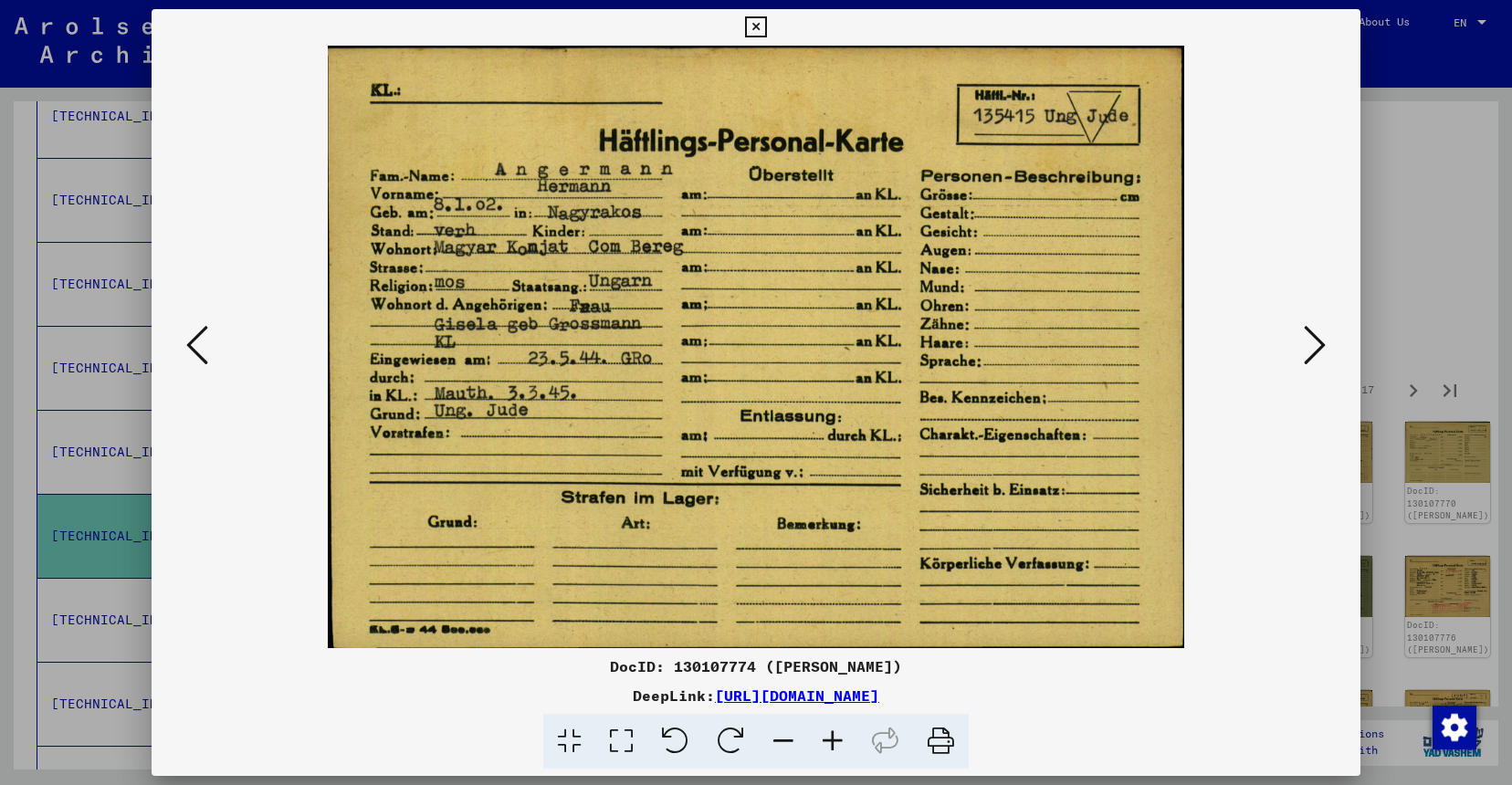
click at [1461, 284] on div at bounding box center [756, 392] width 1512 height 785
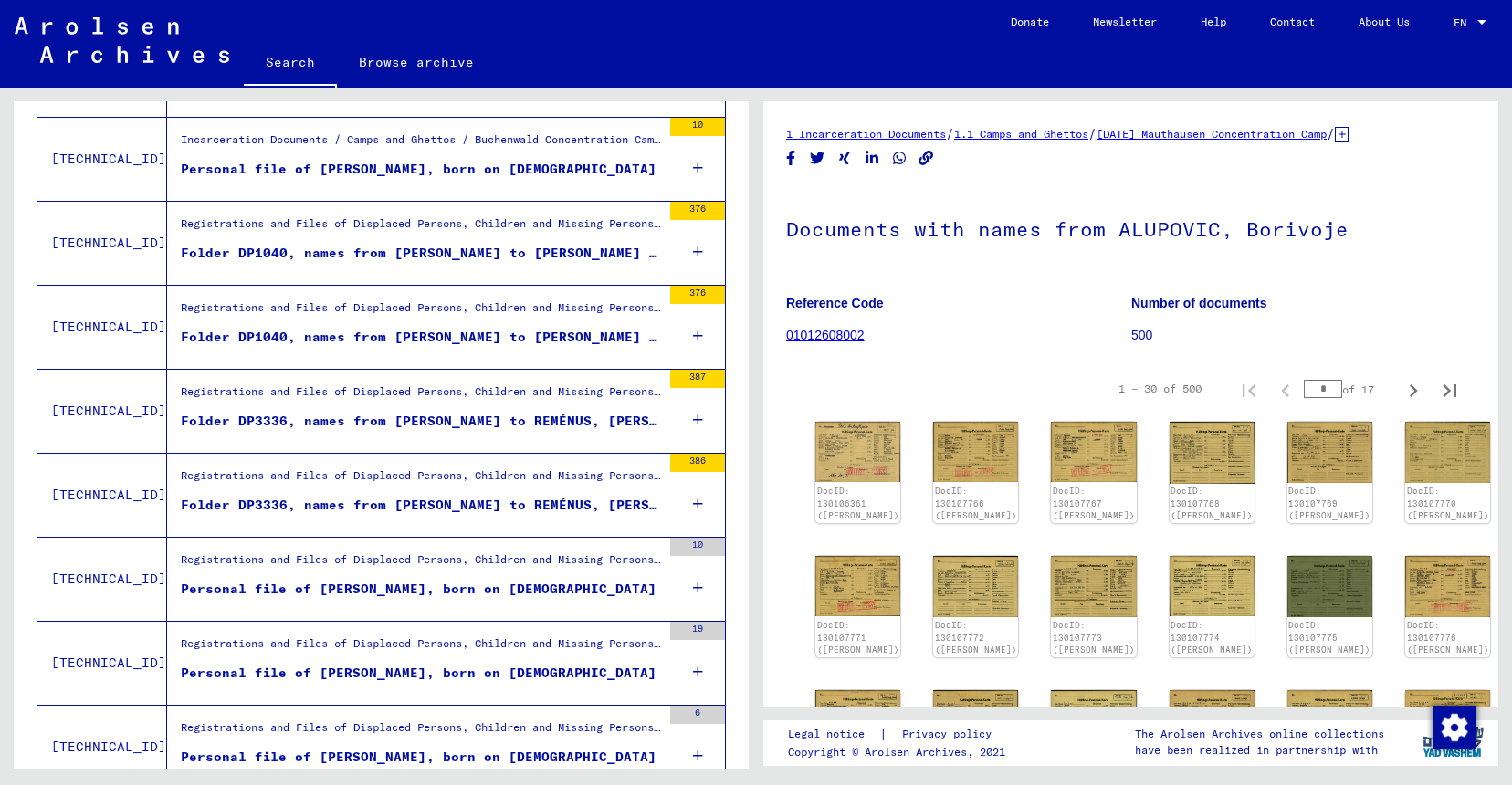
scroll to position [1577, 0]
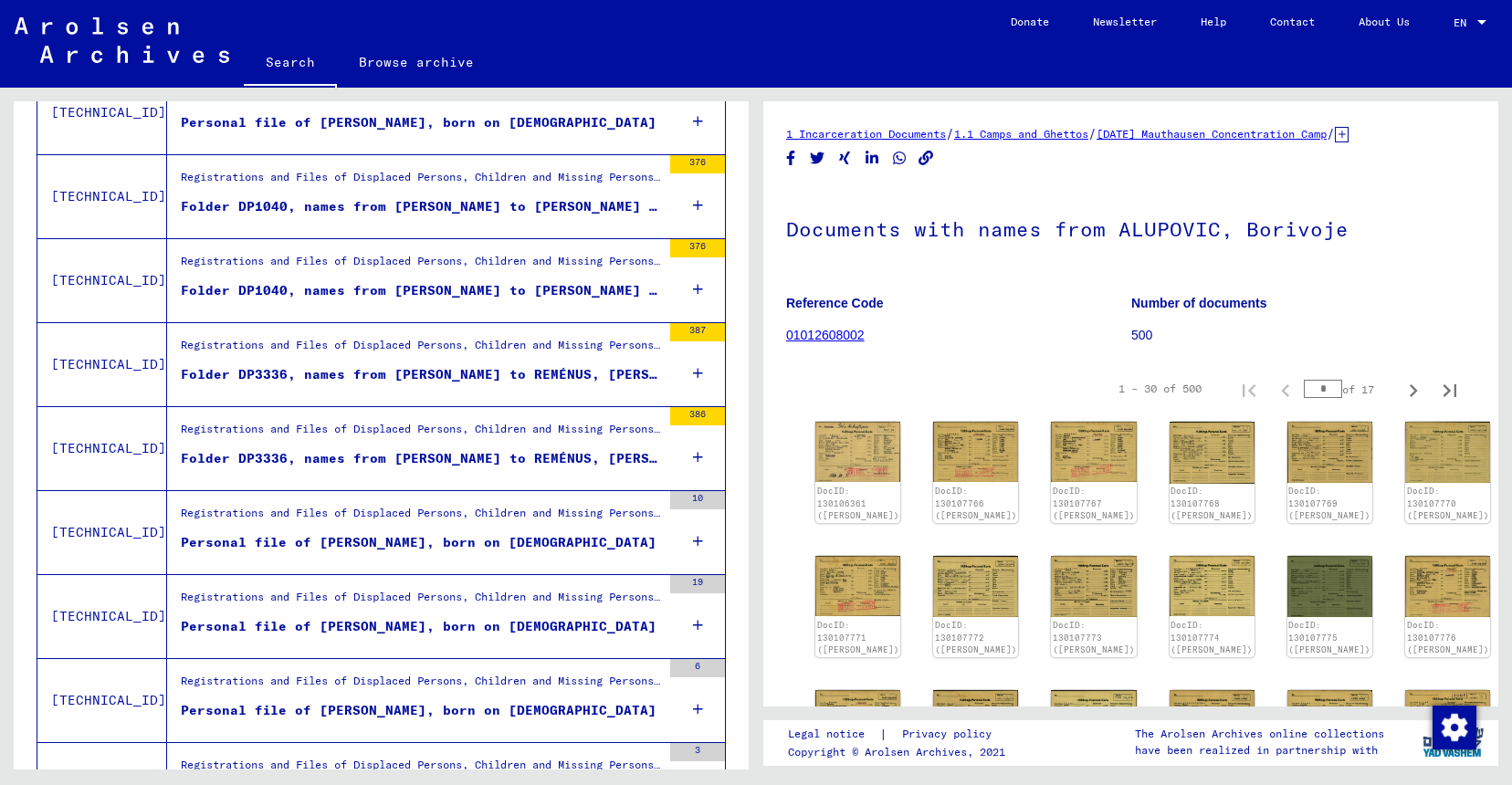
click at [403, 511] on div "Registrations and Files of Displaced Persons, Children and Missing Persons / Ev…" at bounding box center [421, 518] width 481 height 26
